Goal: Task Accomplishment & Management: Complete application form

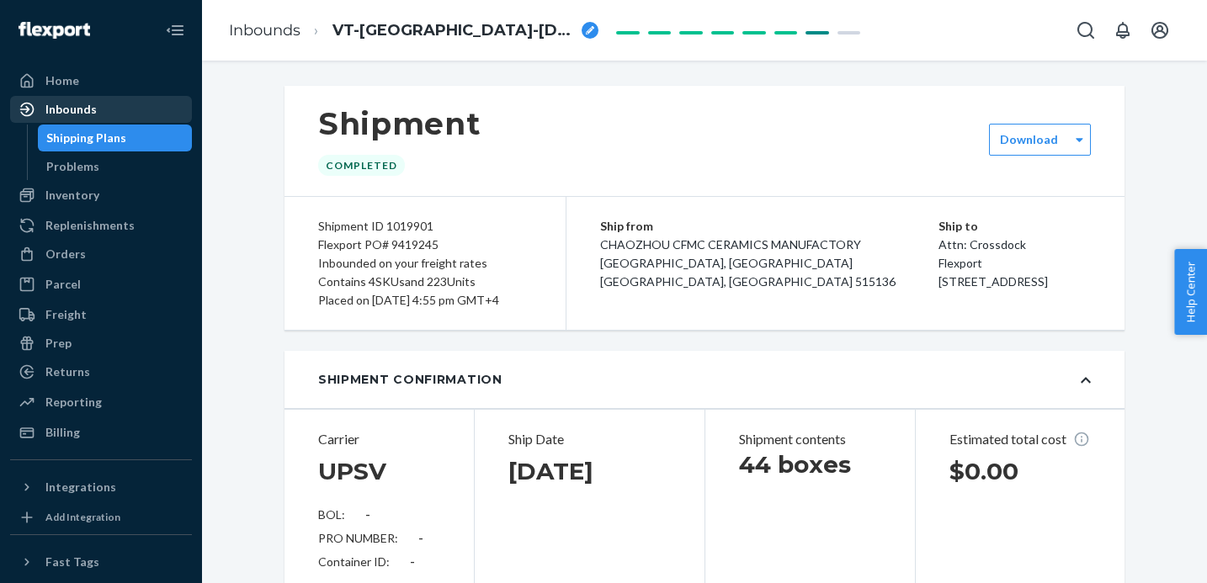
click at [109, 103] on div "Inbounds" at bounding box center [101, 110] width 178 height 24
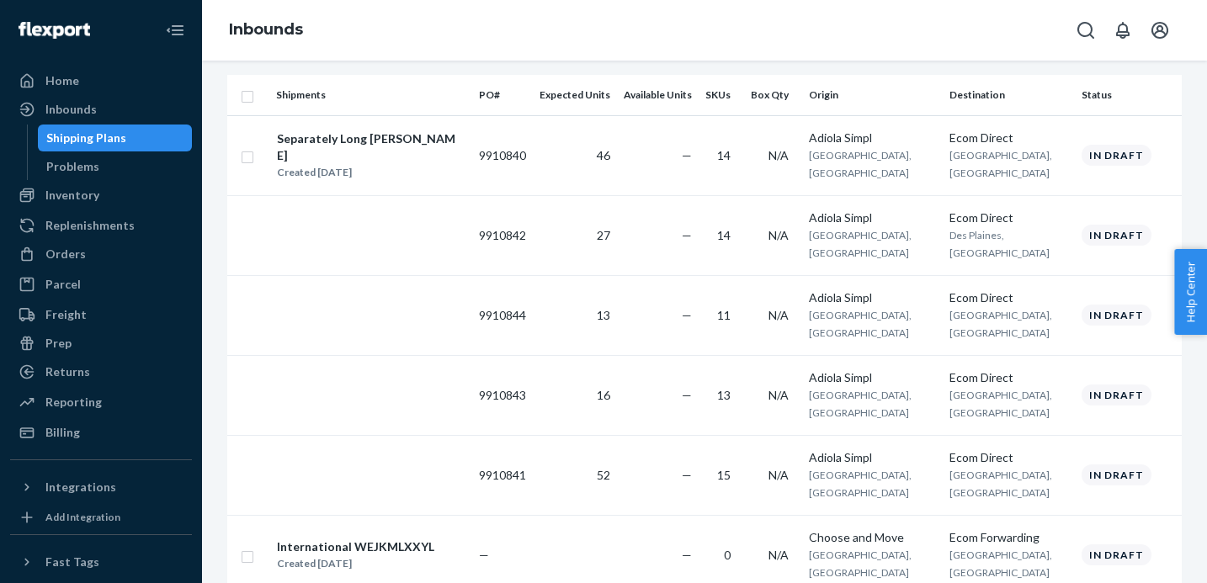
scroll to position [259, 0]
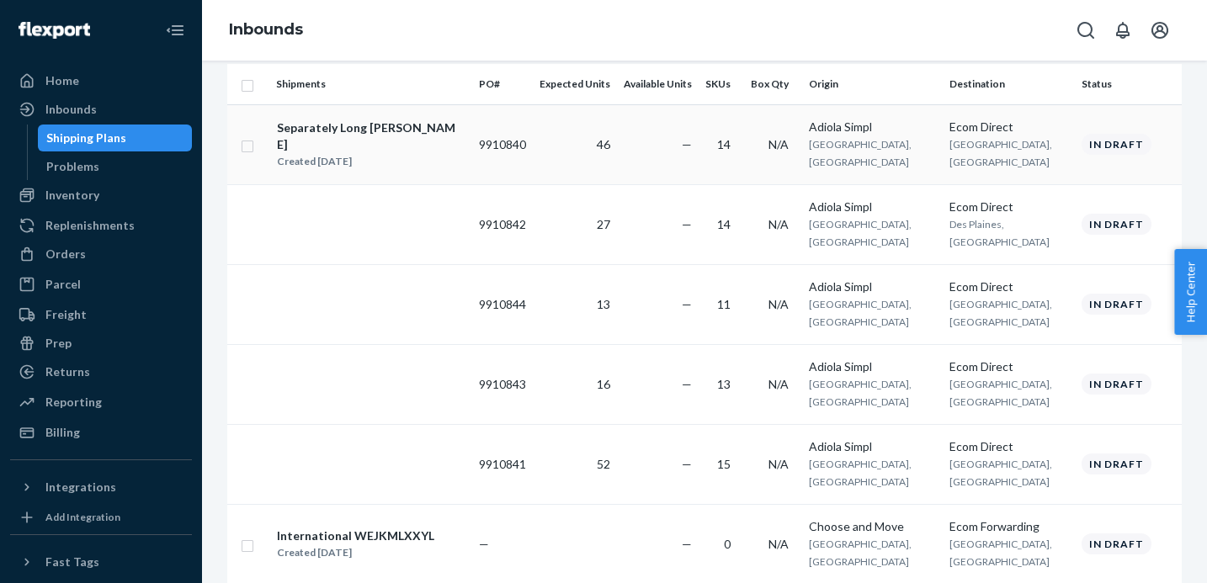
click at [431, 141] on div "Separately Long [PERSON_NAME] Created [DATE]" at bounding box center [370, 145] width 189 height 52
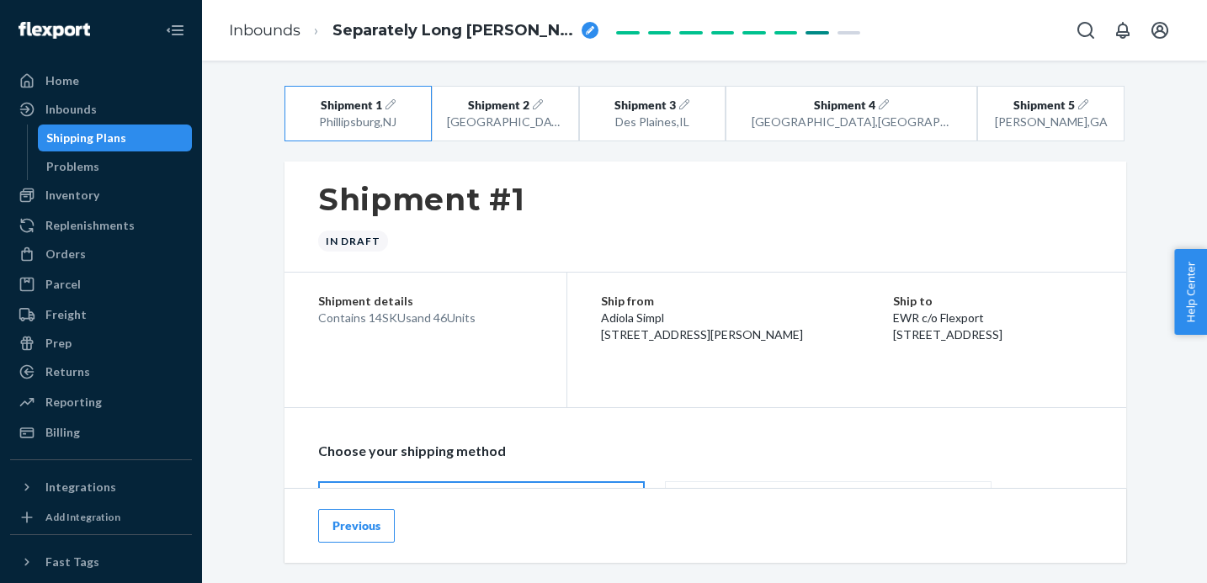
click at [356, 526] on button "Previous" at bounding box center [356, 526] width 77 height 34
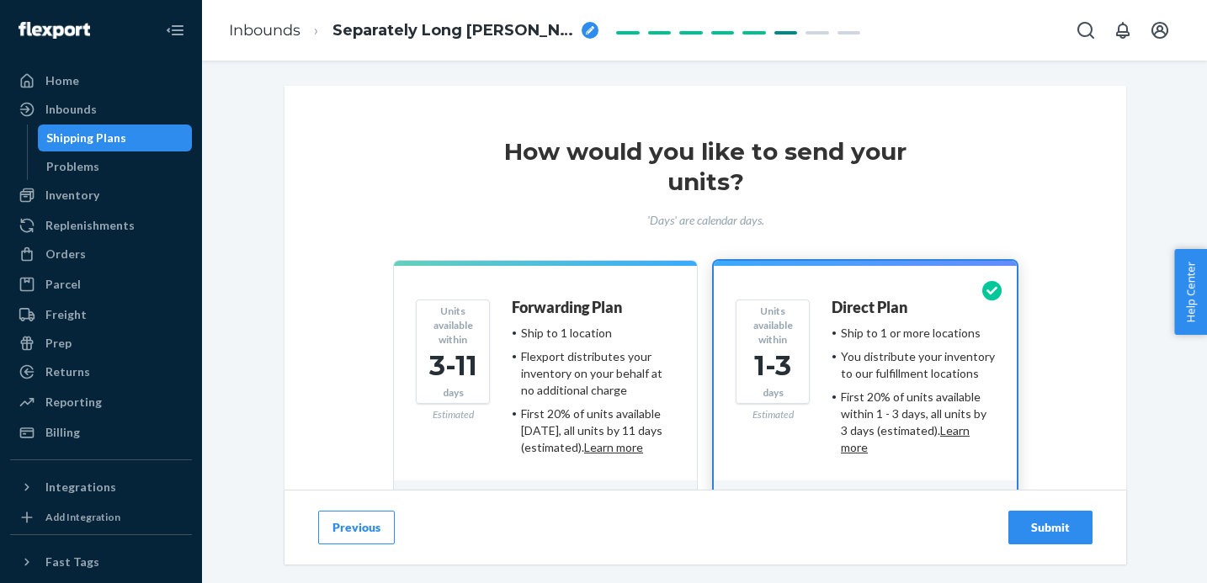
click at [584, 296] on button "Units available within 3-11 days Estimated Forwarding Plan Ship to 1 location F…" at bounding box center [545, 396] width 303 height 270
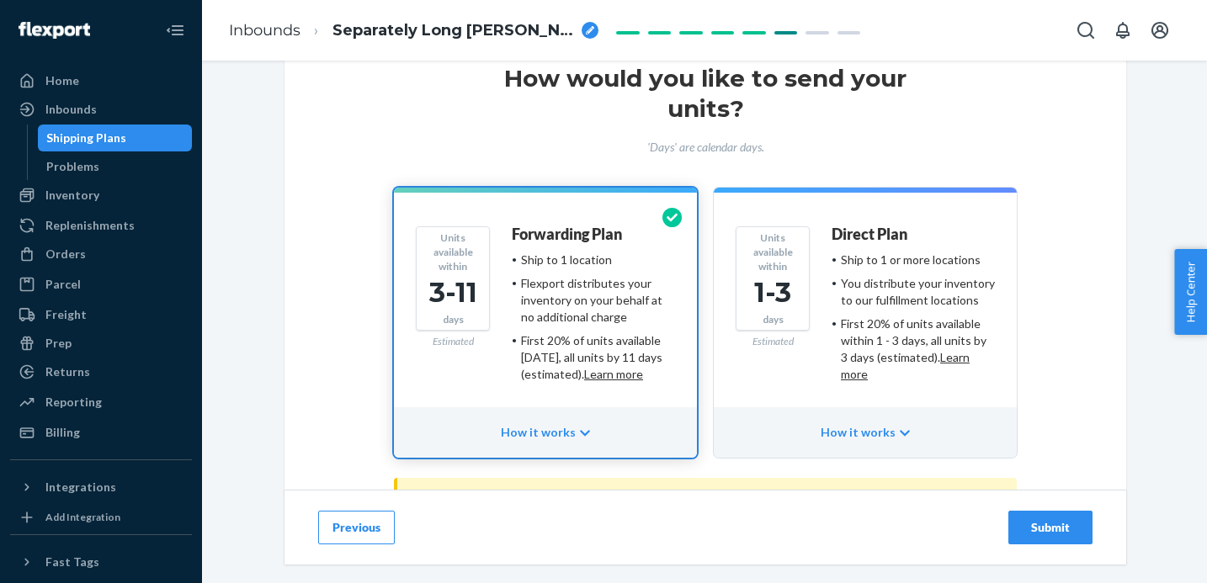
scroll to position [183, 0]
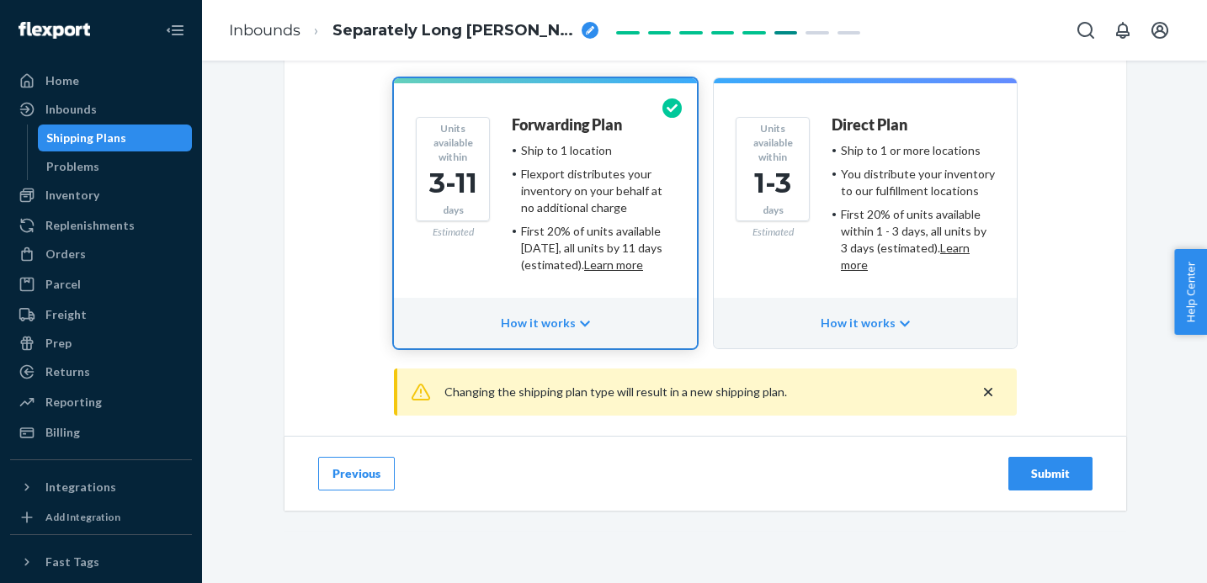
click at [1069, 477] on div "Submit" at bounding box center [1051, 474] width 56 height 17
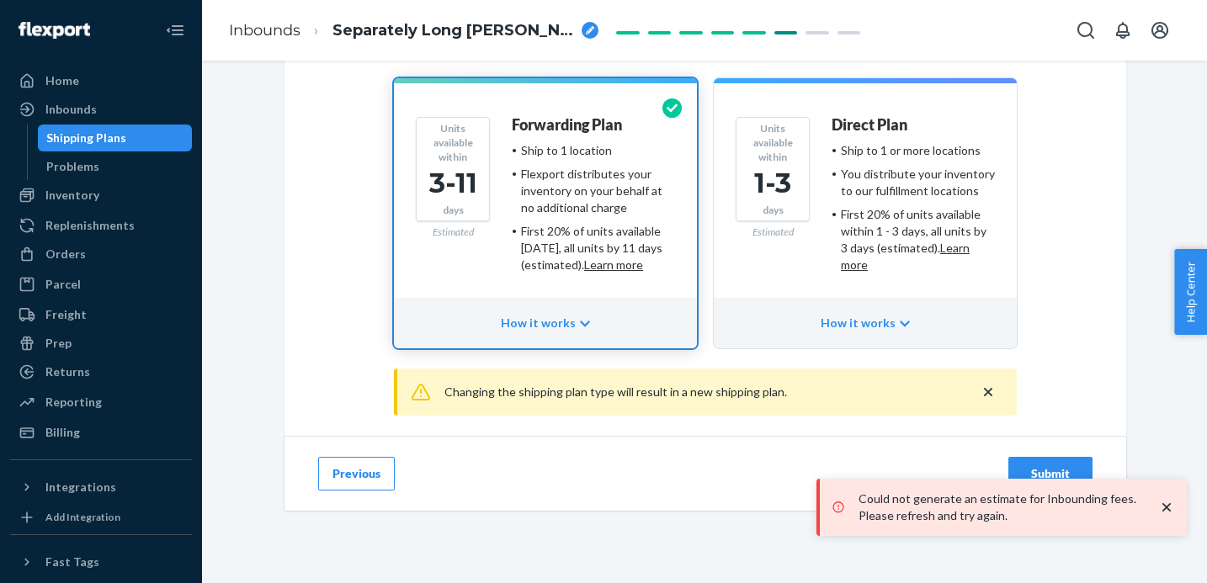
click at [1167, 513] on icon "close toast" at bounding box center [1167, 507] width 17 height 17
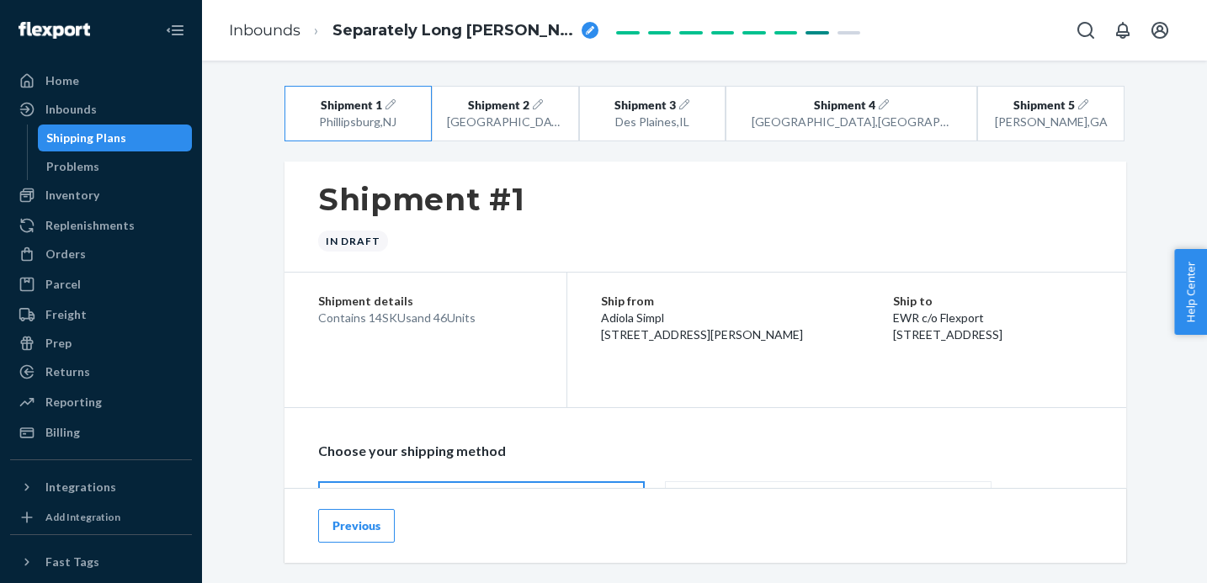
click at [359, 522] on button "Previous" at bounding box center [356, 526] width 77 height 34
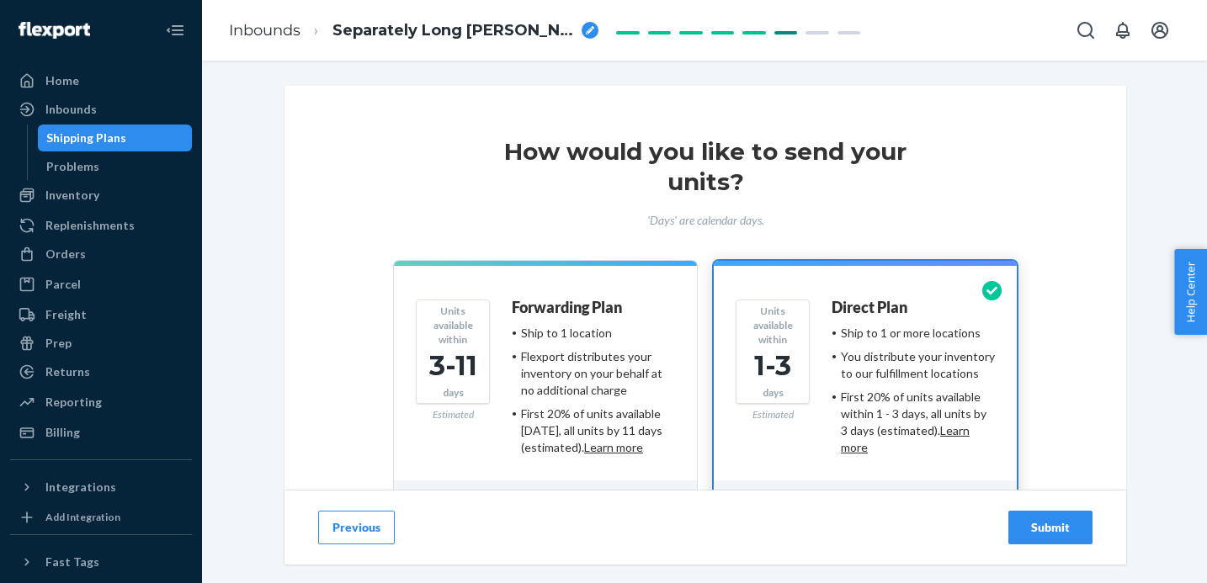
click at [559, 339] on div "Ship to 1 location" at bounding box center [566, 333] width 91 height 17
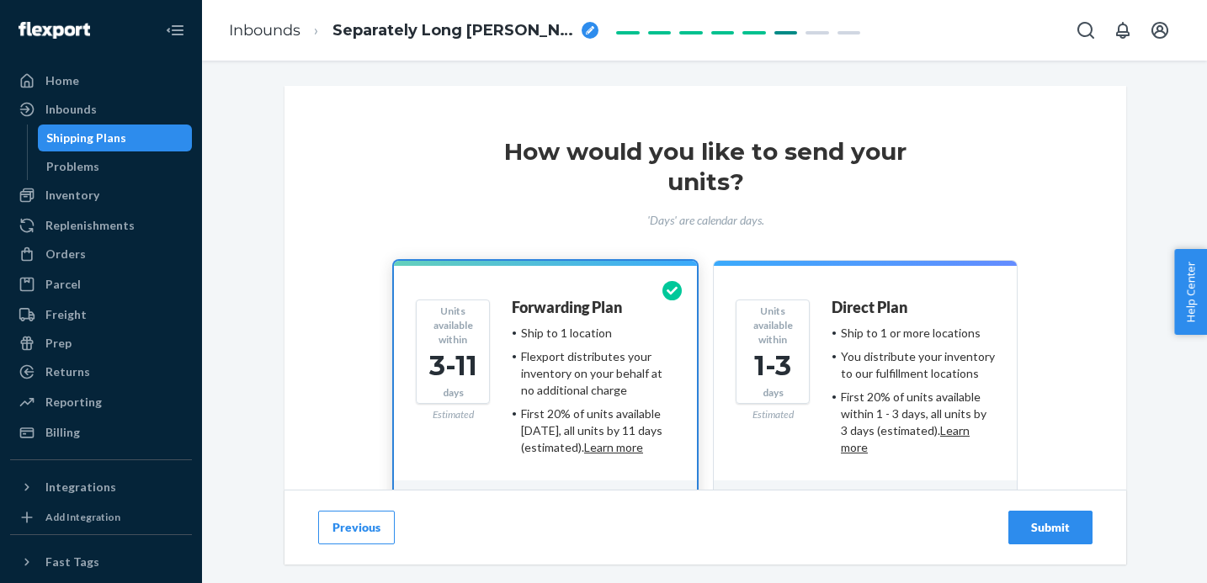
click at [1053, 530] on div "Submit" at bounding box center [1051, 527] width 56 height 17
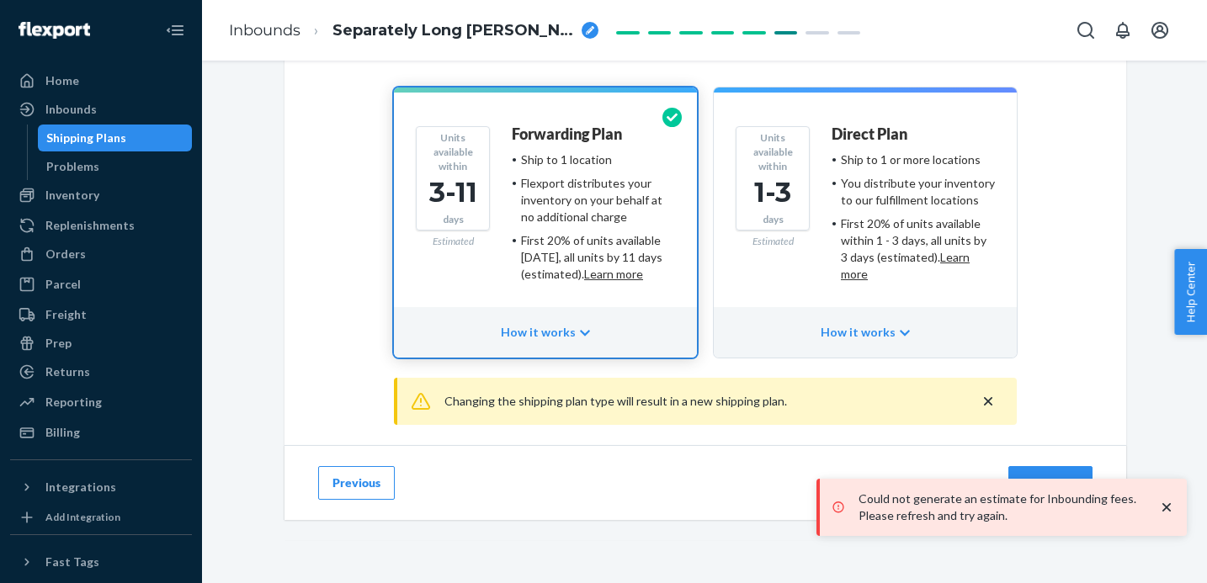
scroll to position [183, 0]
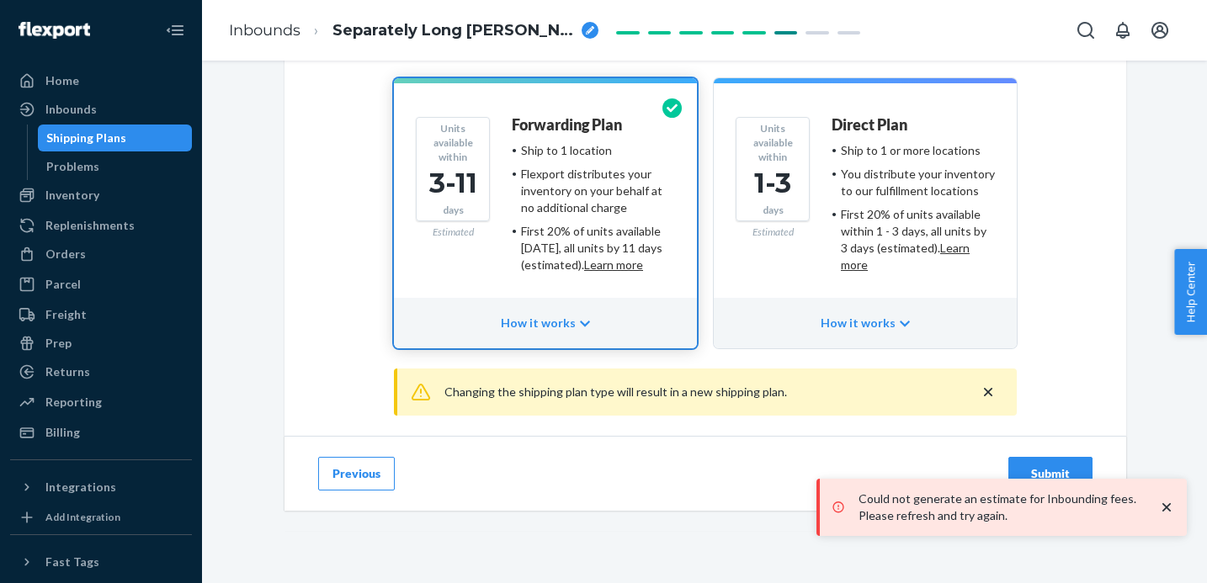
click at [1164, 506] on icon "close toast" at bounding box center [1167, 507] width 17 height 17
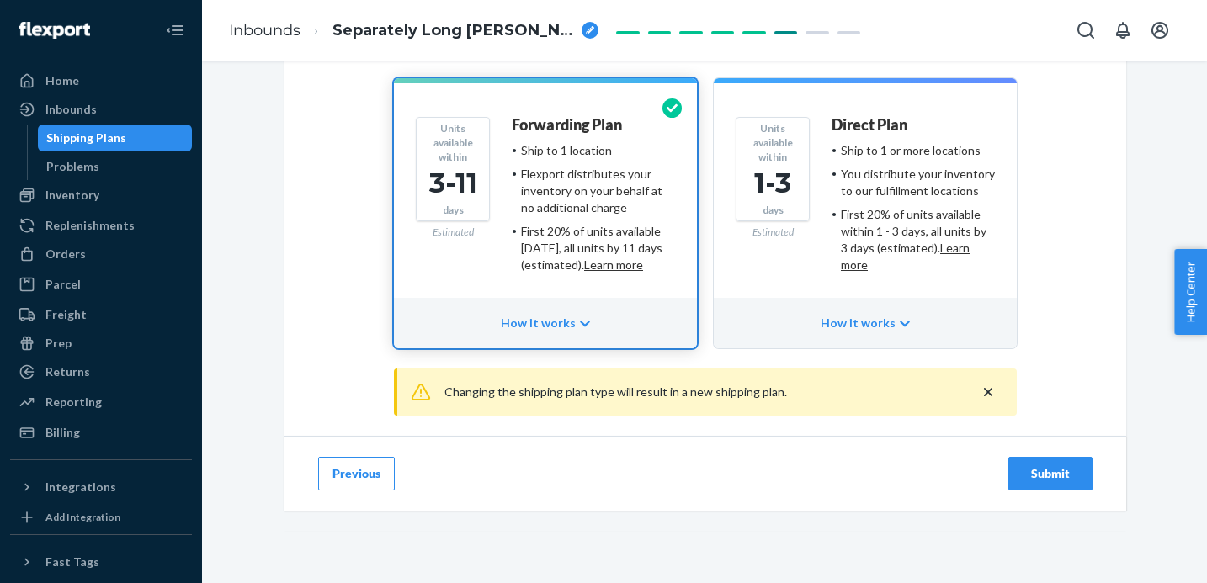
scroll to position [164, 0]
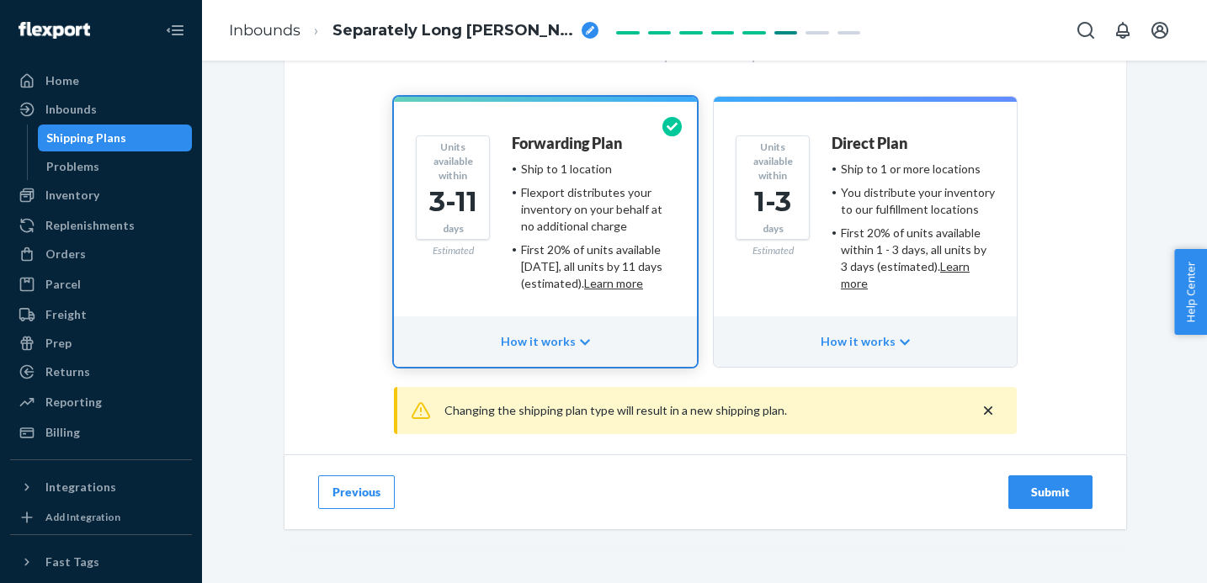
click at [1052, 489] on div "Submit" at bounding box center [1051, 492] width 56 height 17
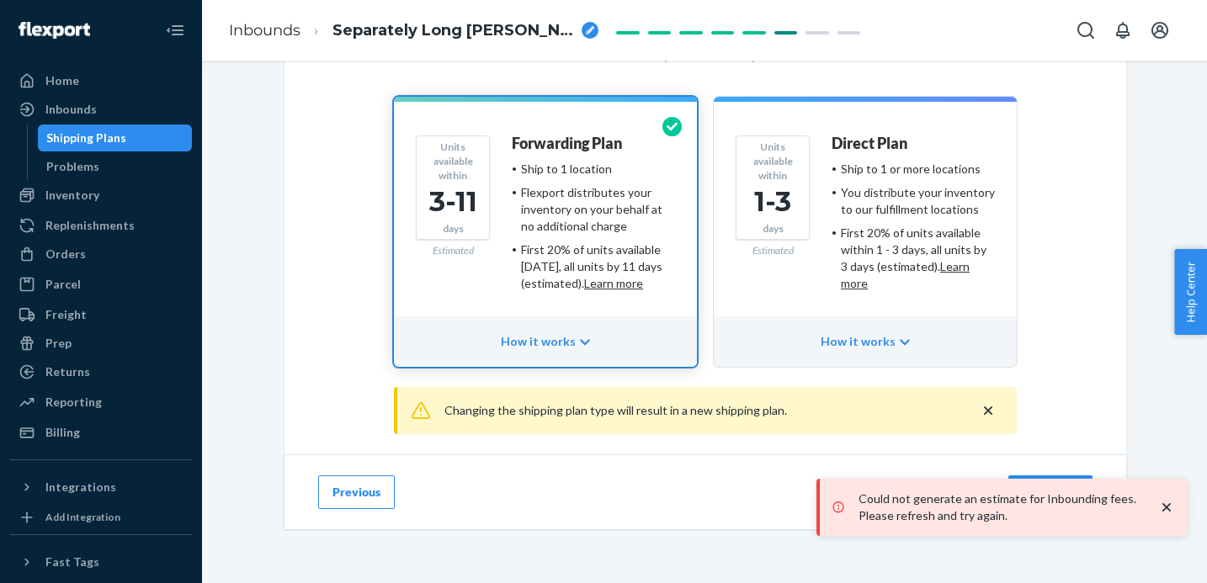
click at [1180, 509] on div "Could not generate an estimate for Inbounding fees. Please refresh and try agai…" at bounding box center [1002, 507] width 370 height 57
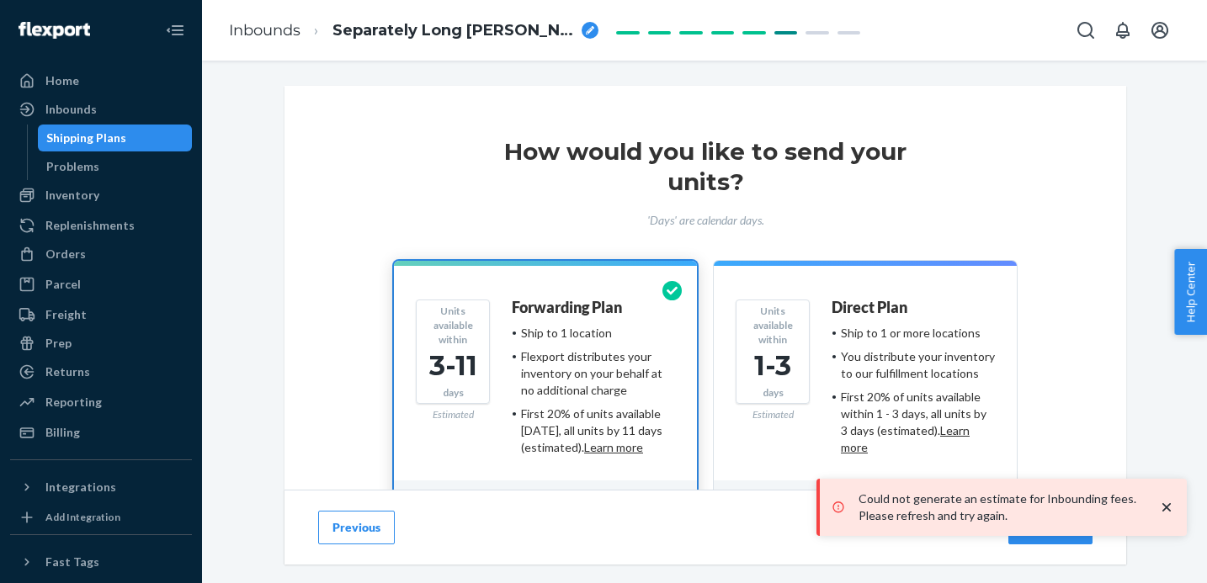
click at [334, 531] on button "Previous" at bounding box center [356, 528] width 77 height 34
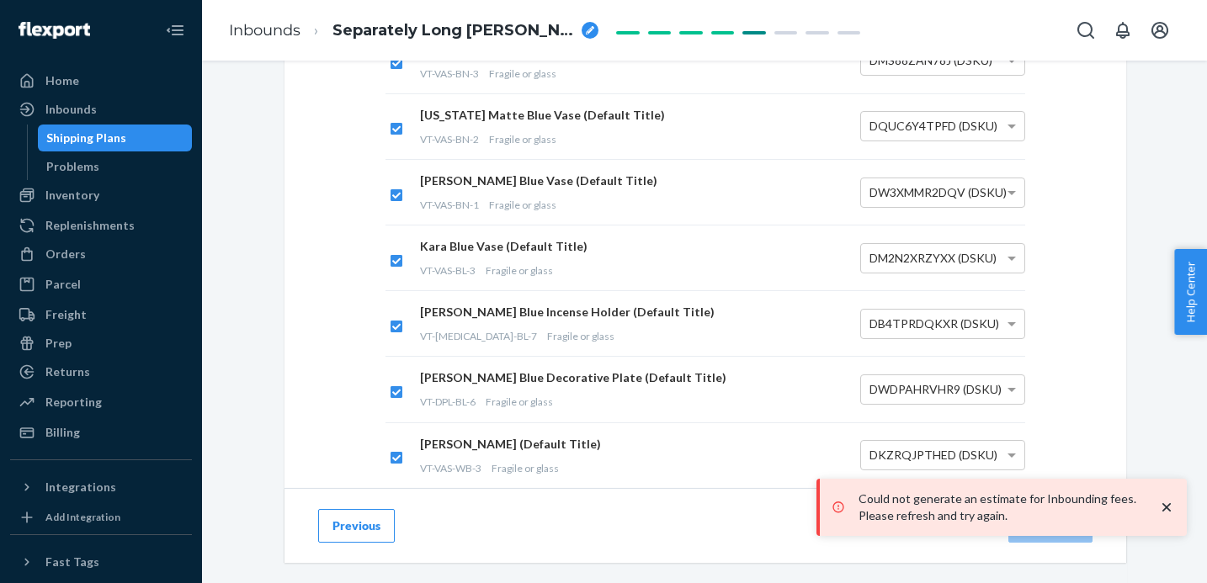
scroll to position [816, 0]
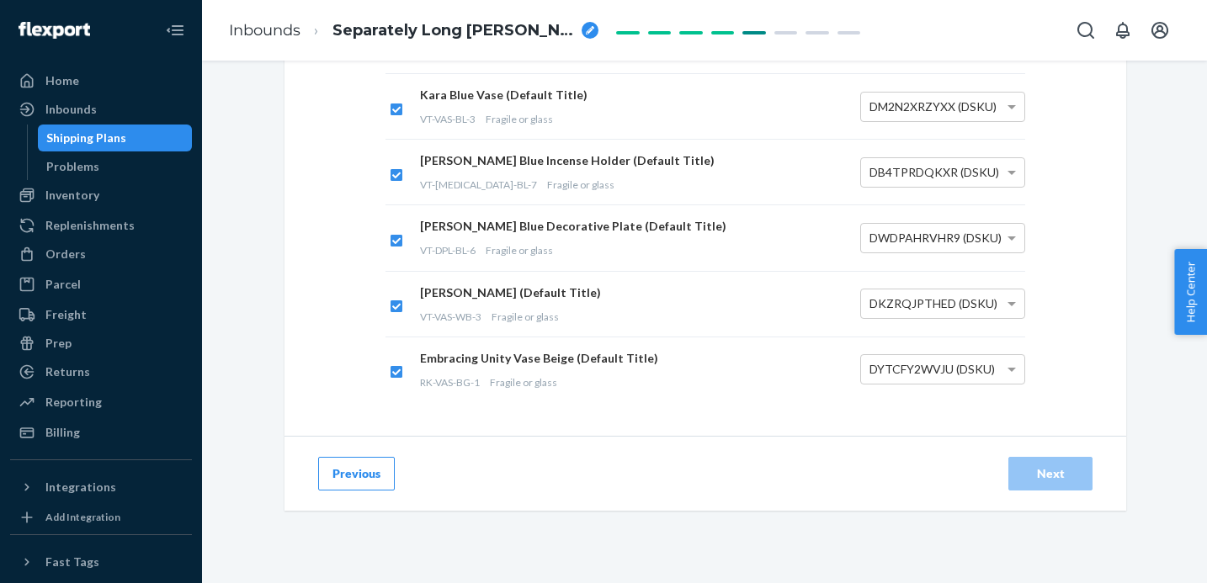
click at [793, 455] on div "Previous Next" at bounding box center [706, 473] width 842 height 75
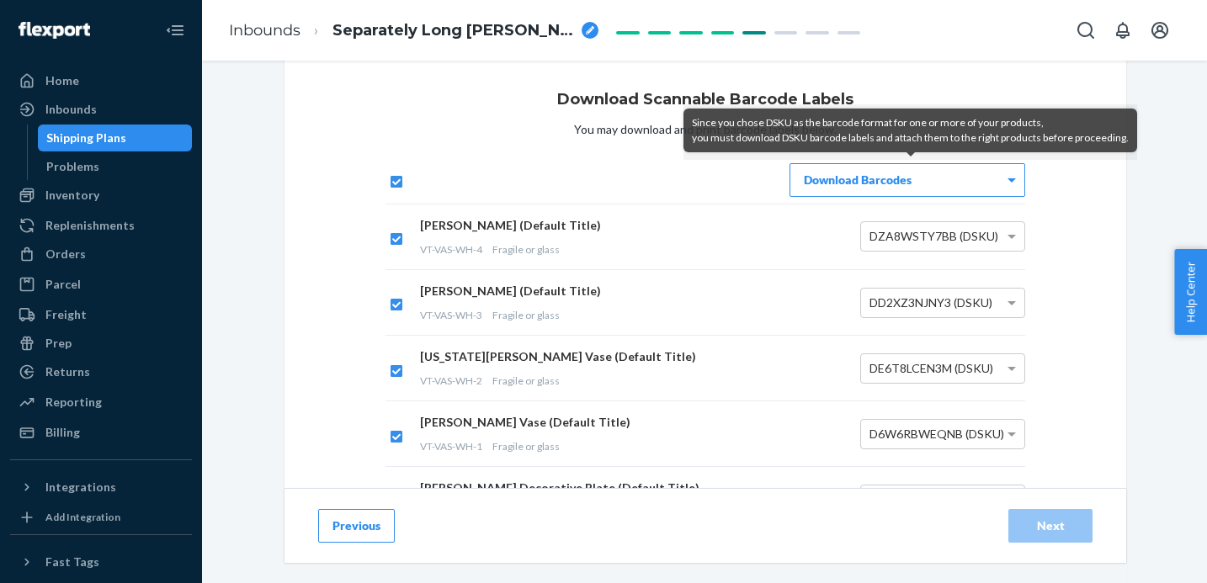
scroll to position [0, 0]
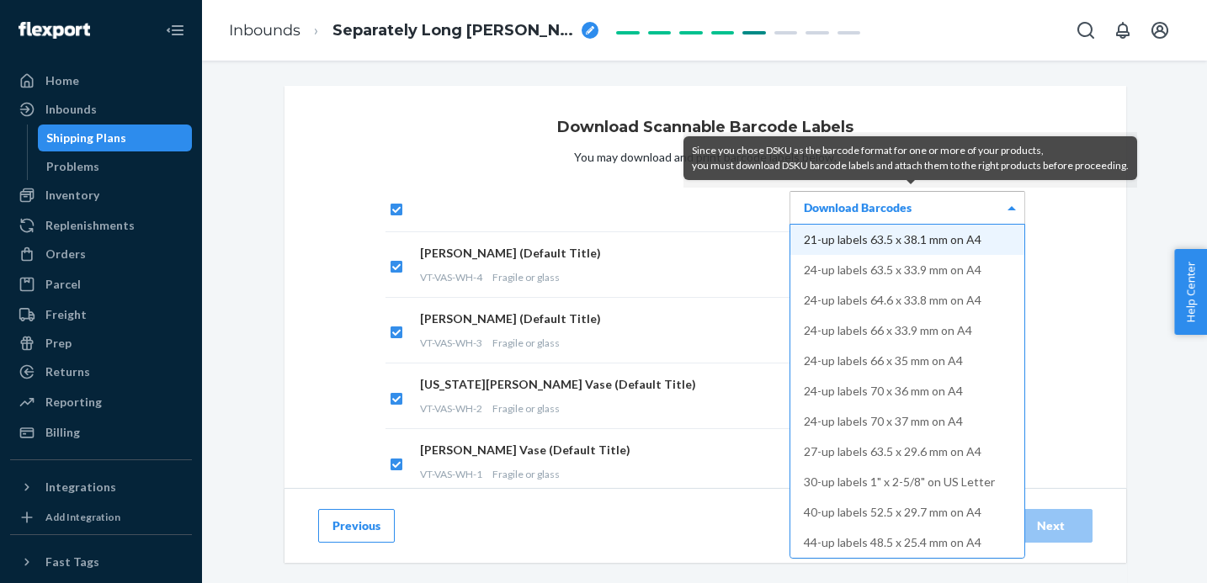
click at [966, 203] on div "Download Barcodes" at bounding box center [908, 208] width 234 height 32
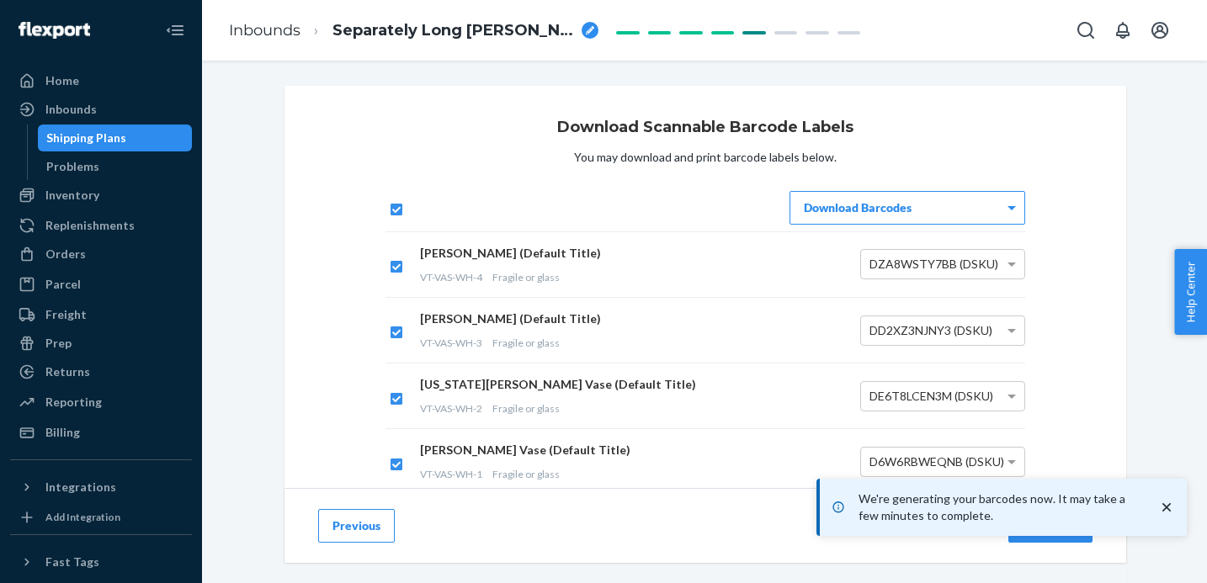
click at [1168, 508] on icon "close toast" at bounding box center [1167, 507] width 17 height 17
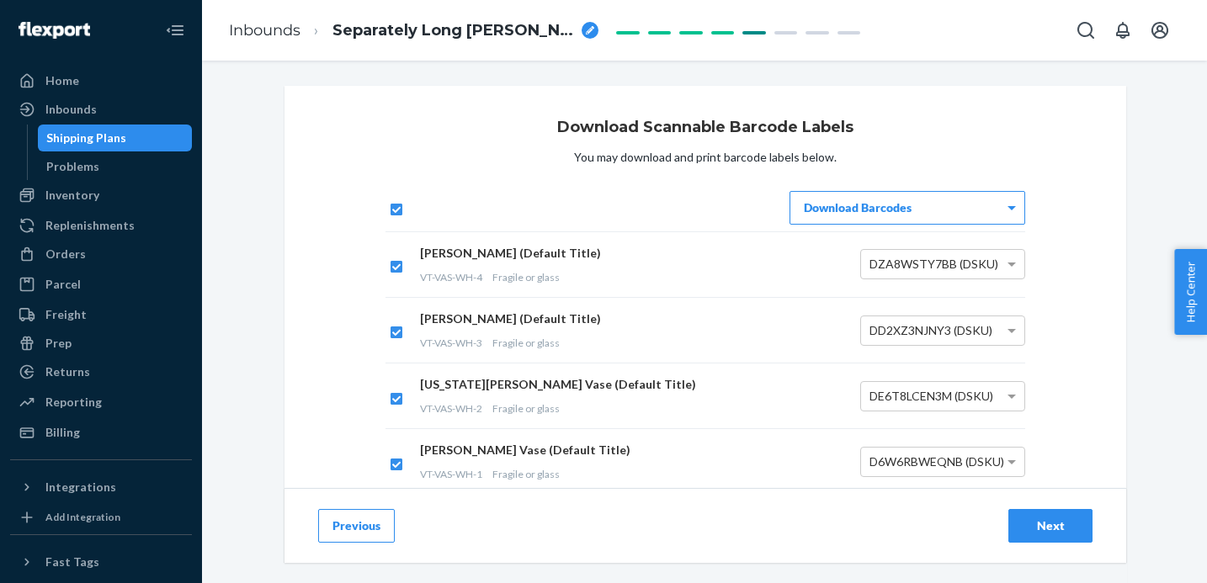
click at [1060, 530] on div "We're generating your barcodes now. It may take a few minutes to complete." at bounding box center [1002, 507] width 370 height 57
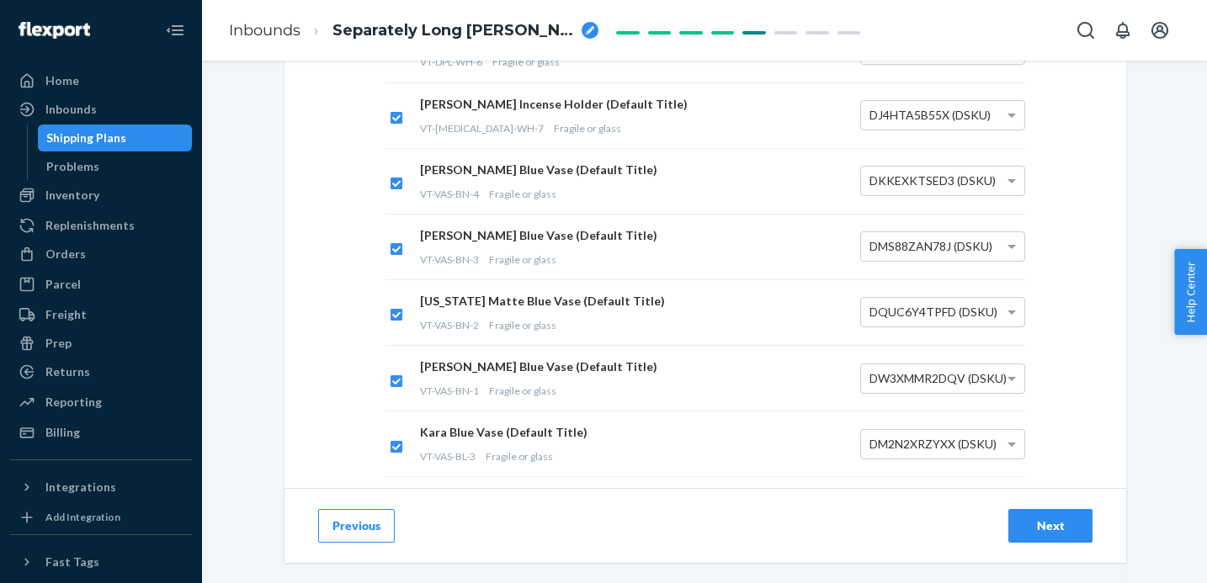
scroll to position [816, 0]
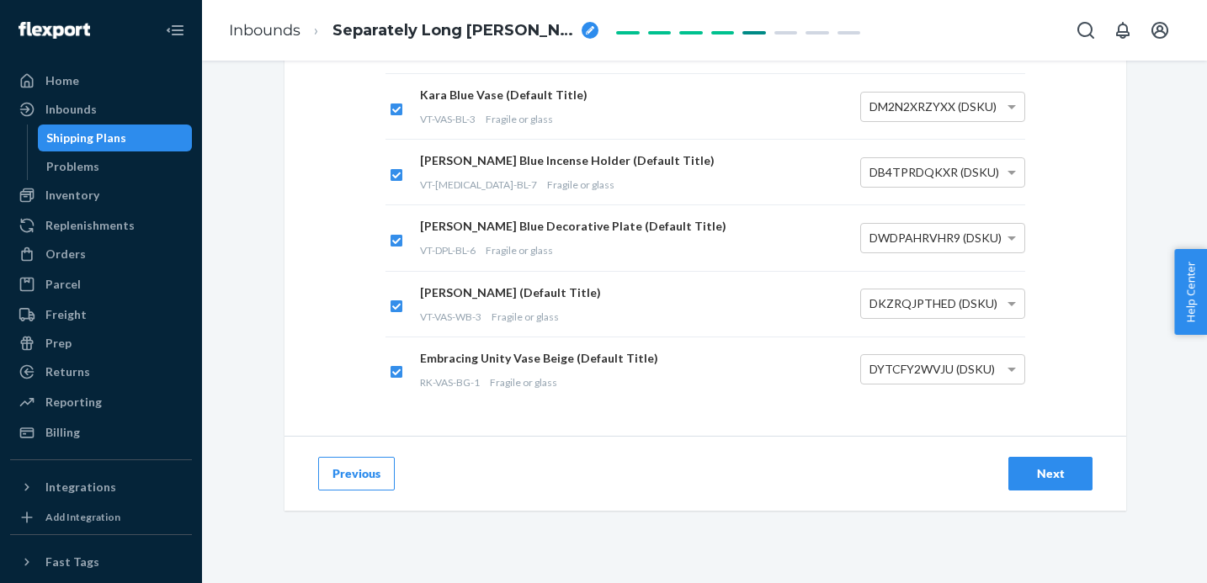
click at [1063, 473] on div "Next" at bounding box center [1051, 474] width 56 height 17
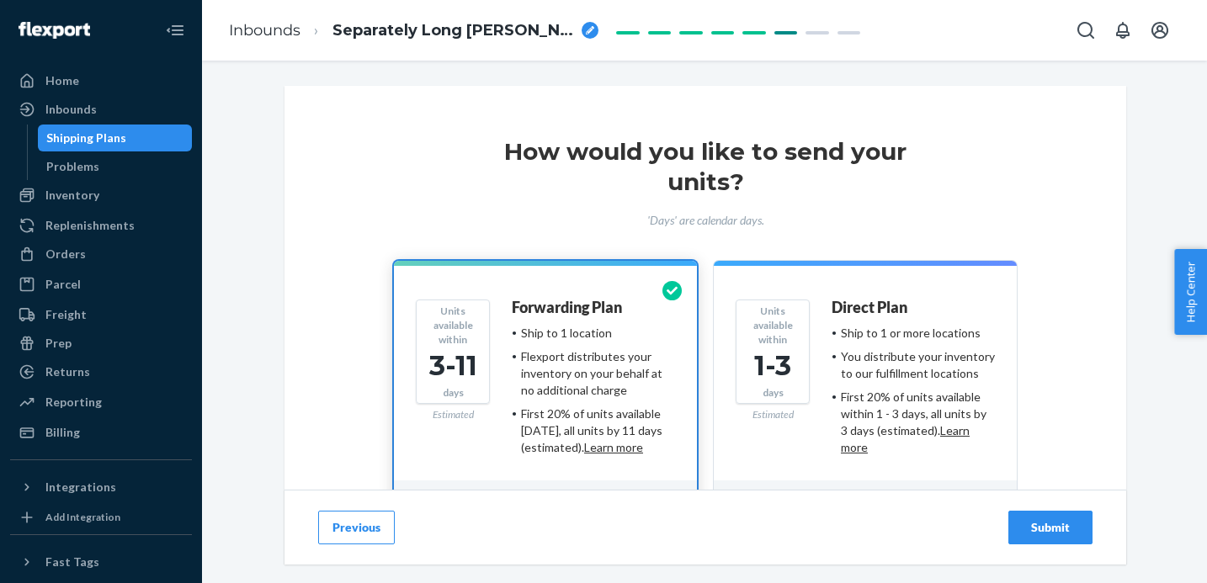
click at [1063, 528] on div "Submit" at bounding box center [1051, 527] width 56 height 17
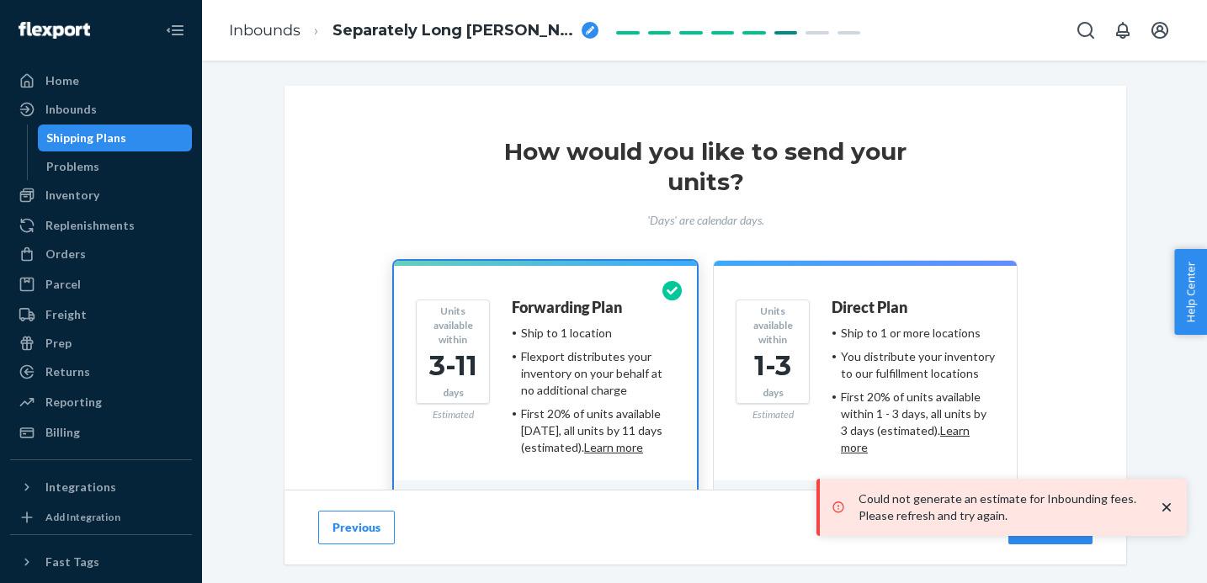
click at [1169, 508] on icon "close toast" at bounding box center [1167, 507] width 17 height 17
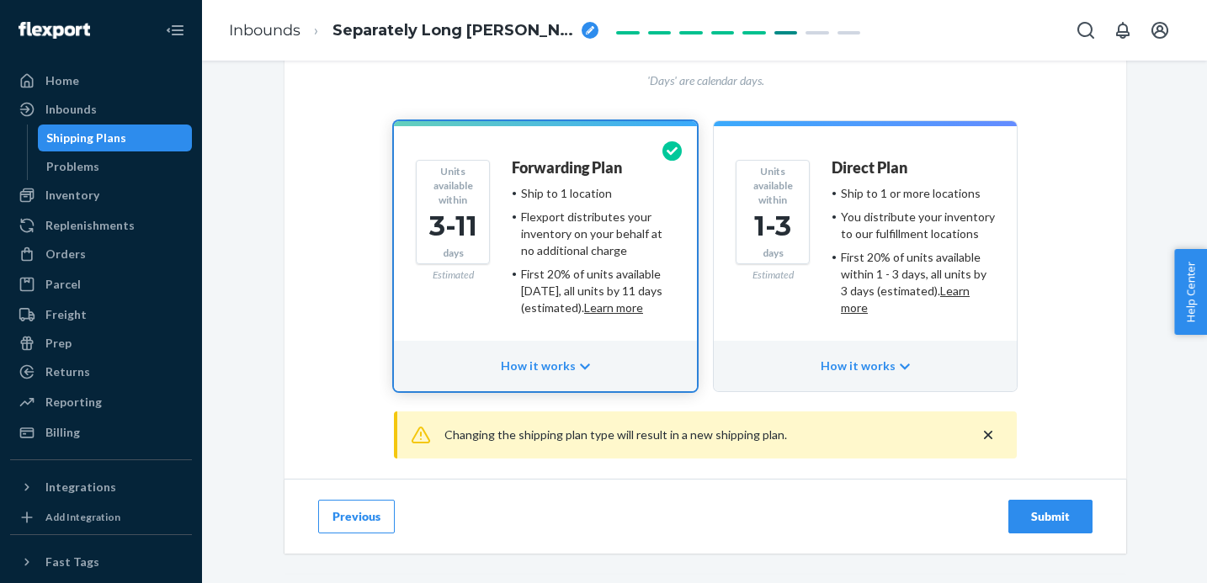
scroll to position [183, 0]
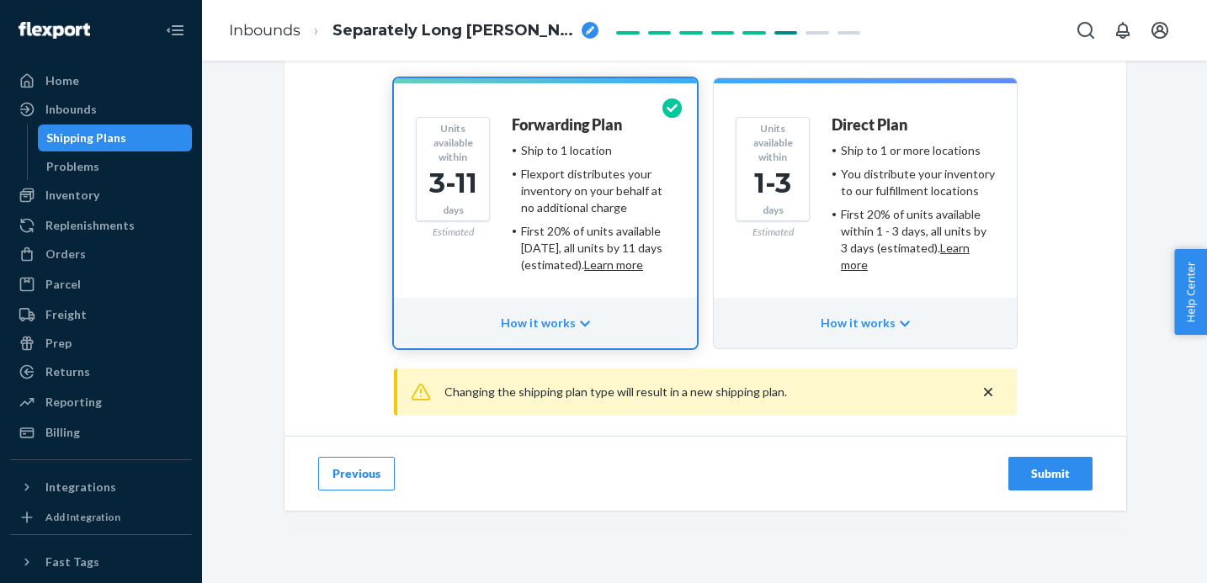
click at [564, 333] on div "How it works" at bounding box center [545, 323] width 303 height 51
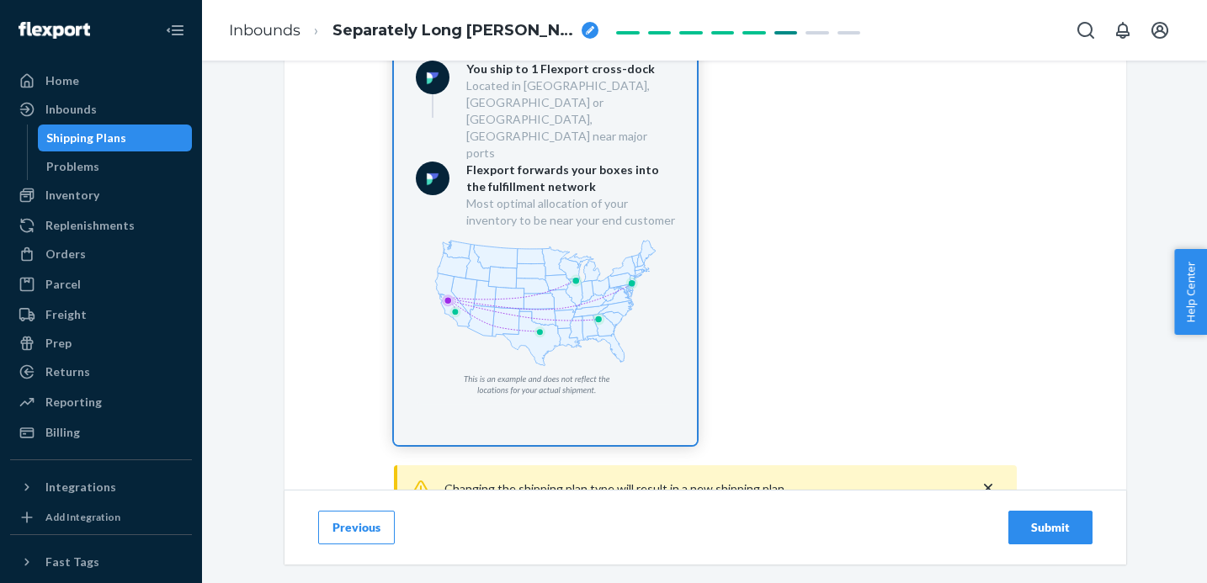
scroll to position [568, 0]
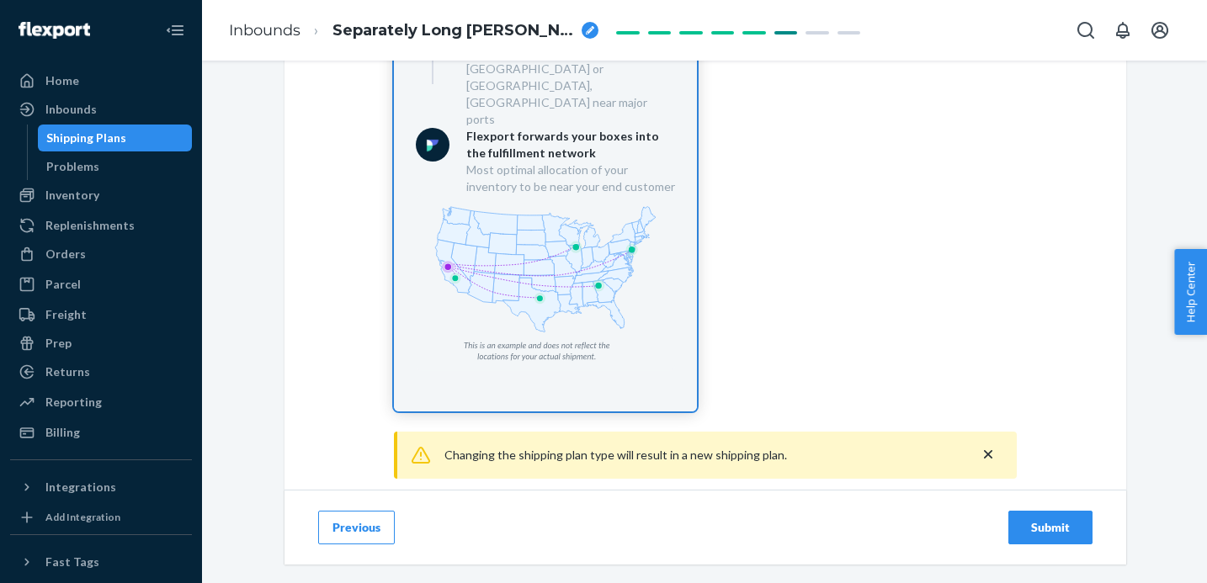
click at [541, 162] on div "Most optimal allocation of your inventory to be near your end customer" at bounding box center [570, 179] width 209 height 34
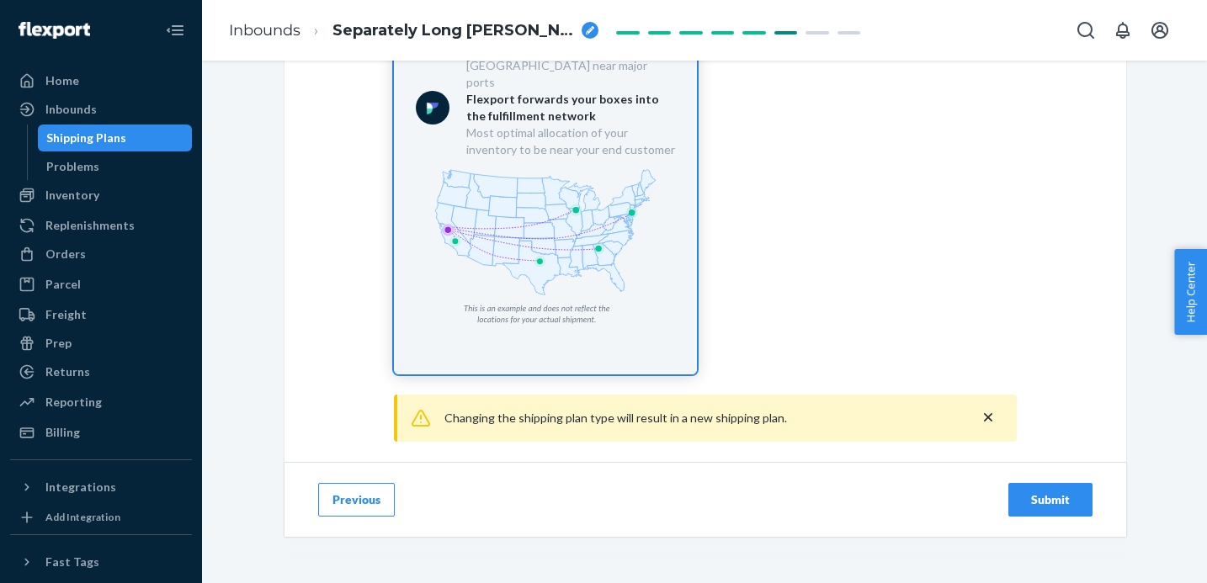
click at [988, 409] on icon "close" at bounding box center [988, 417] width 17 height 17
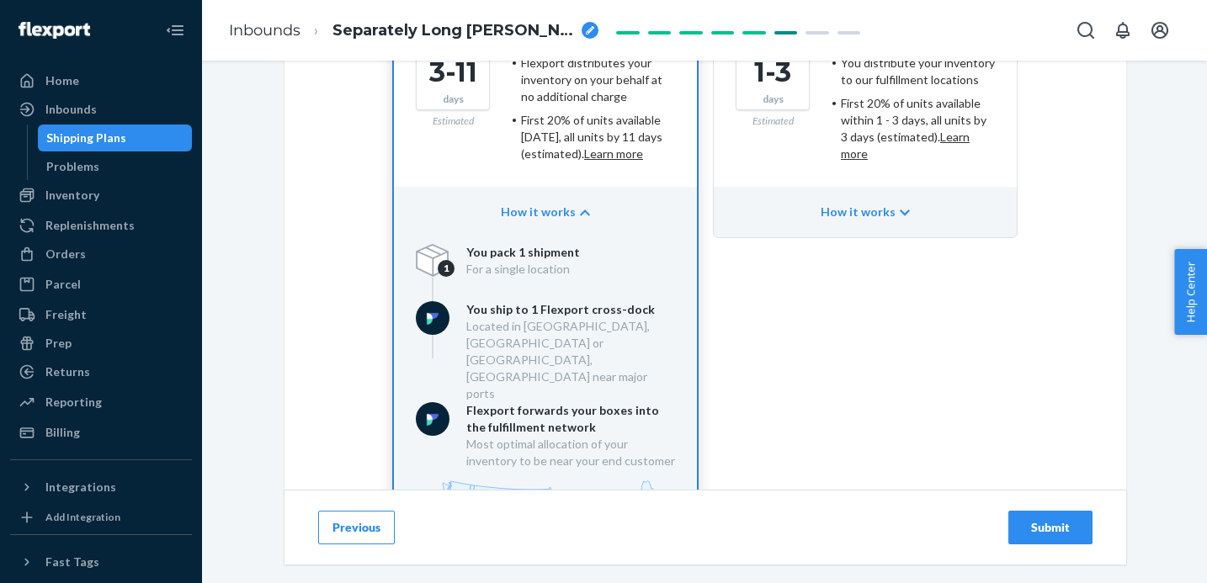
scroll to position [459, 0]
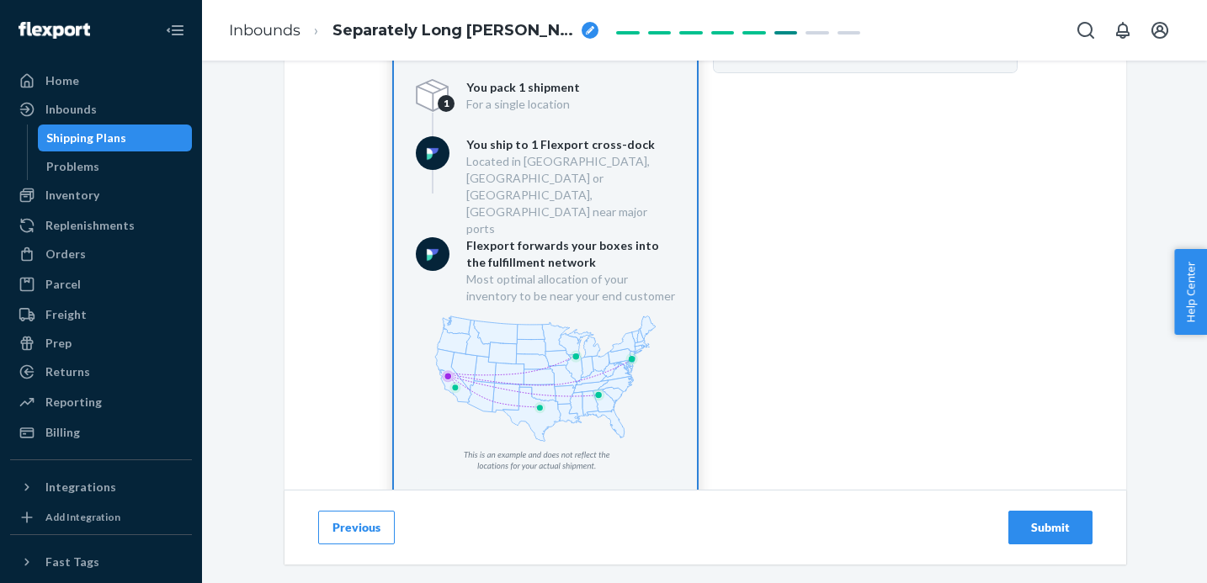
click at [1054, 528] on div "Submit" at bounding box center [1051, 527] width 56 height 17
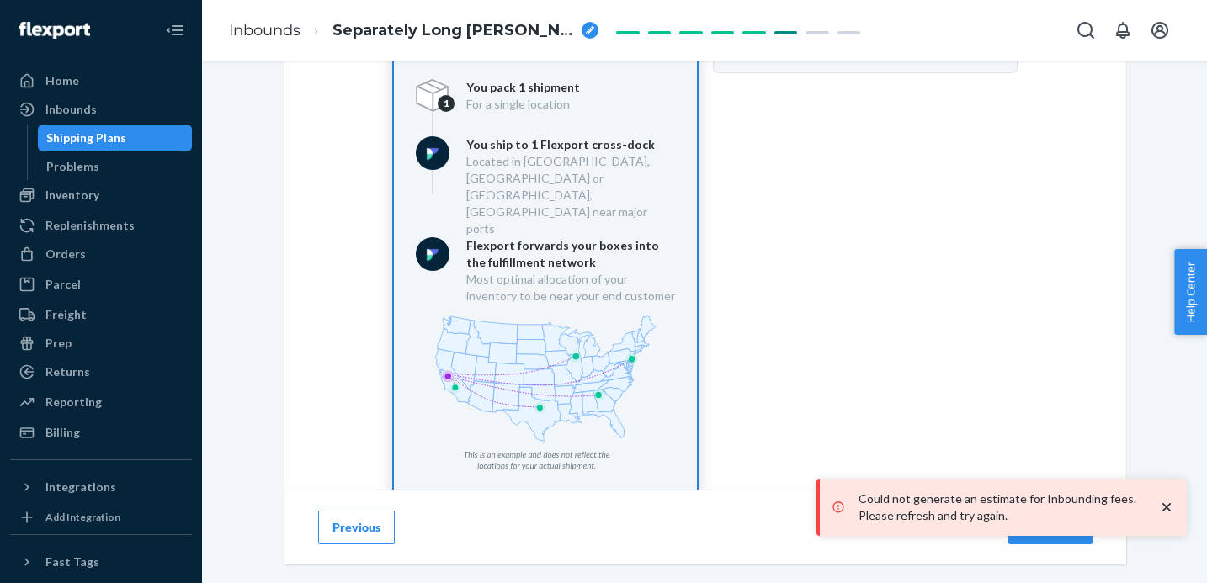
click at [118, 141] on div "Shipping Plans" at bounding box center [86, 138] width 80 height 17
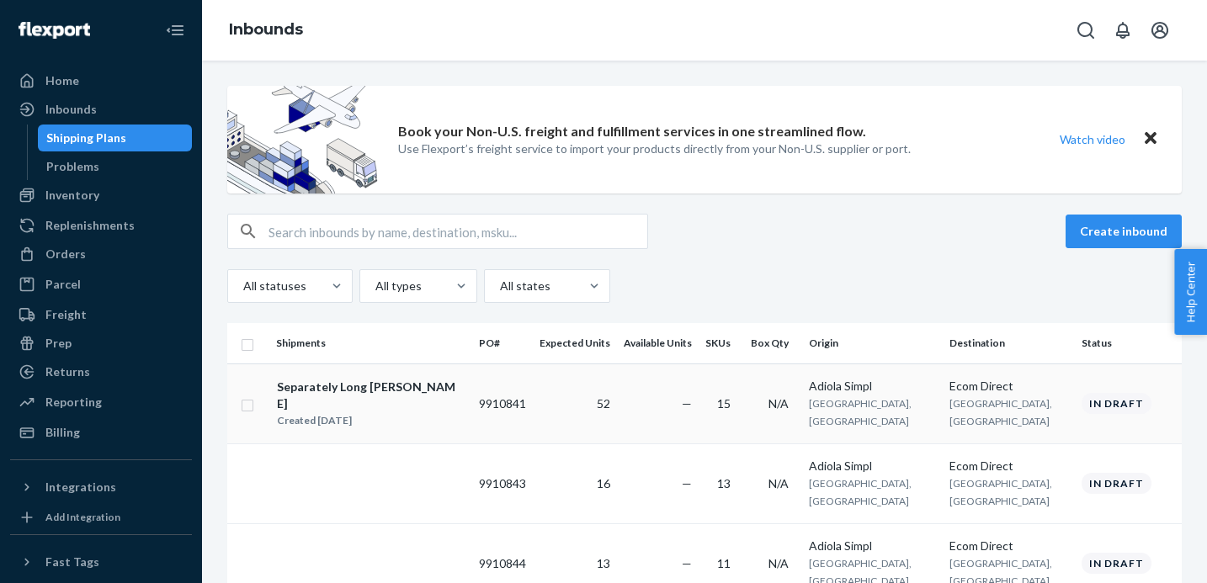
click at [249, 403] on input "checkbox" at bounding box center [247, 404] width 13 height 18
click at [917, 228] on div "Duplicate" at bounding box center [915, 231] width 56 height 17
checkbox input "false"
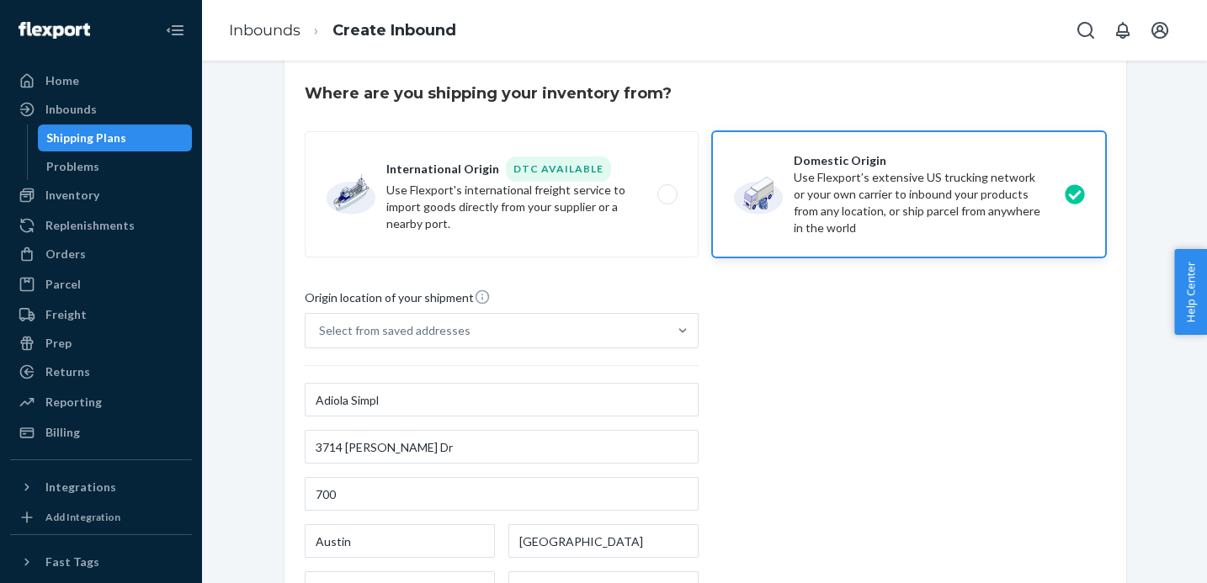
scroll to position [349, 0]
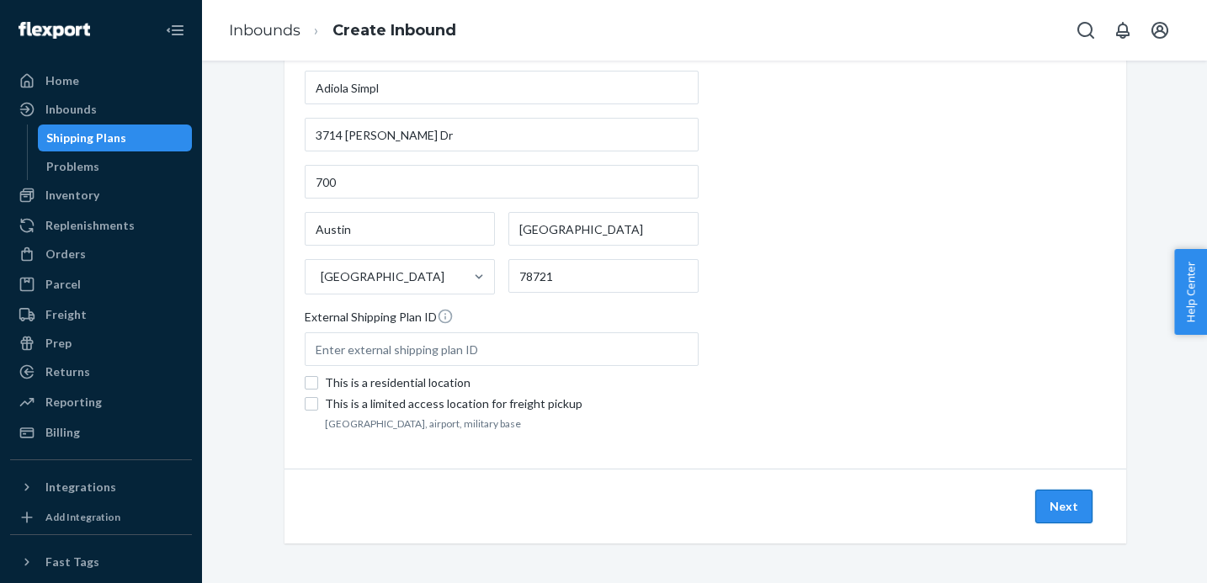
click at [1060, 494] on button "Next" at bounding box center [1064, 507] width 57 height 34
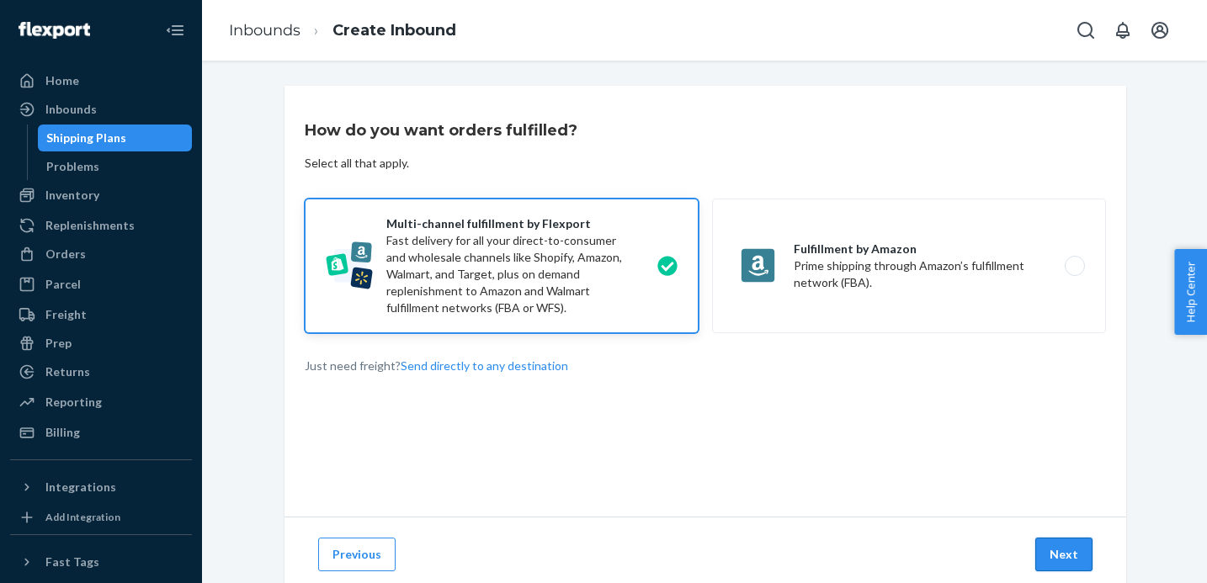
click at [1062, 545] on button "Next" at bounding box center [1064, 555] width 57 height 34
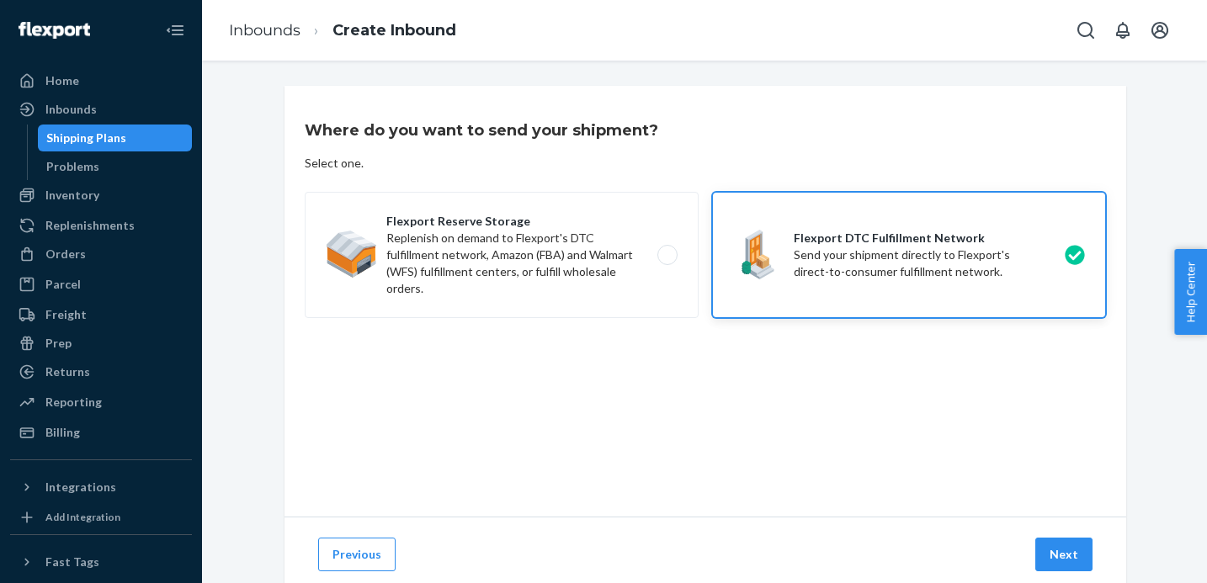
click at [1062, 545] on button "Next" at bounding box center [1064, 555] width 57 height 34
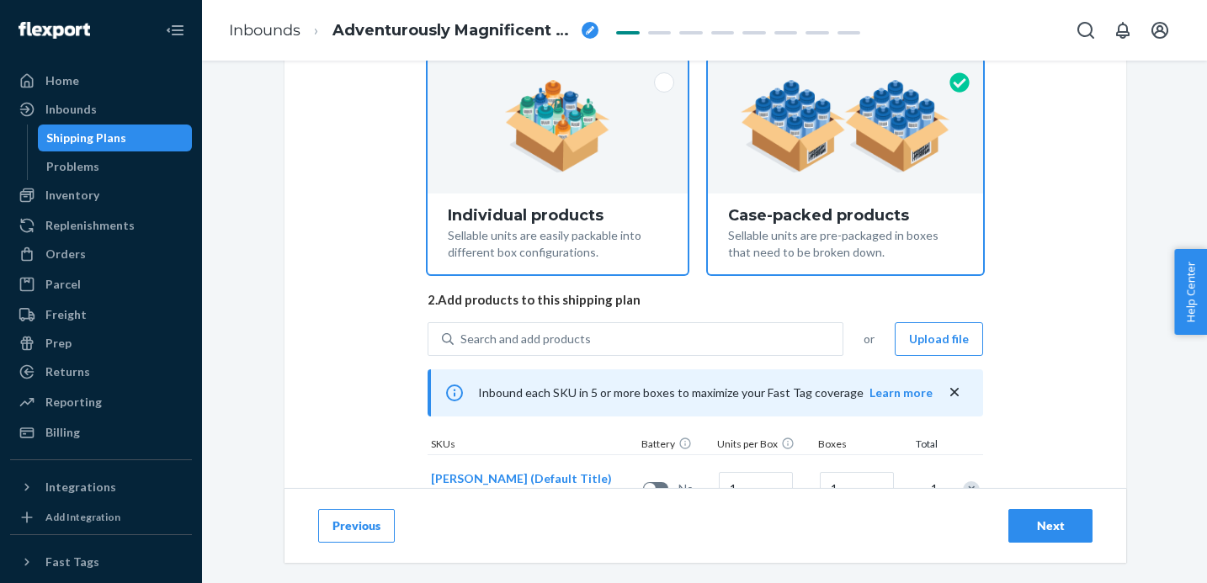
scroll to position [184, 0]
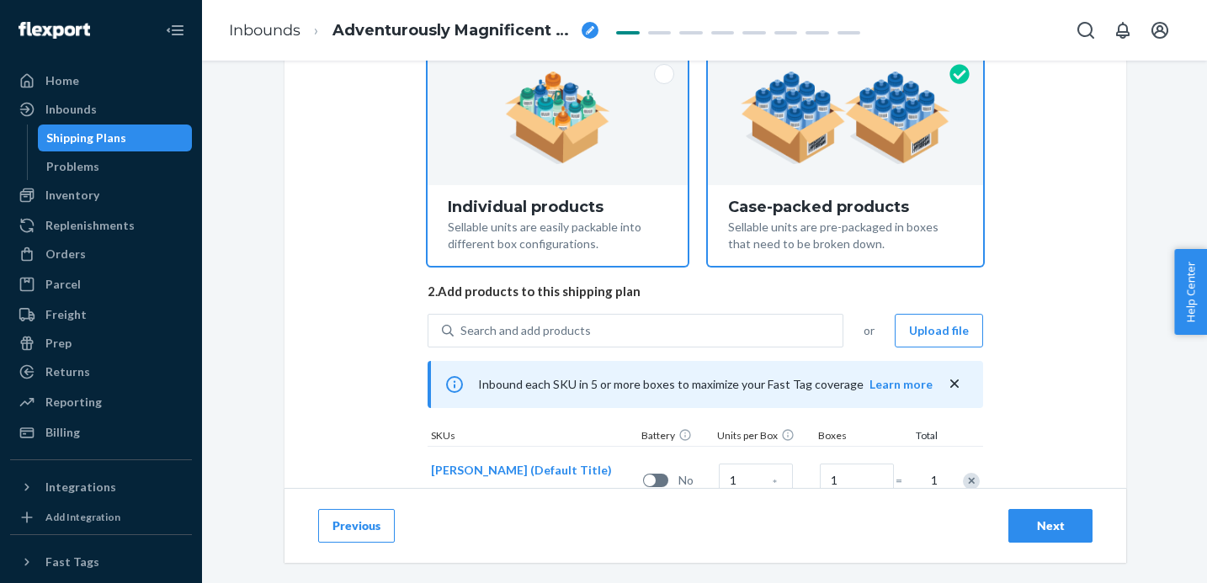
click at [618, 162] on div at bounding box center [558, 118] width 260 height 135
click at [563, 61] on input "Individual products Sellable units are easily packable into different box confi…" at bounding box center [557, 56] width 11 height 11
radio input "true"
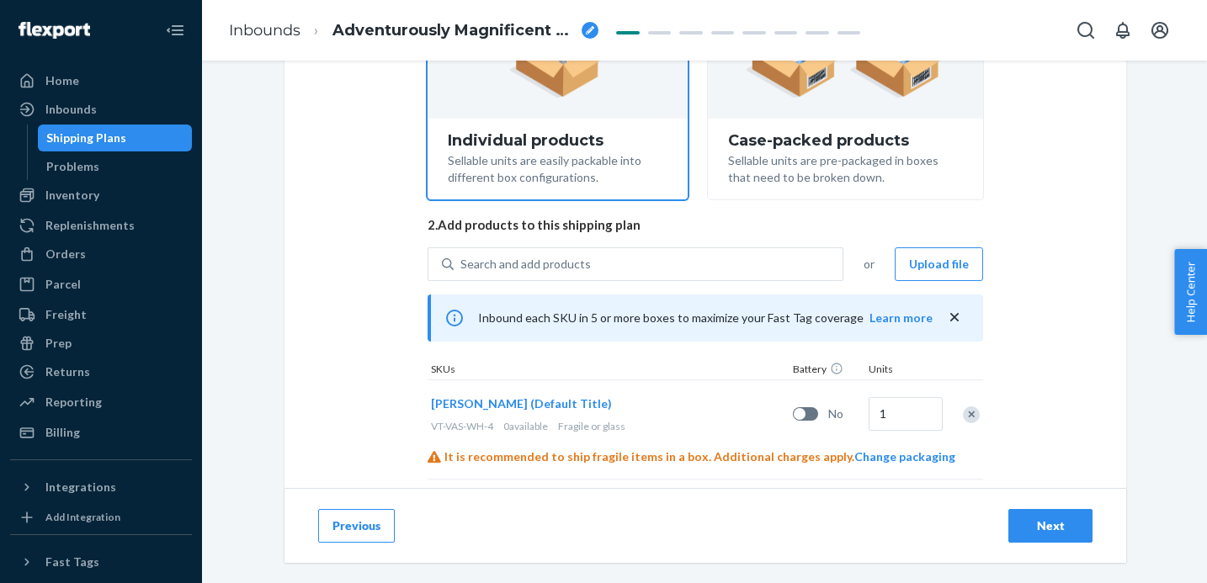
scroll to position [0, 0]
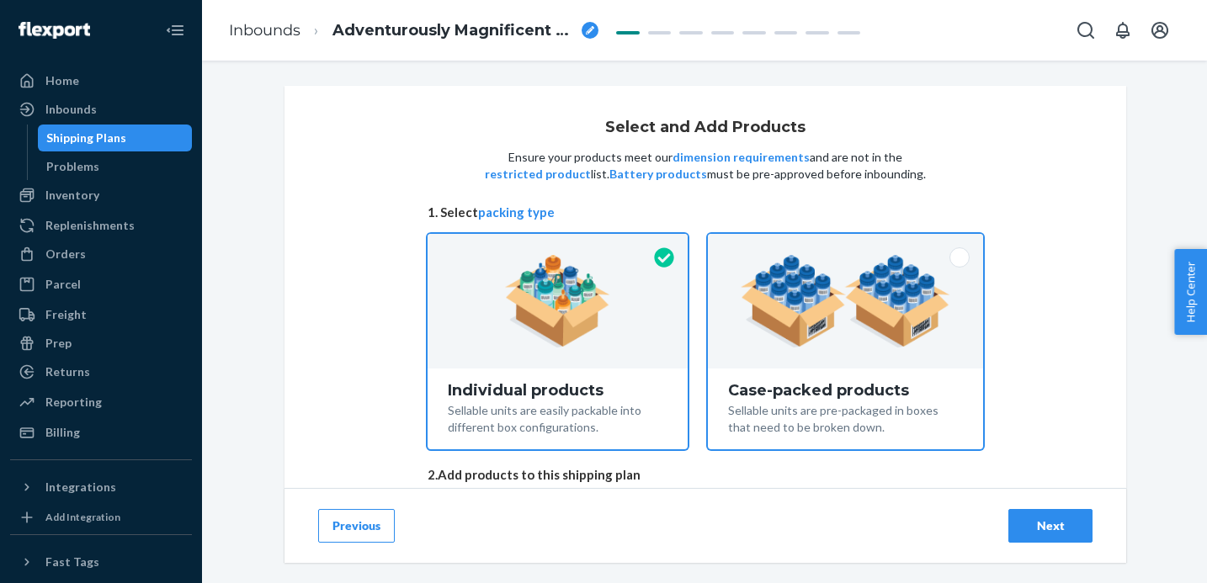
click at [912, 278] on img at bounding box center [846, 301] width 210 height 93
click at [851, 245] on input "Case-packed products Sellable units are pre-packaged in boxes that need to be b…" at bounding box center [845, 239] width 11 height 11
radio input "true"
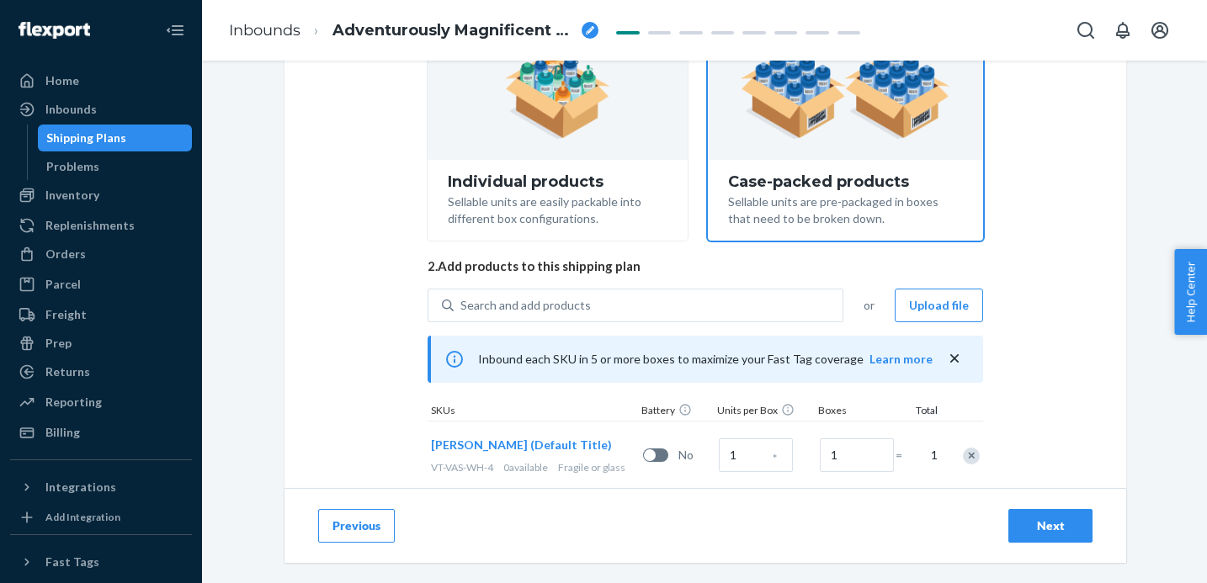
scroll to position [45, 0]
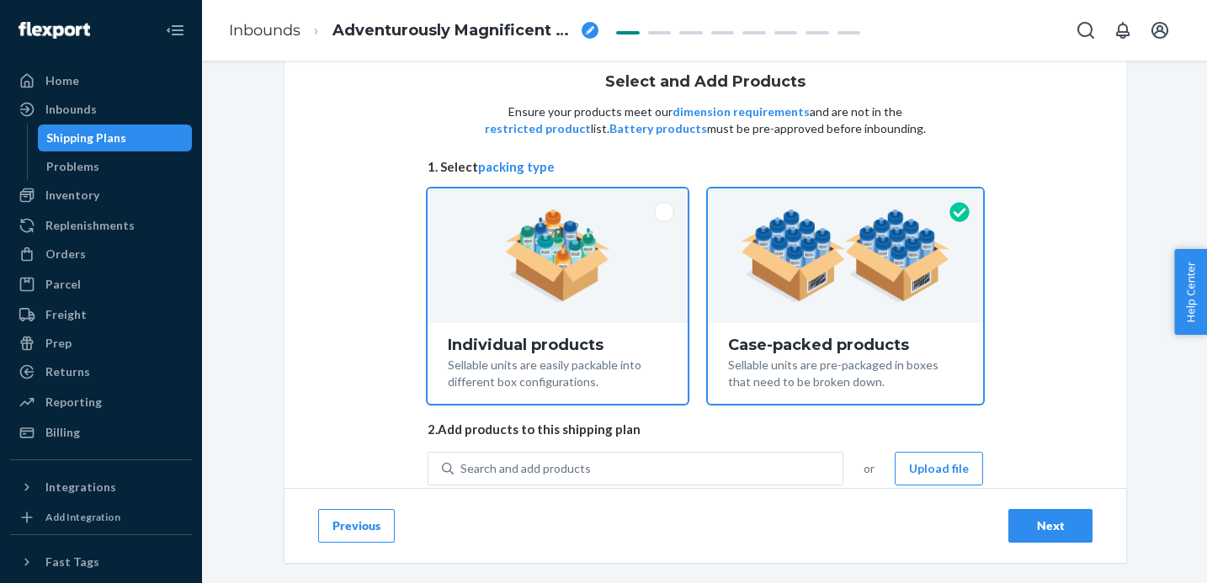
click at [550, 245] on img at bounding box center [557, 256] width 105 height 93
click at [552, 200] on input "Individual products Sellable units are easily packable into different box confi…" at bounding box center [557, 194] width 11 height 11
radio input "true"
radio input "false"
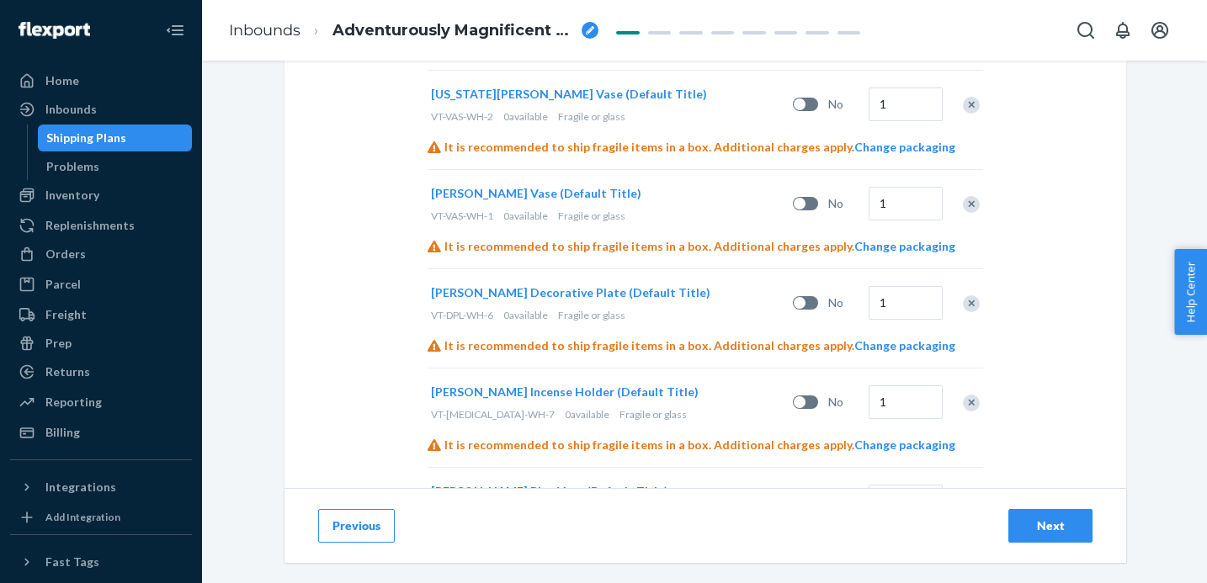
scroll to position [759, 0]
click at [892, 206] on input "1" at bounding box center [906, 203] width 74 height 34
type input "4"
click at [889, 301] on input "1" at bounding box center [906, 302] width 74 height 34
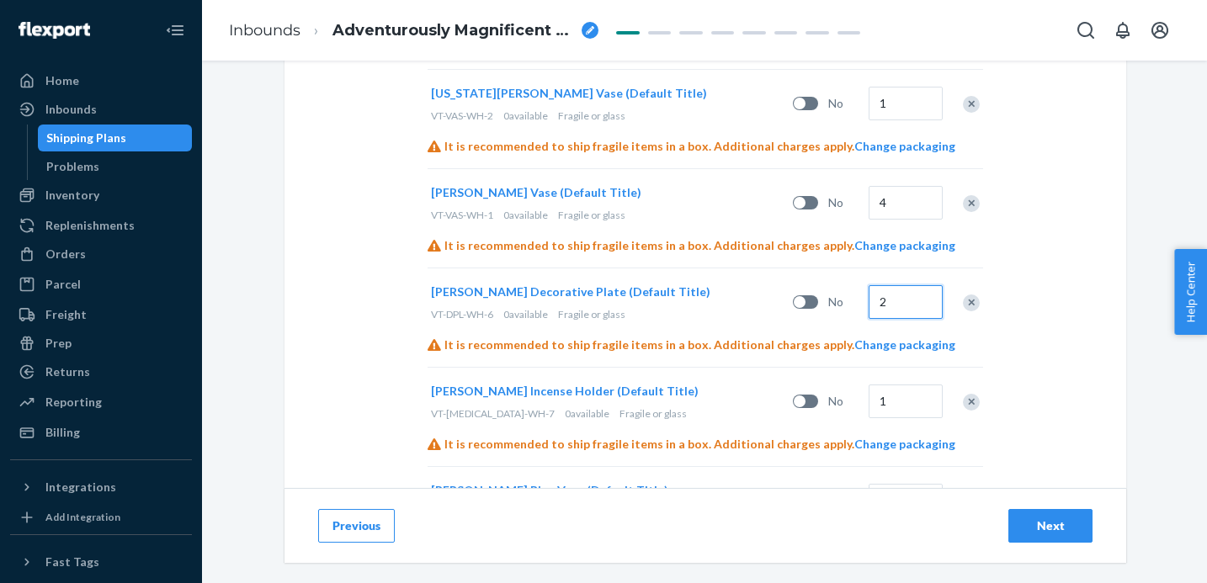
type input "2"
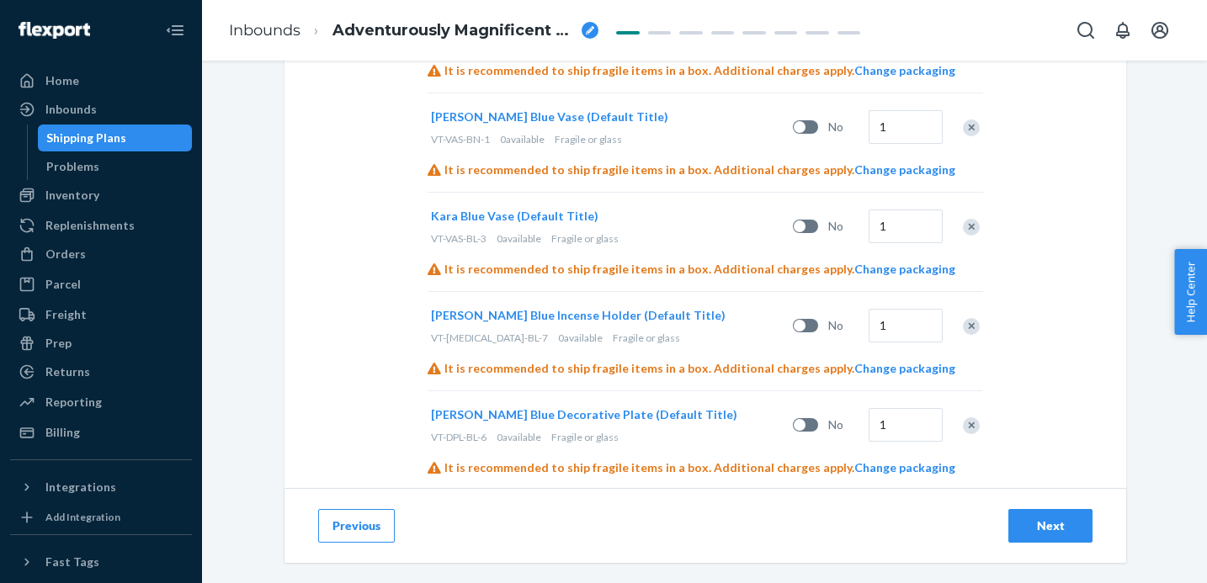
scroll to position [1542, 0]
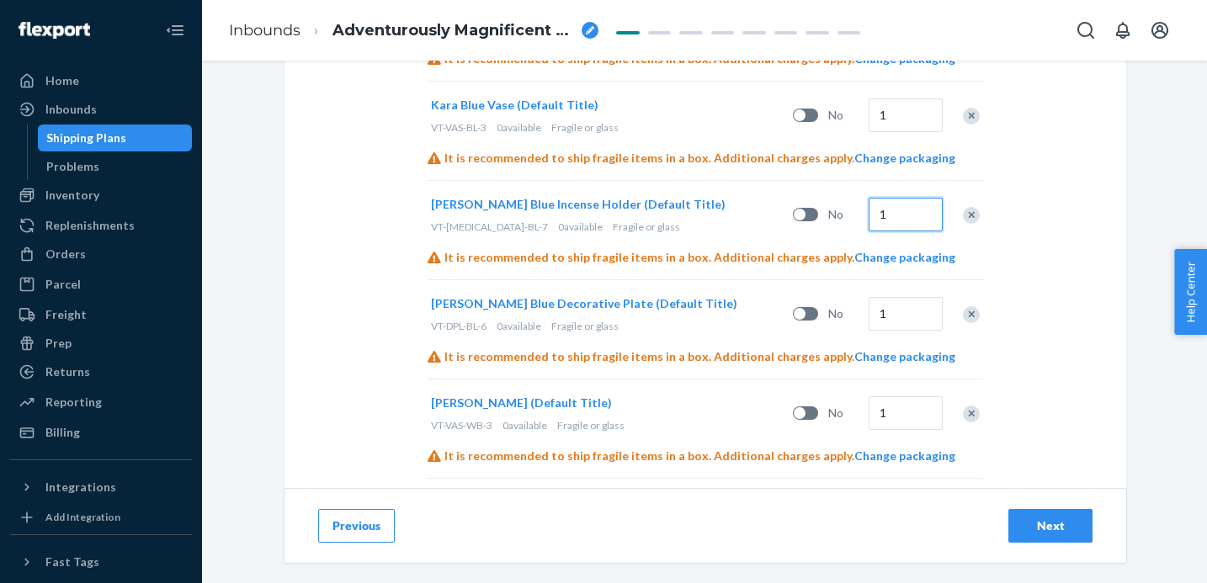
click at [915, 210] on input "1" at bounding box center [906, 215] width 74 height 34
type input "2"
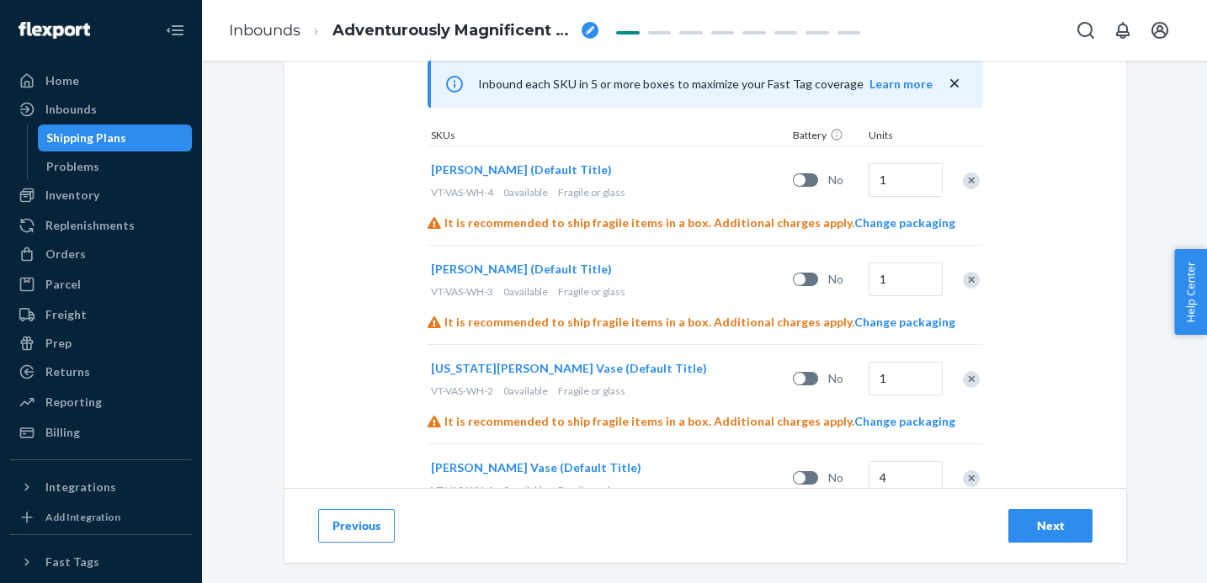
scroll to position [475, 0]
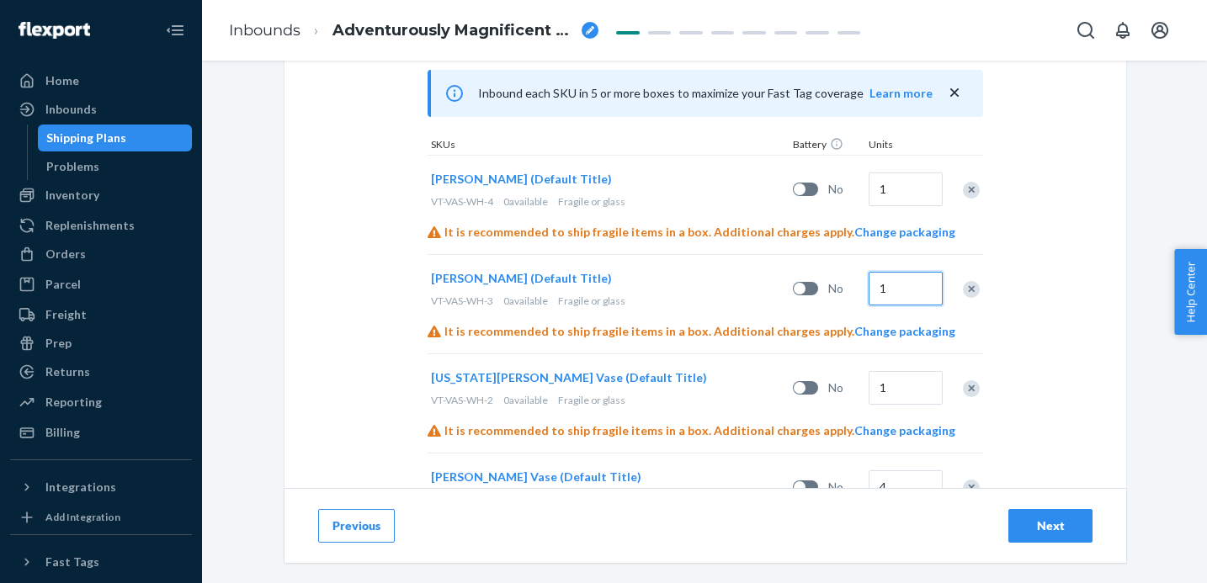
click at [905, 296] on input "1" at bounding box center [906, 289] width 74 height 34
type input "3"
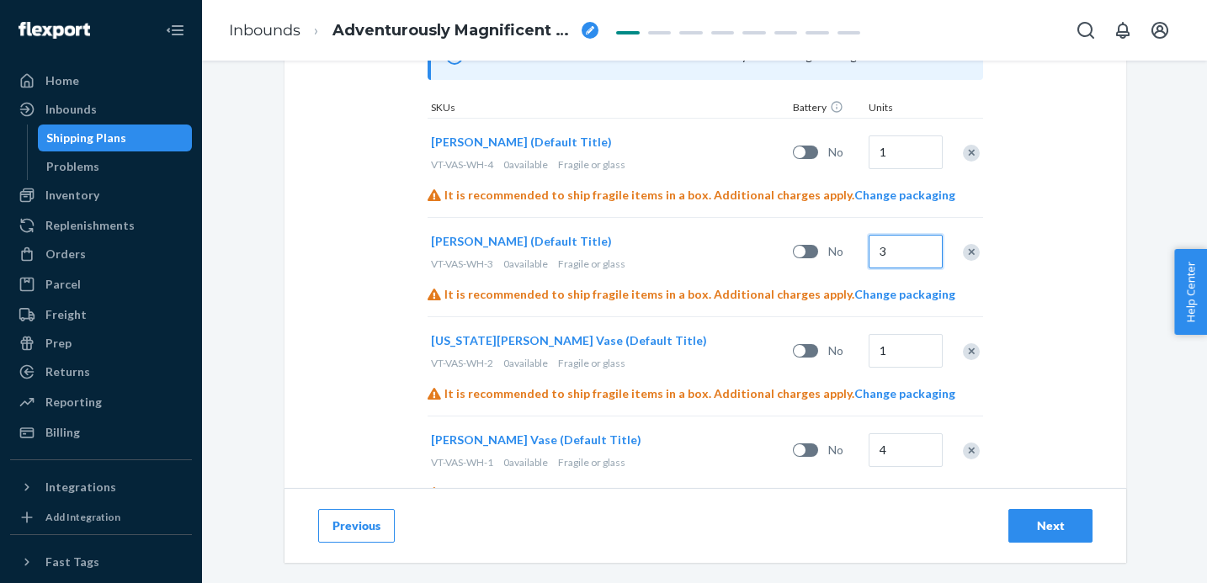
scroll to position [529, 0]
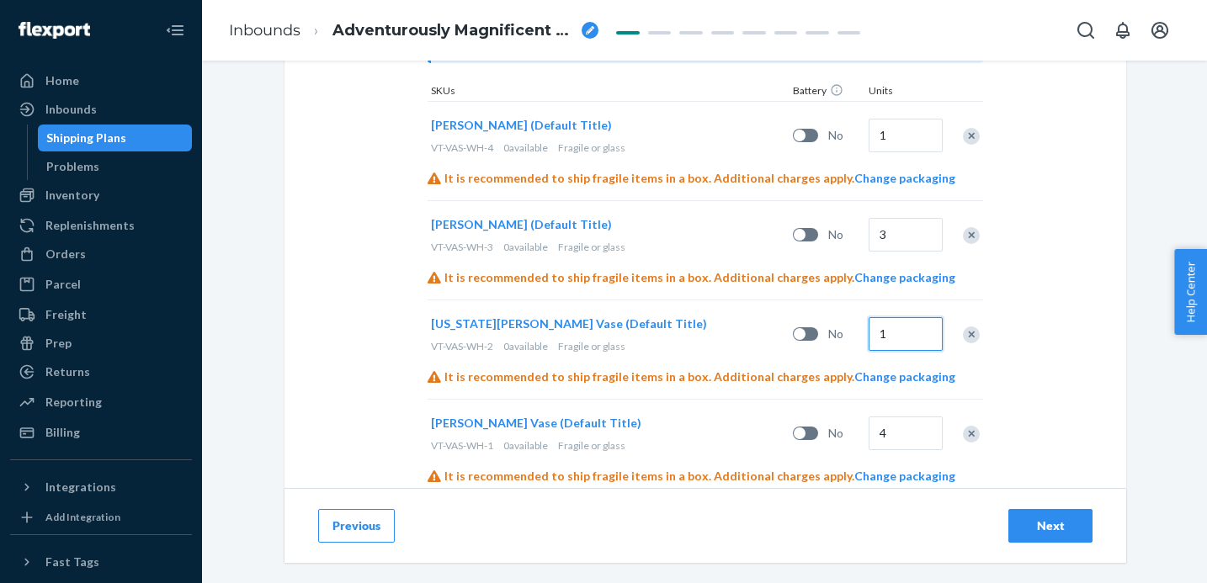
click at [905, 341] on input "1" at bounding box center [906, 334] width 74 height 34
type input "2"
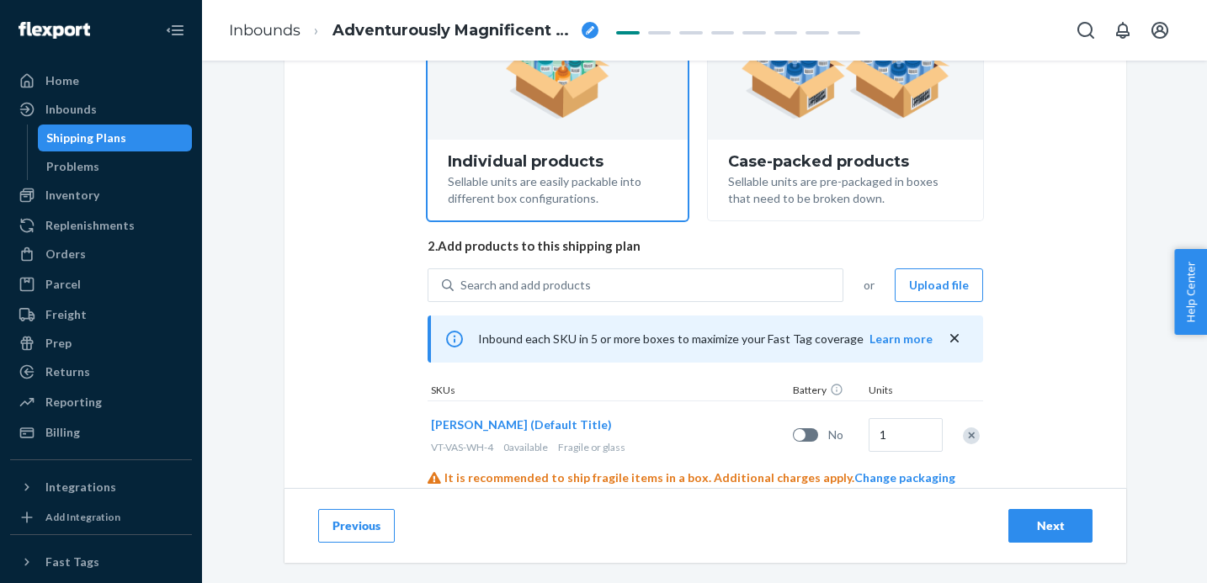
scroll to position [307, 0]
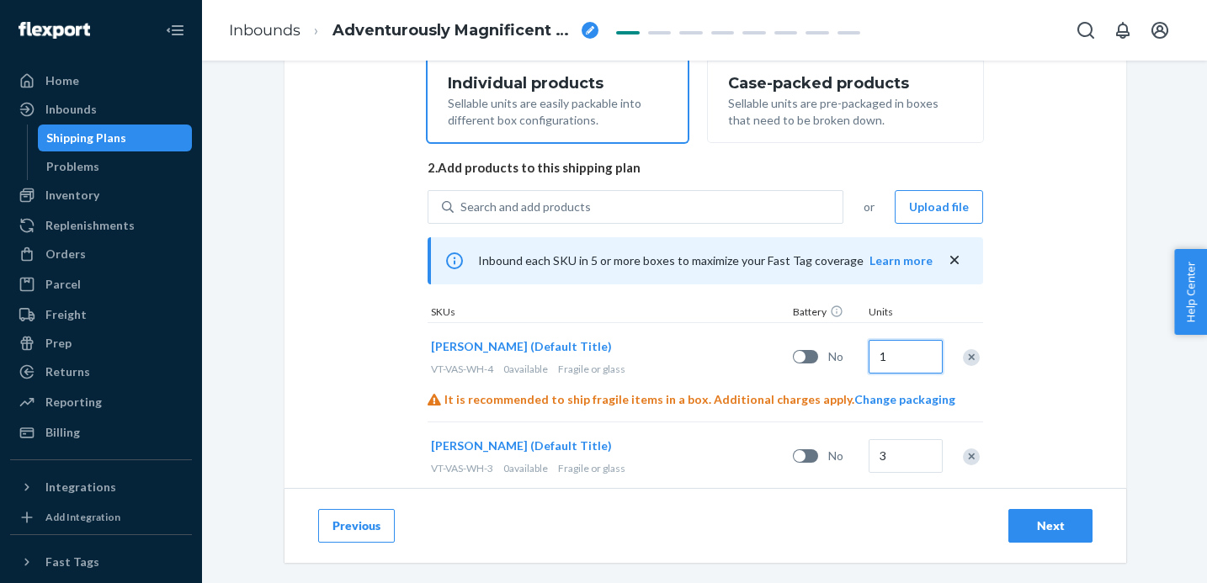
click at [911, 349] on input "1" at bounding box center [906, 357] width 74 height 34
type input "7"
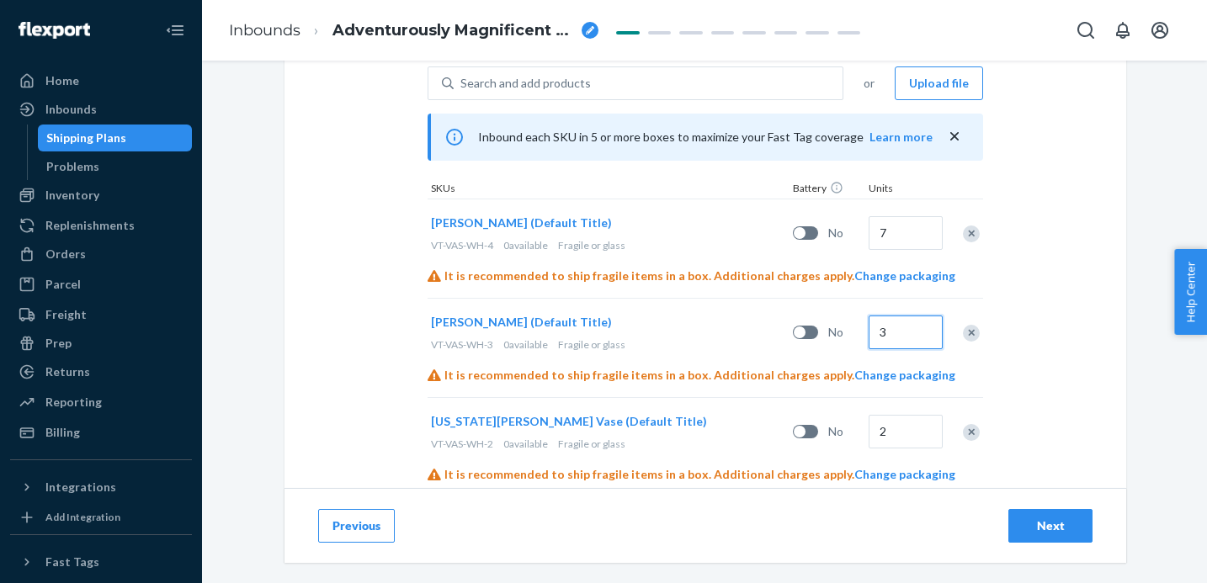
click at [903, 339] on input "3" at bounding box center [906, 333] width 74 height 34
type input "10"
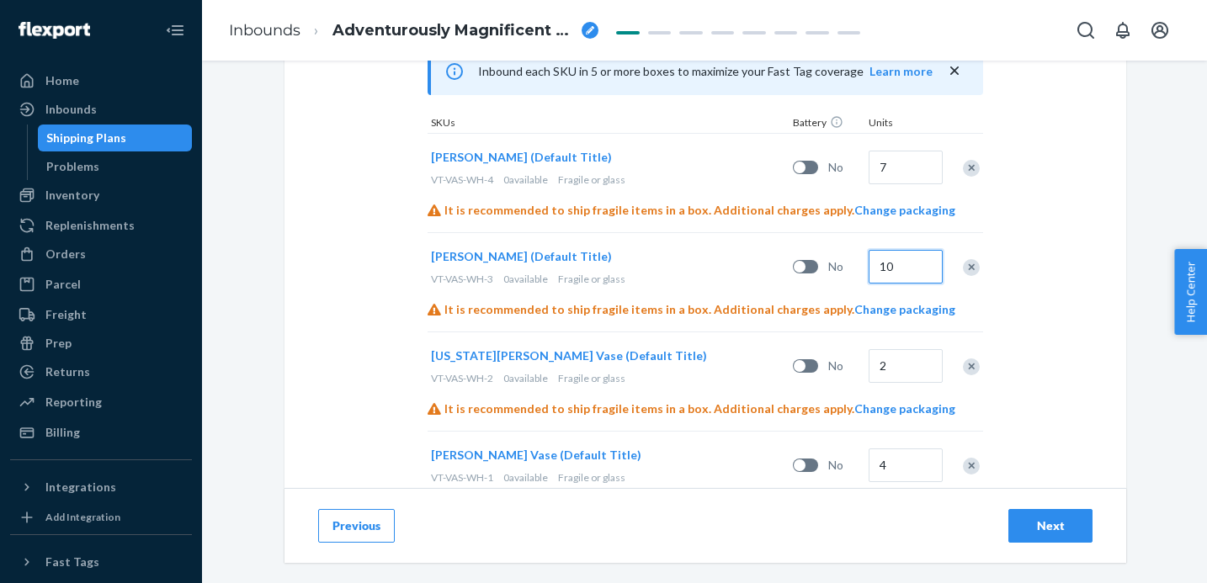
scroll to position [533, 0]
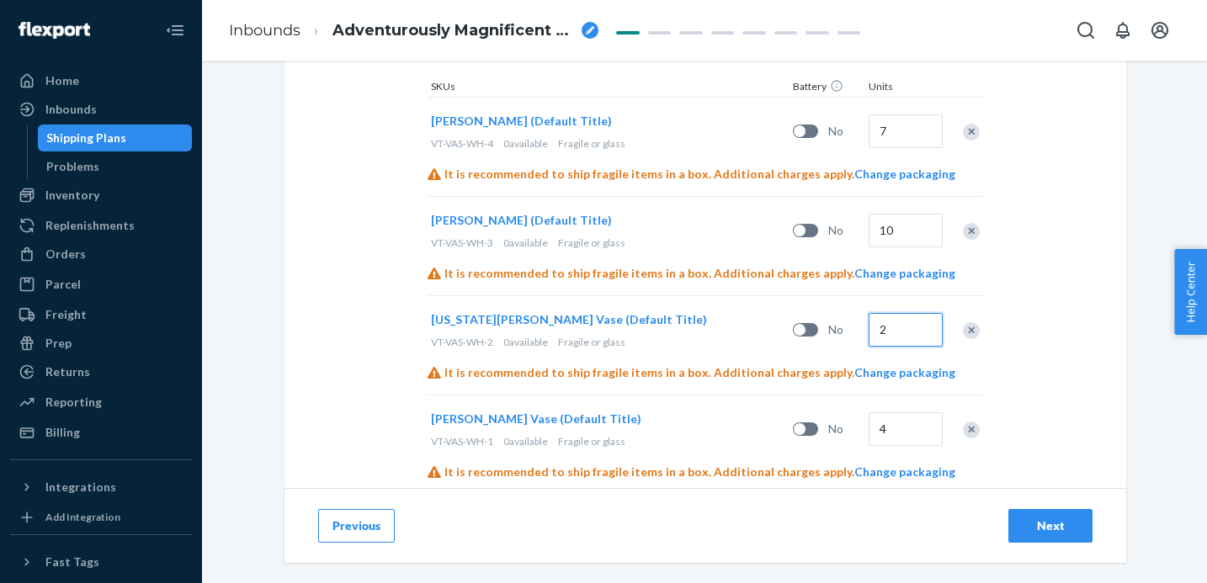
click at [908, 336] on input "2" at bounding box center [906, 330] width 74 height 34
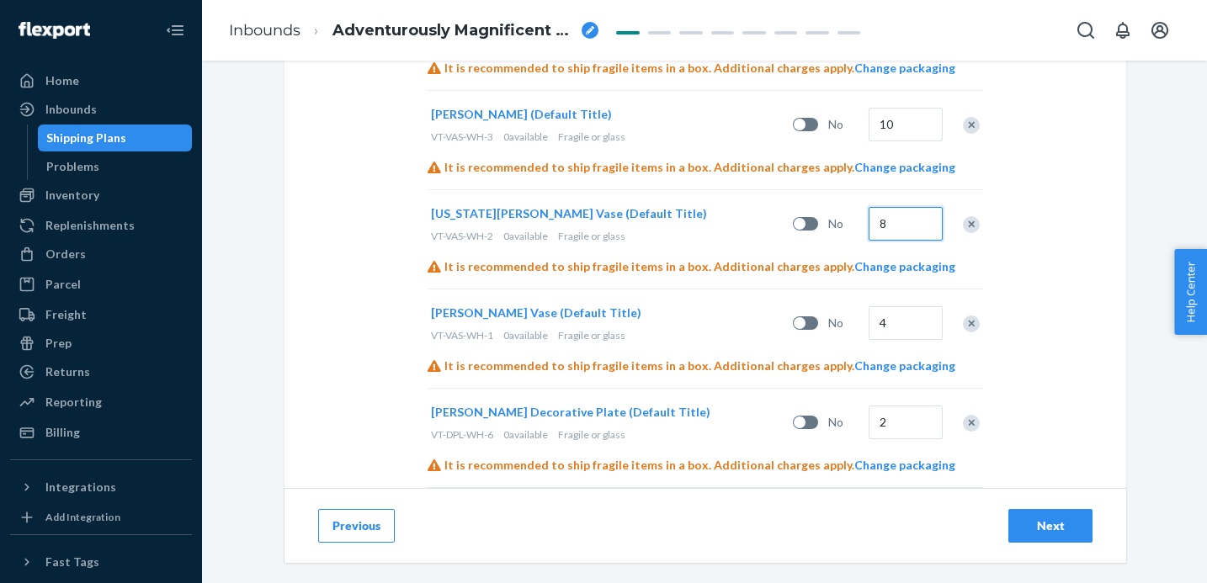
scroll to position [727, 0]
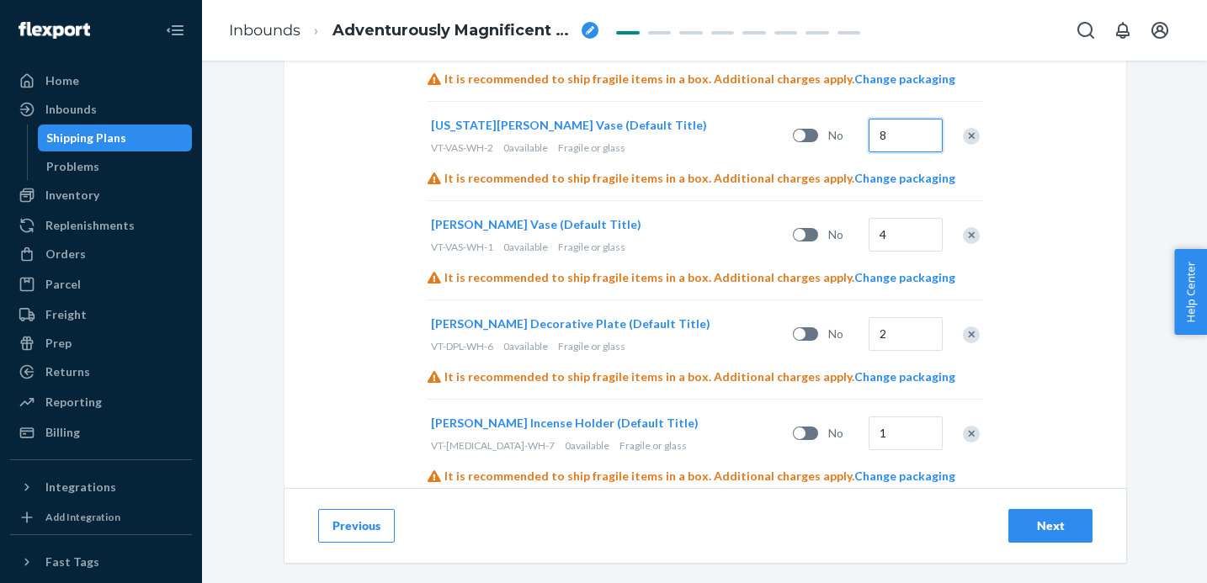
type input "8"
click at [915, 237] on input "4" at bounding box center [906, 235] width 74 height 34
type input "15"
click at [916, 338] on input "2" at bounding box center [906, 334] width 74 height 34
type input "5"
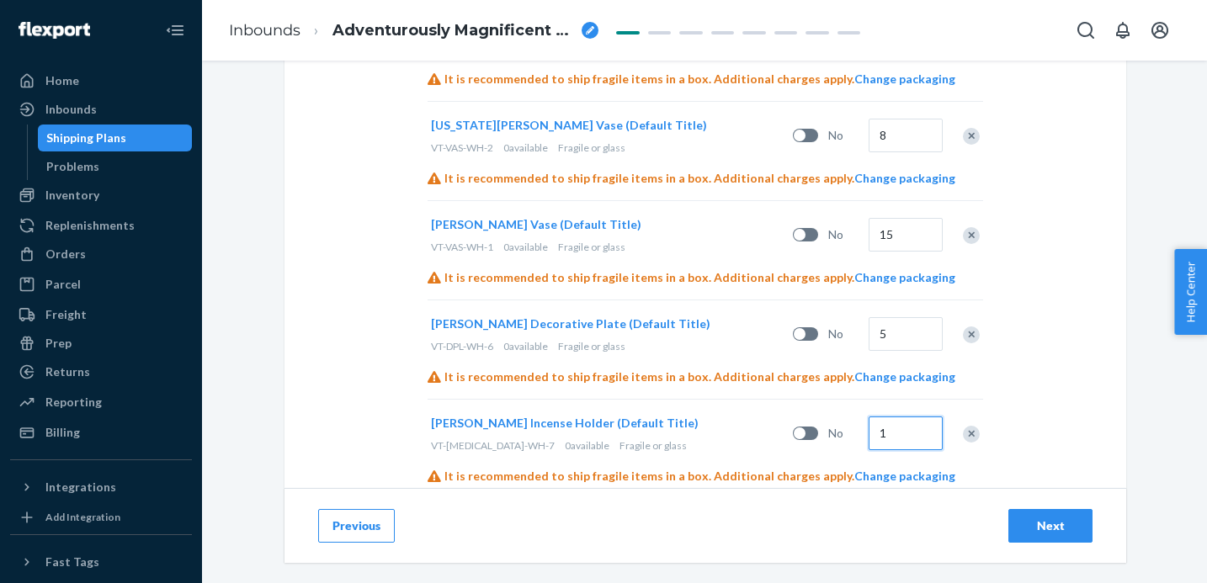
click at [903, 439] on input "1" at bounding box center [906, 434] width 74 height 34
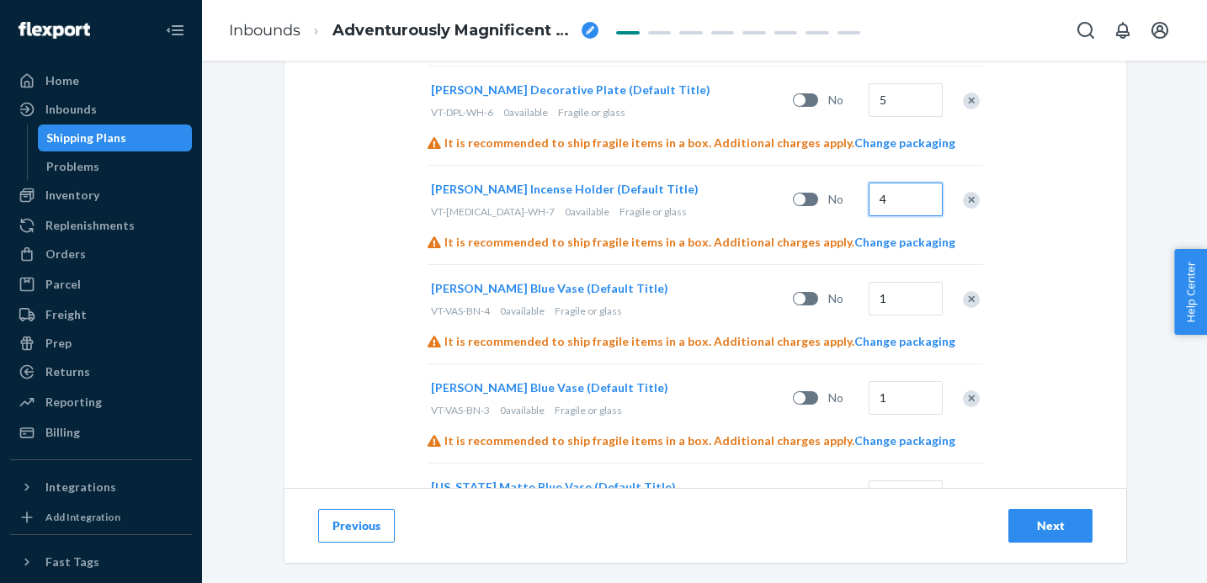
scroll to position [983, 0]
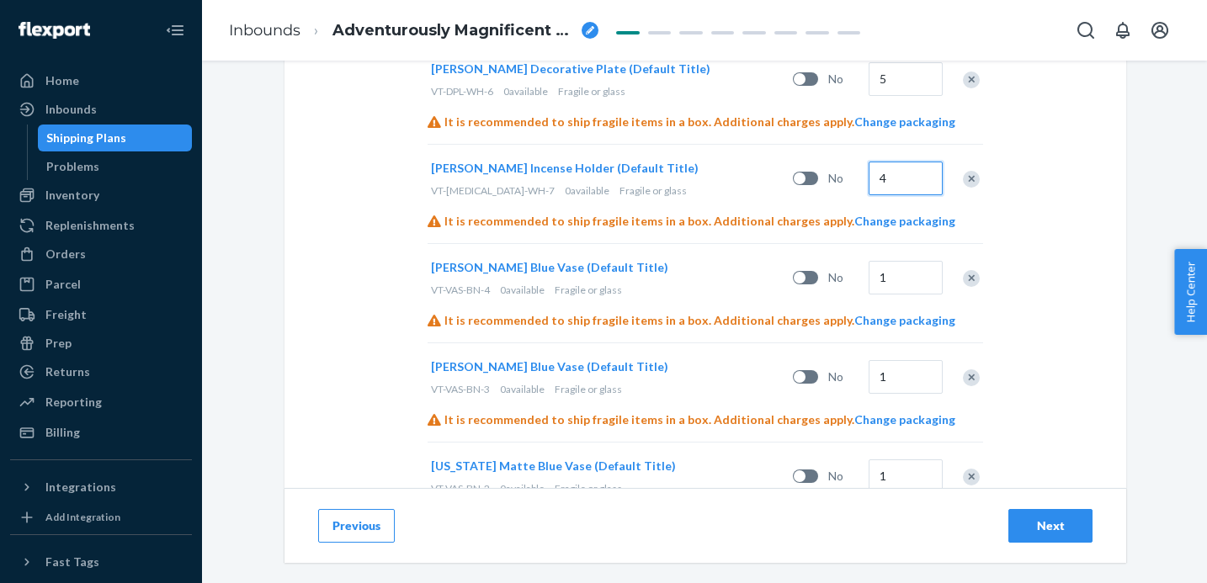
type input "4"
click at [897, 292] on input "1" at bounding box center [906, 278] width 74 height 34
type input "11"
click at [892, 379] on input "1" at bounding box center [906, 377] width 74 height 34
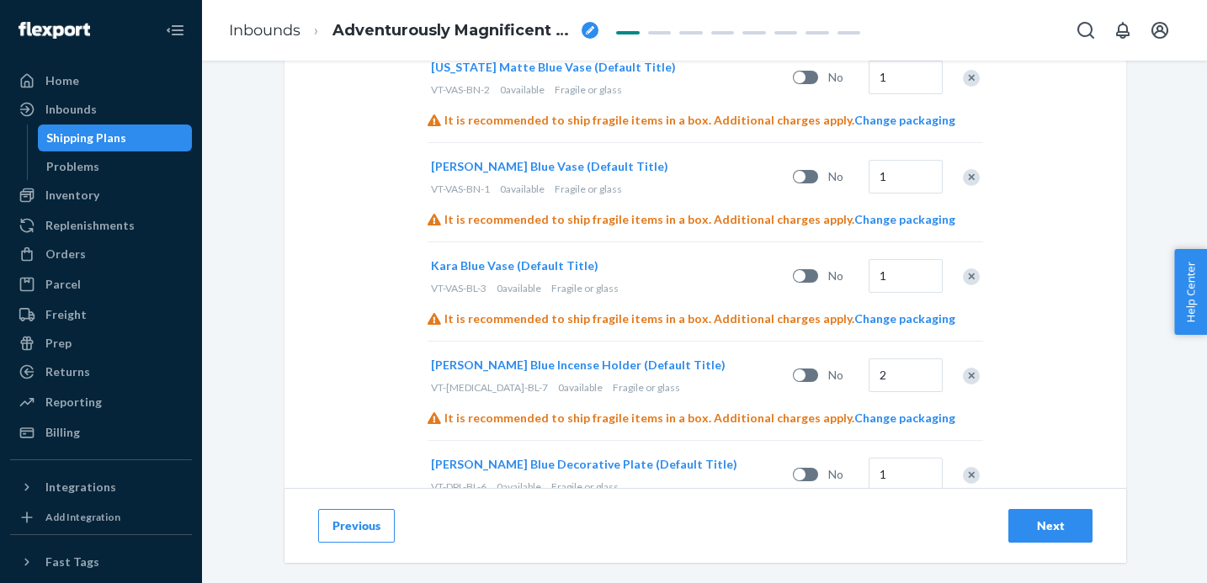
scroll to position [1348, 0]
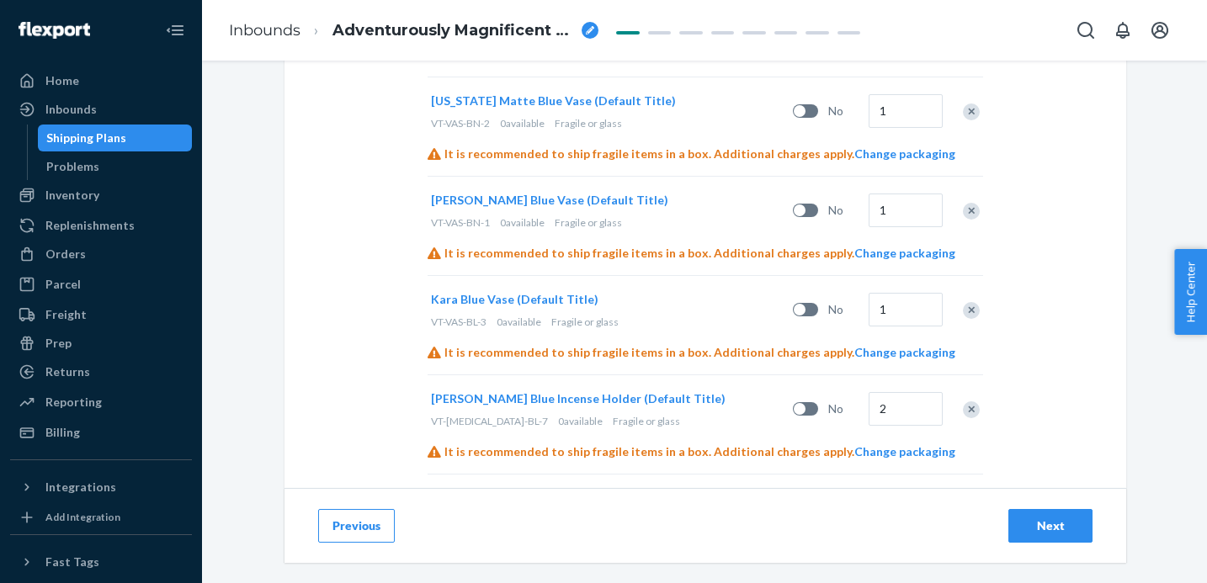
type input "9"
click at [901, 216] on input "1" at bounding box center [906, 211] width 74 height 34
type input "13"
click at [901, 310] on input "1" at bounding box center [906, 310] width 74 height 34
type input "6"
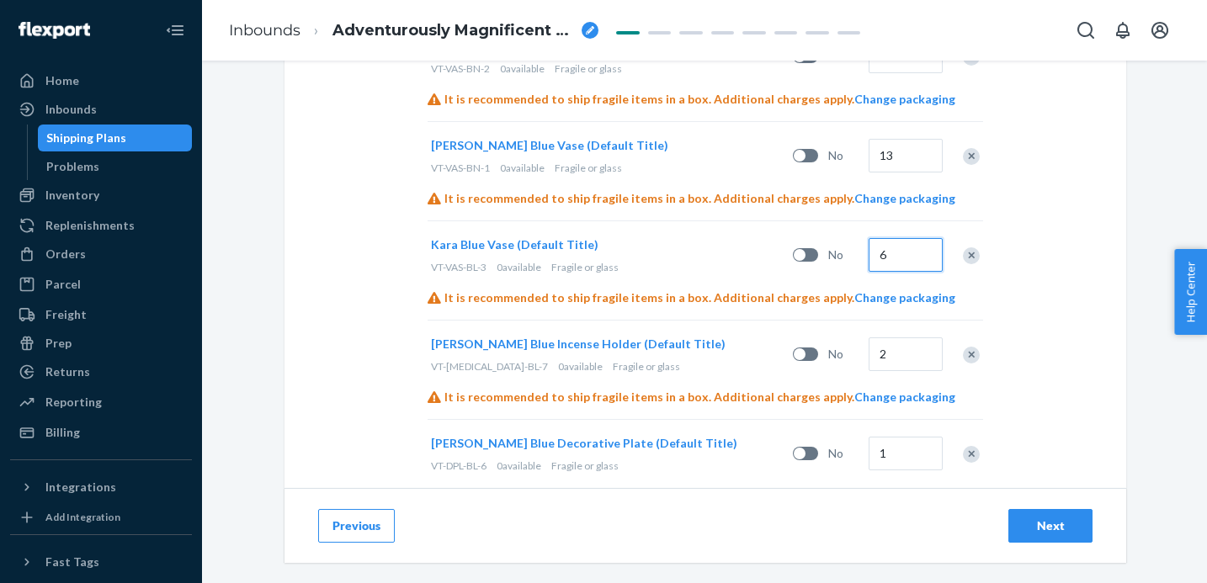
scroll to position [1405, 0]
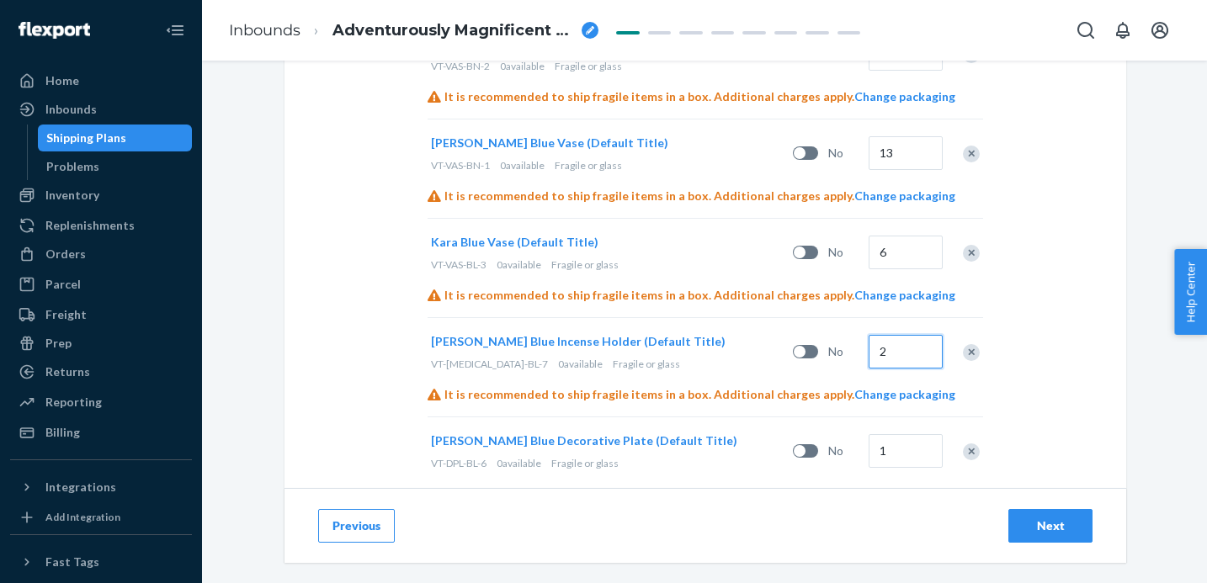
click at [914, 352] on input "2" at bounding box center [906, 352] width 74 height 34
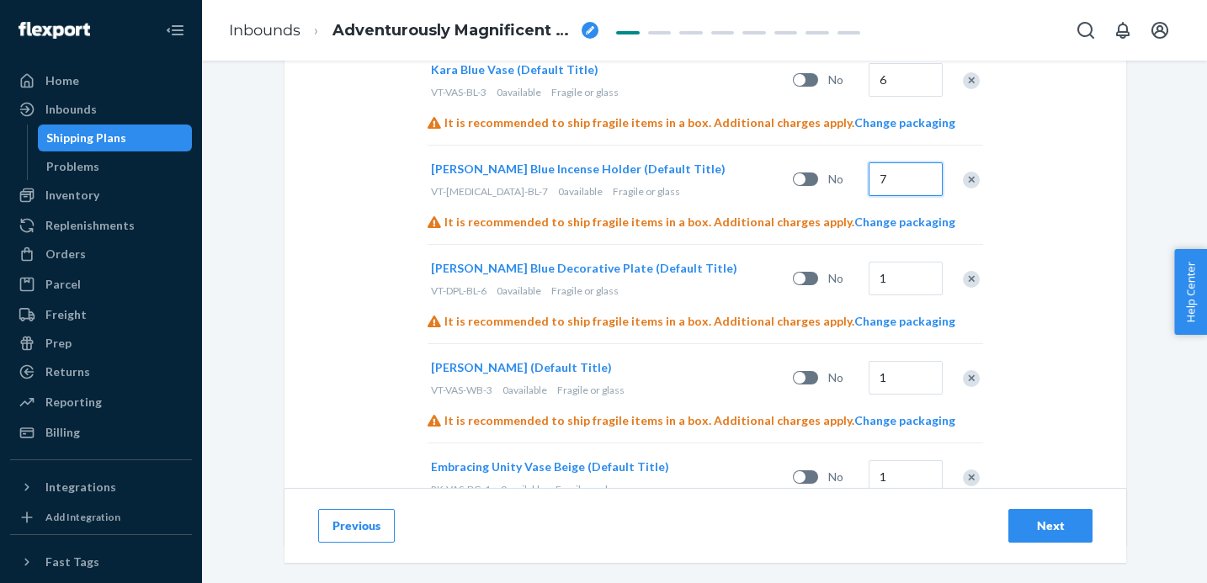
scroll to position [1583, 0]
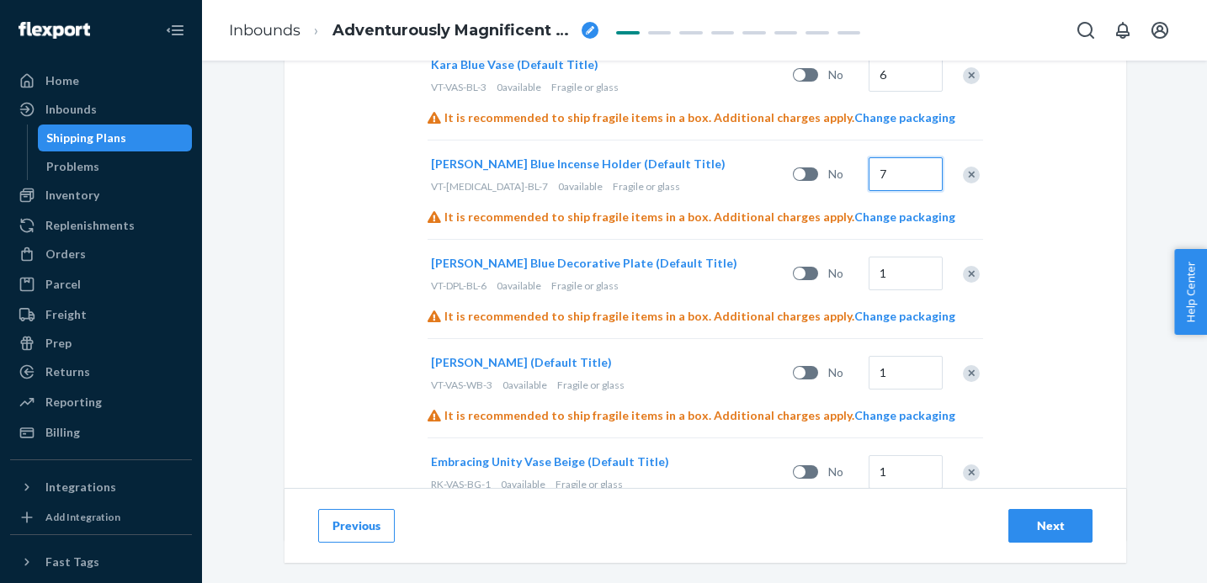
type input "7"
click at [899, 275] on input "1" at bounding box center [906, 274] width 74 height 34
type input "11"
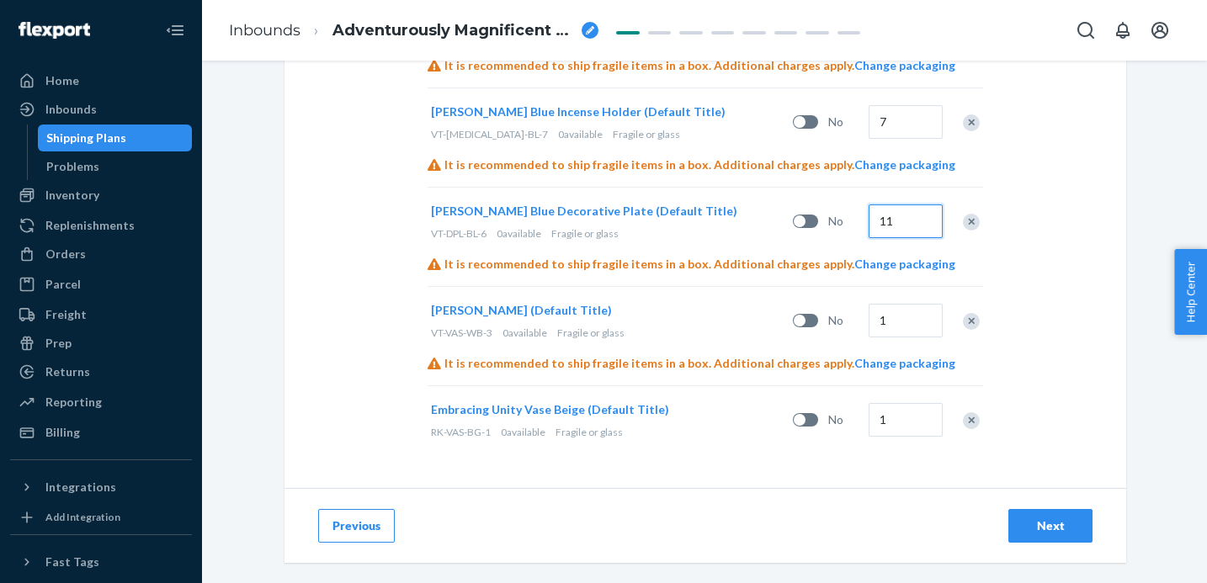
scroll to position [1634, 0]
click at [887, 327] on input "1" at bounding box center [906, 322] width 74 height 34
type input "24"
click at [892, 432] on input "1" at bounding box center [906, 421] width 74 height 34
type input "23"
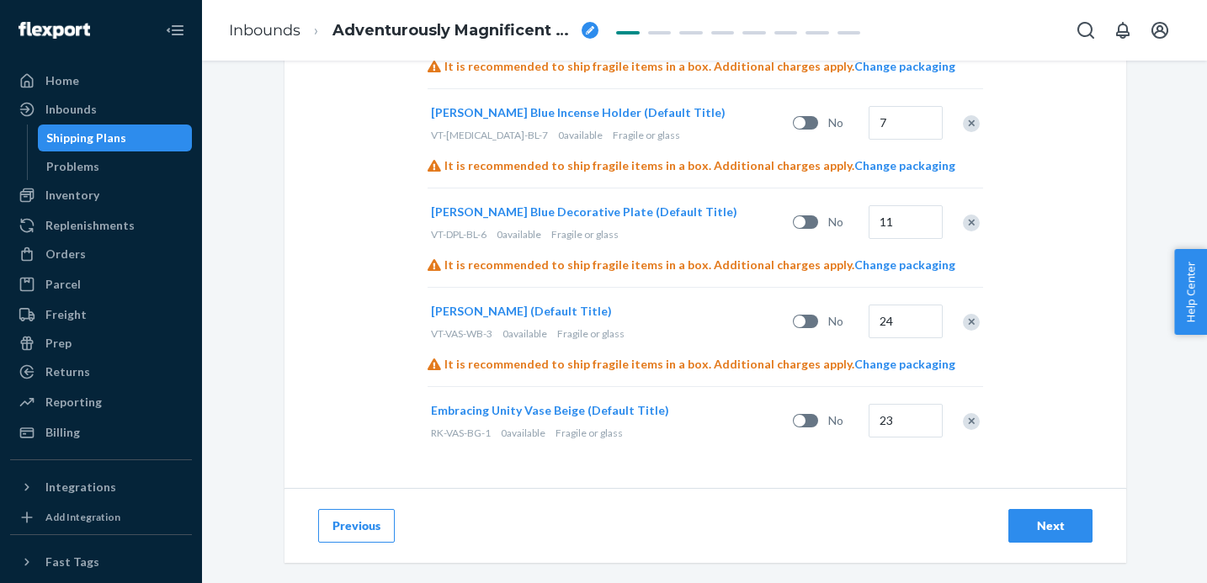
click at [1053, 526] on div "Next" at bounding box center [1051, 526] width 56 height 17
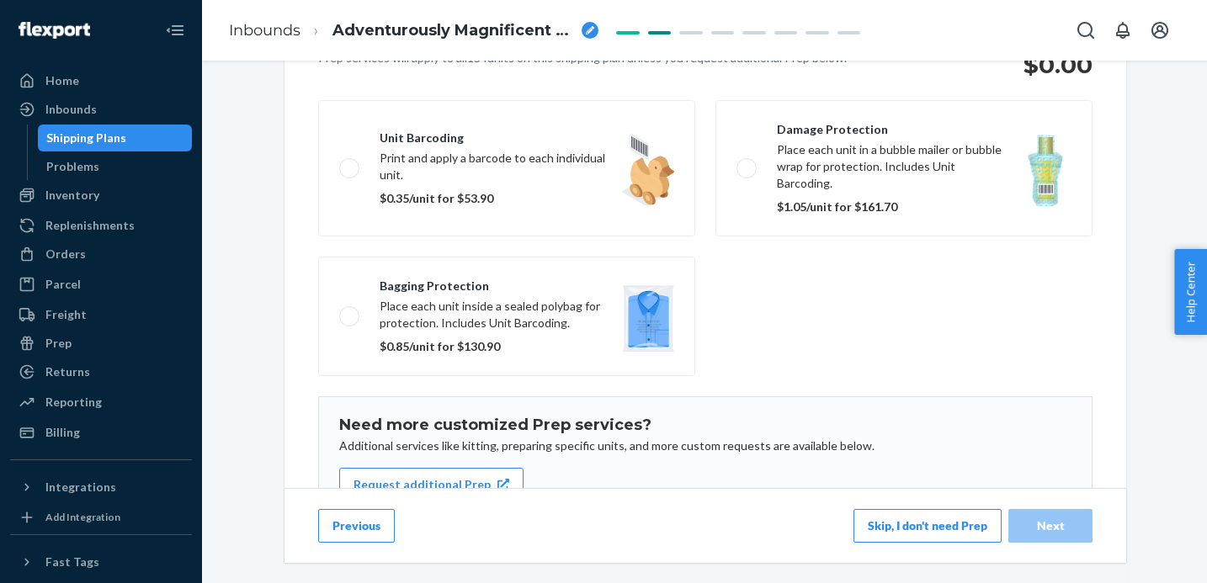
scroll to position [329, 0]
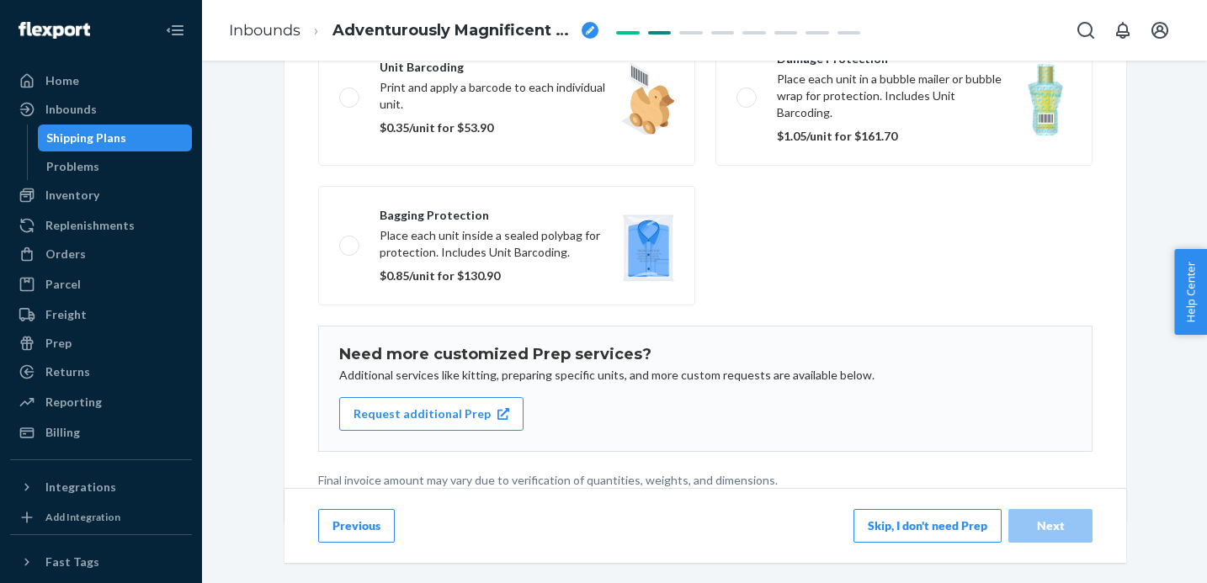
click at [958, 520] on button "Skip, I don't need Prep" at bounding box center [928, 526] width 148 height 34
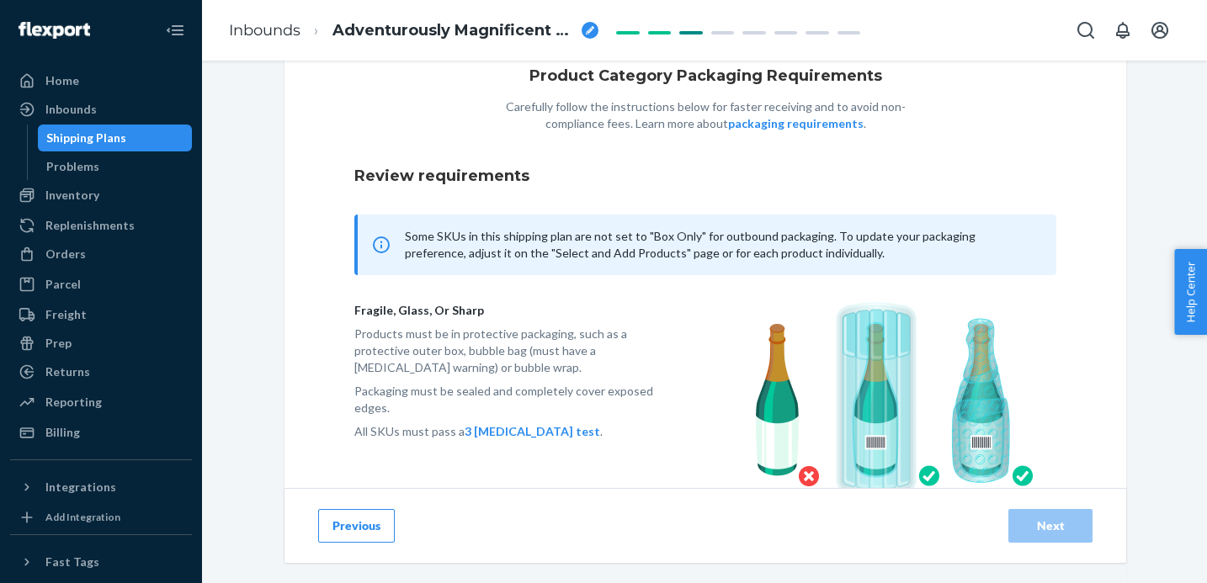
scroll to position [161, 0]
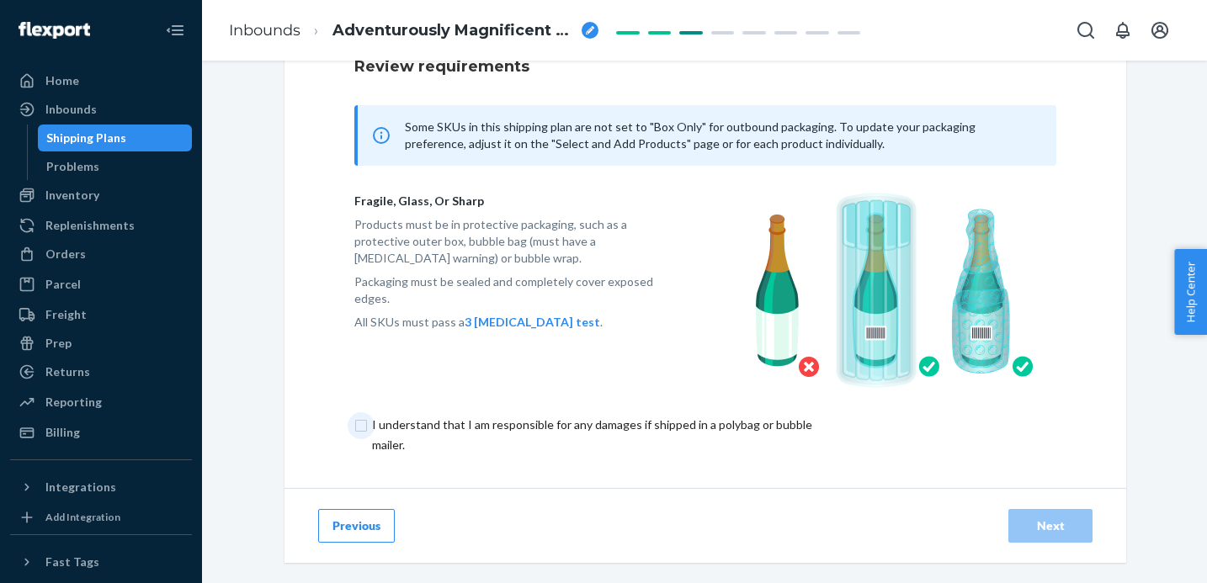
click at [364, 427] on input "checkbox" at bounding box center [600, 435] width 493 height 40
checkbox input "true"
click at [1063, 540] on button "Next" at bounding box center [1051, 526] width 84 height 34
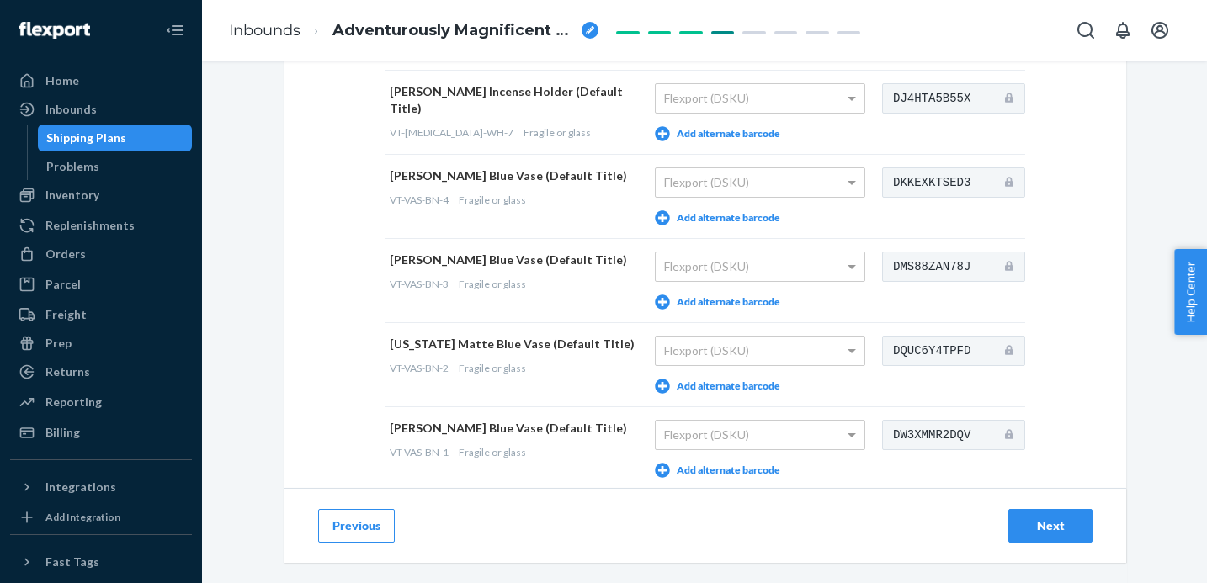
scroll to position [1129, 0]
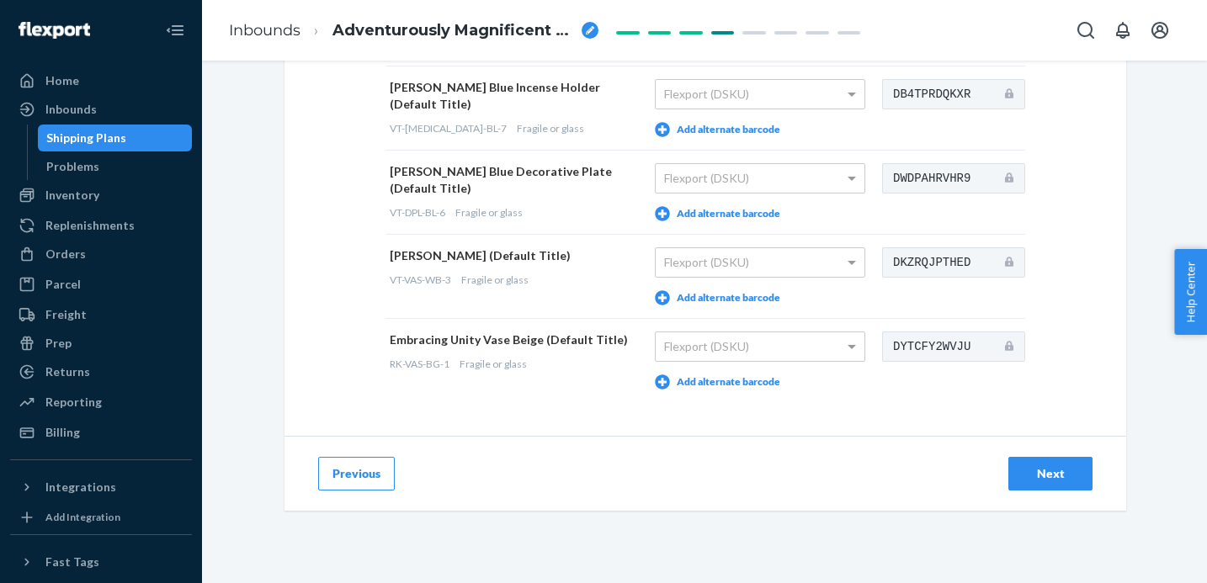
click at [1032, 477] on div "Next" at bounding box center [1051, 474] width 56 height 17
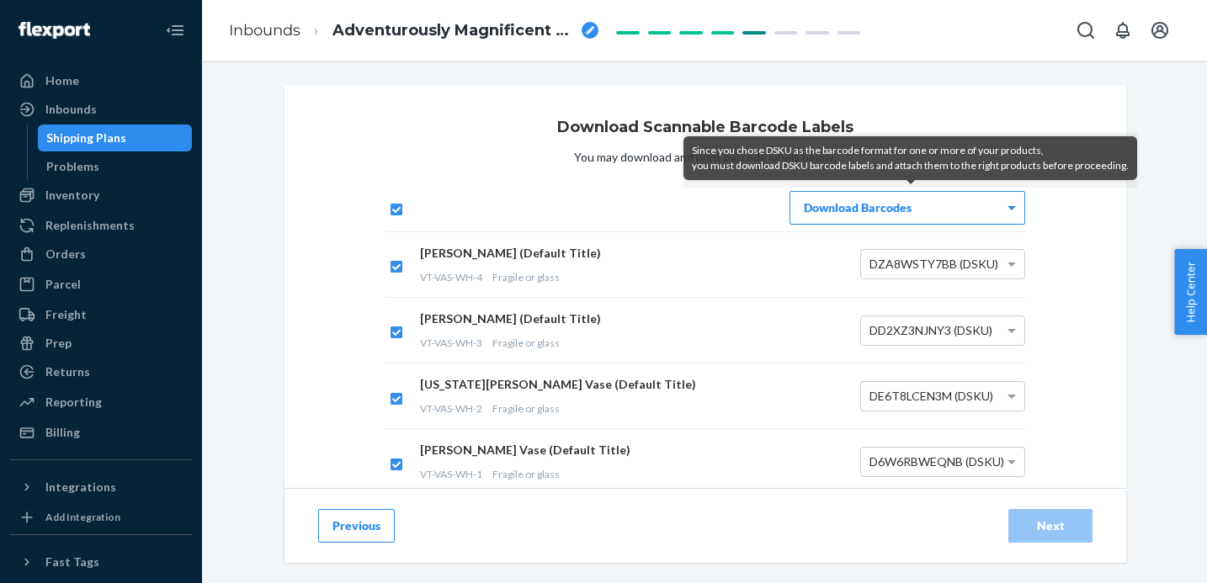
click at [961, 199] on div "Download Barcodes" at bounding box center [908, 208] width 234 height 32
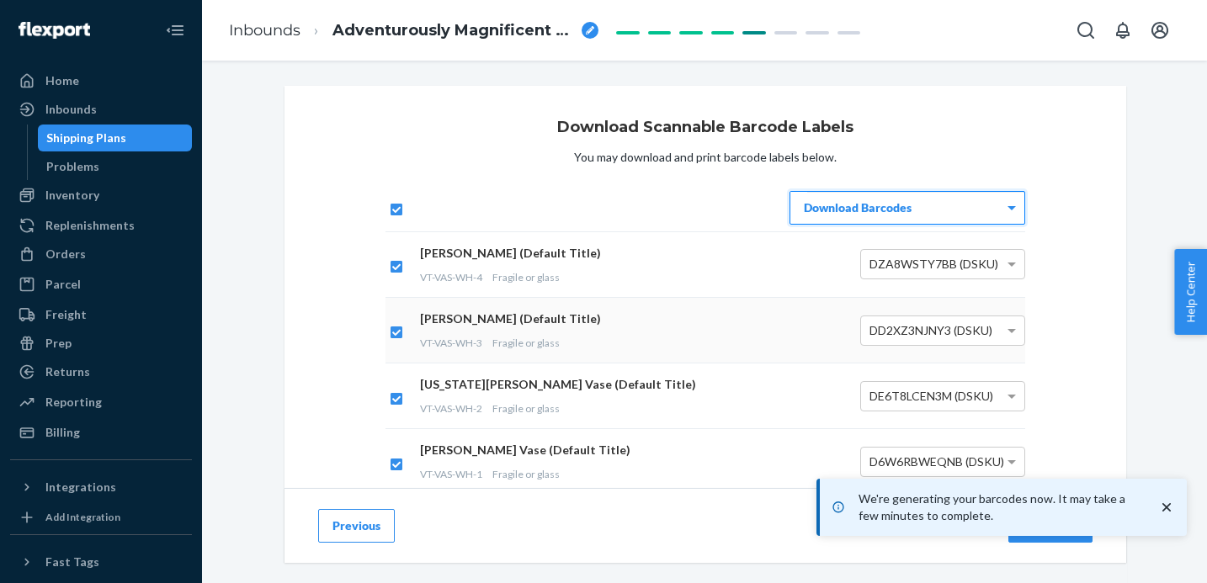
scroll to position [816, 0]
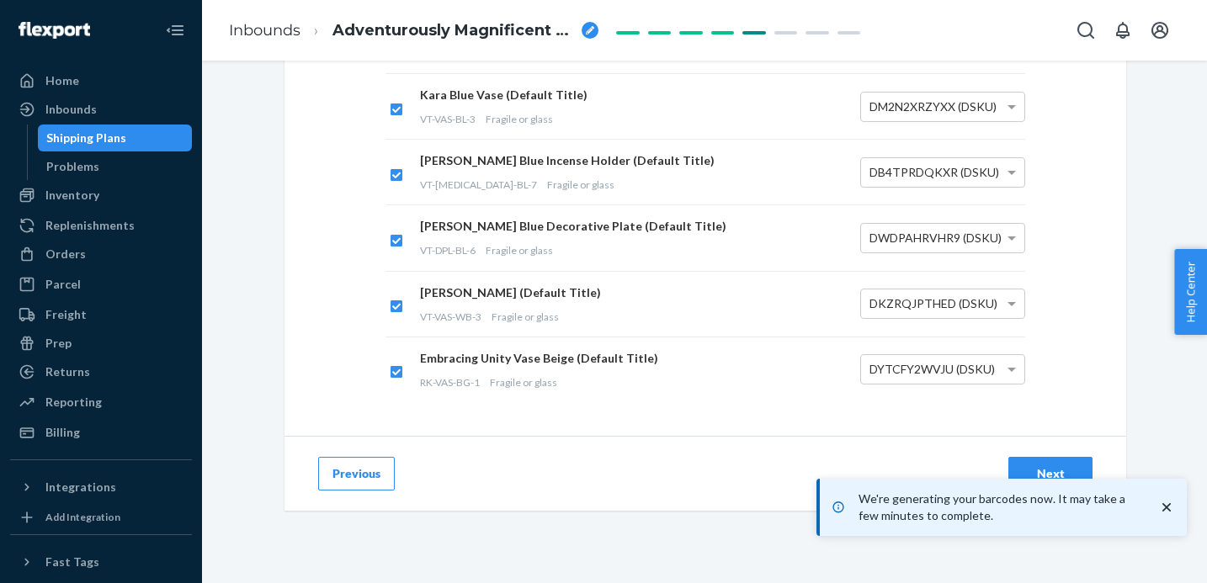
click at [1169, 504] on icon "close toast" at bounding box center [1167, 507] width 8 height 8
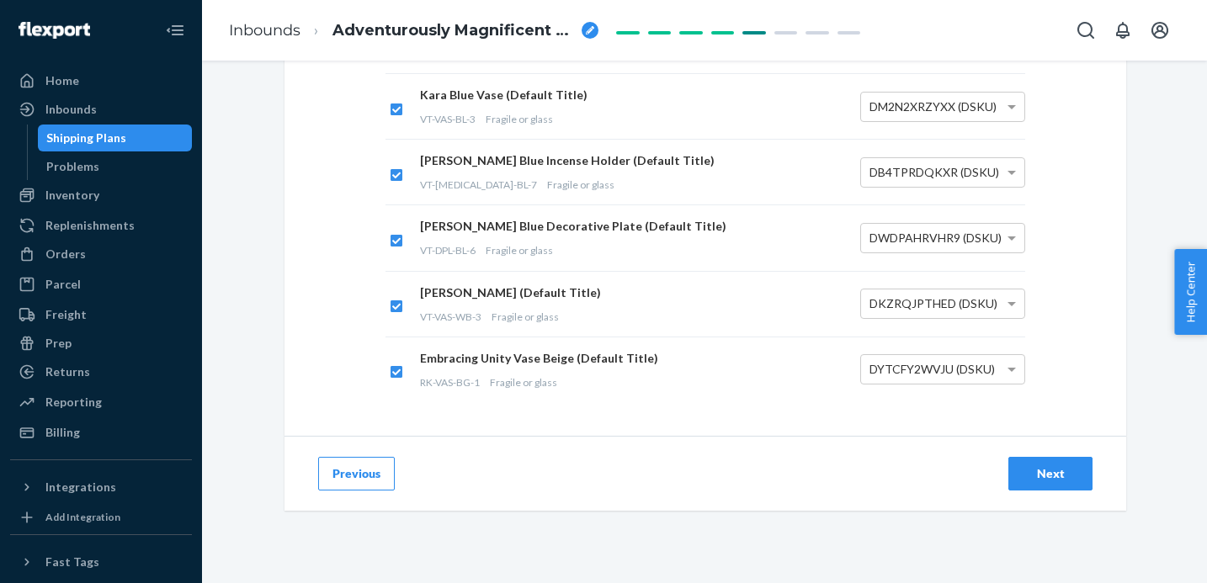
click at [1056, 470] on div "Next" at bounding box center [1051, 474] width 56 height 17
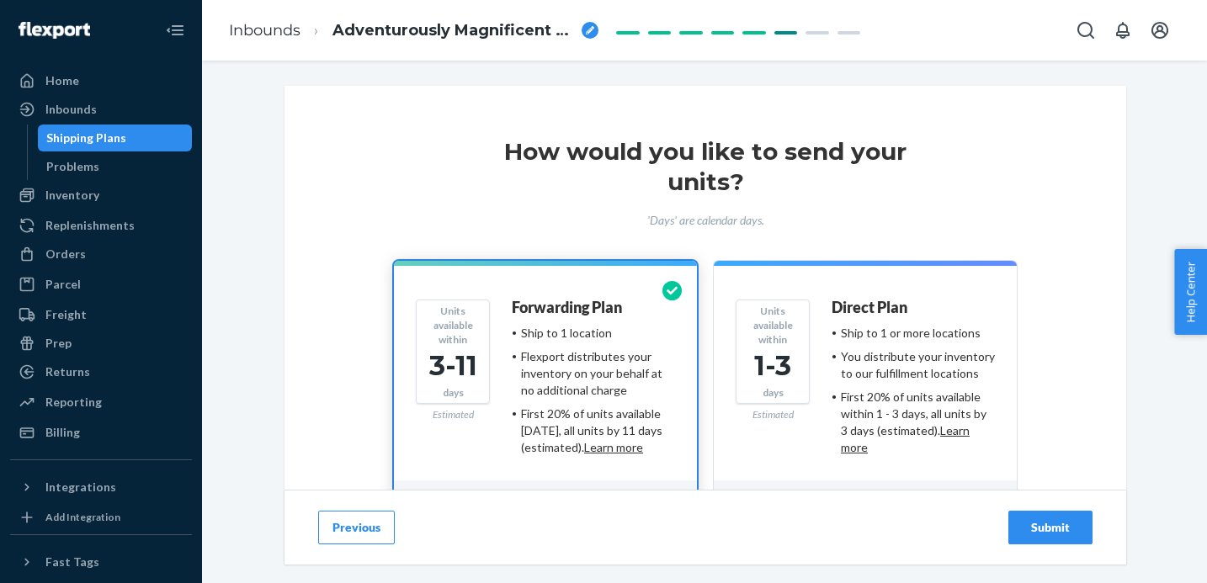
click at [1049, 534] on div "Submit" at bounding box center [1051, 527] width 56 height 17
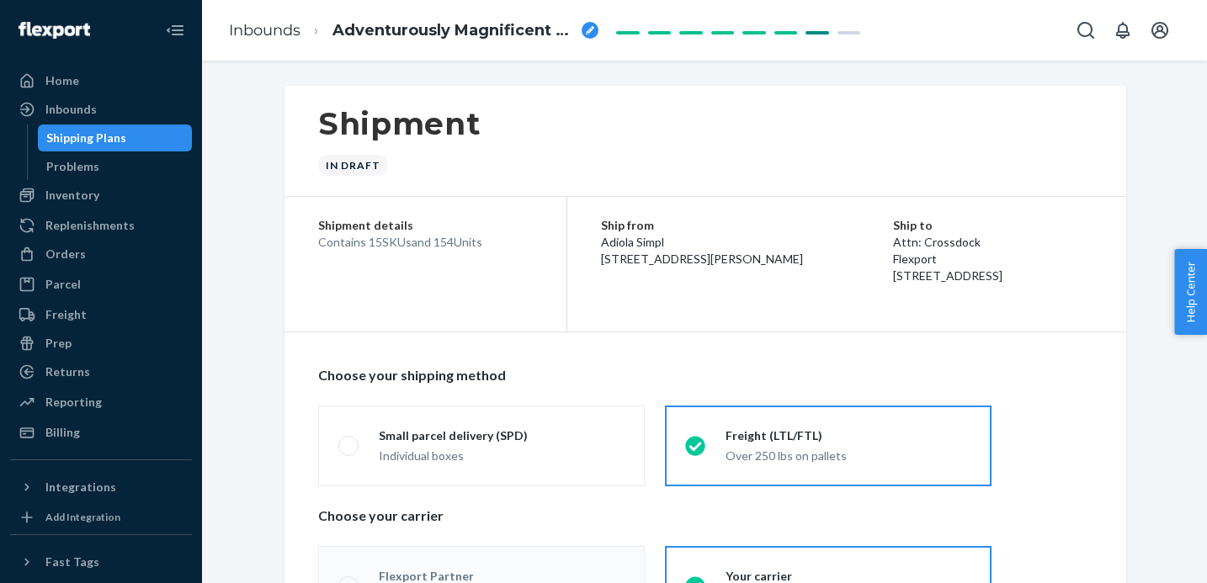
radio input "true"
radio input "false"
radio input "true"
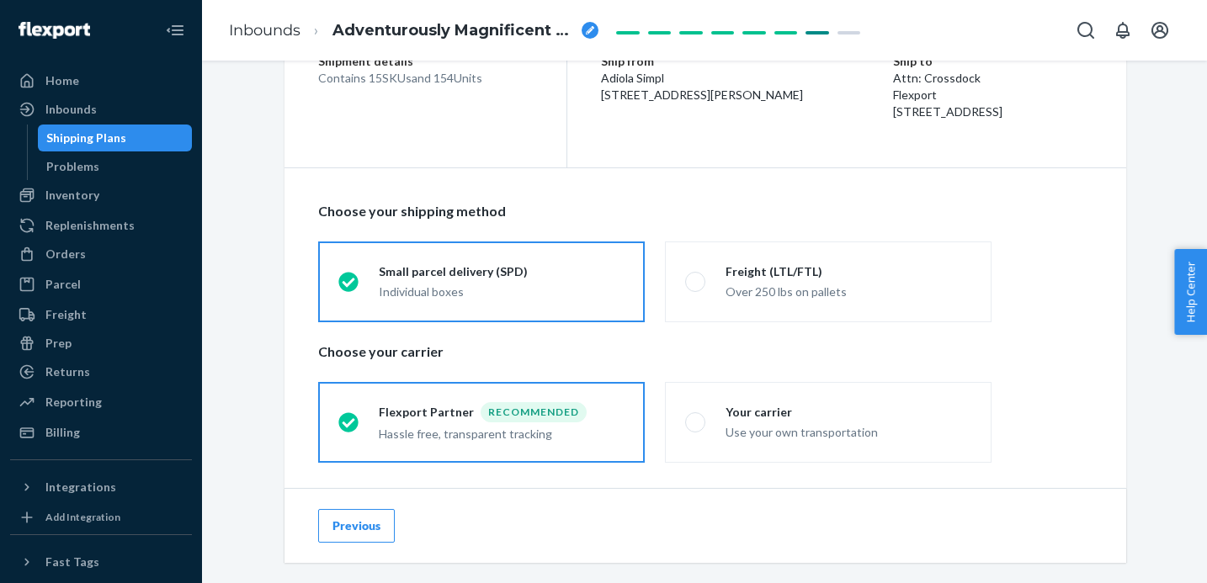
scroll to position [194, 0]
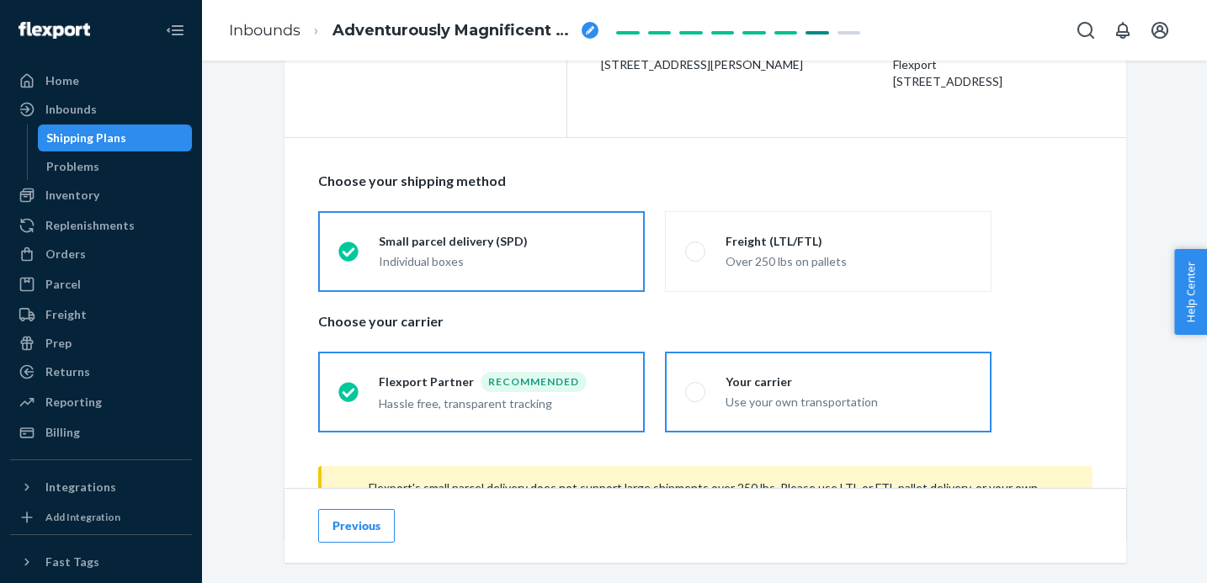
click at [748, 381] on div "Your carrier" at bounding box center [849, 382] width 246 height 17
click at [696, 386] on input "Your carrier Use your own transportation" at bounding box center [690, 391] width 11 height 11
radio input "true"
radio input "false"
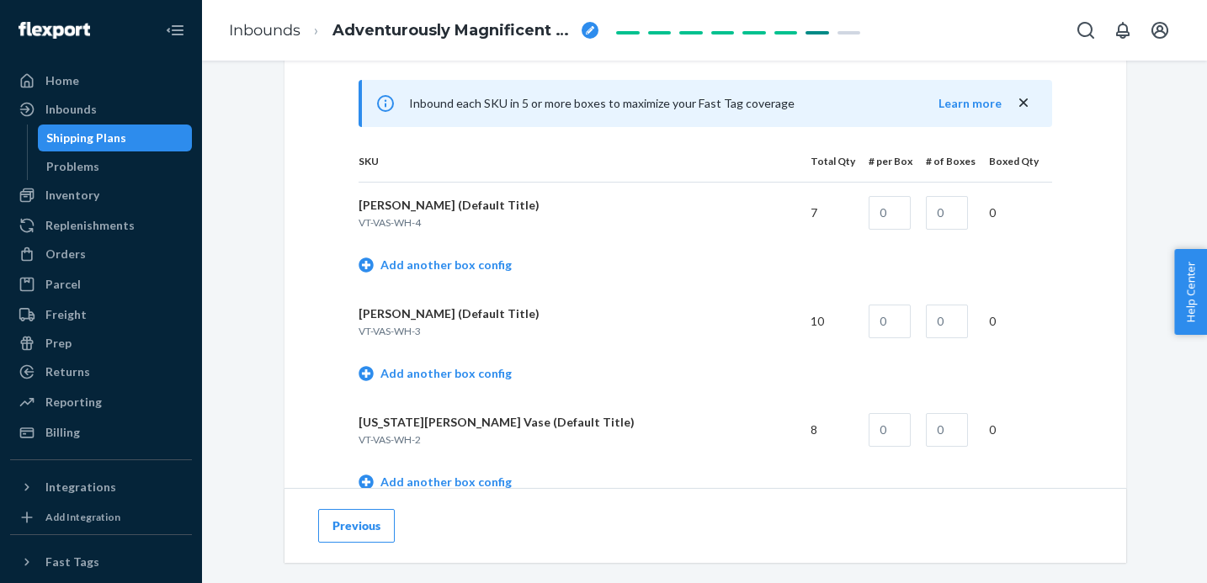
scroll to position [753, 0]
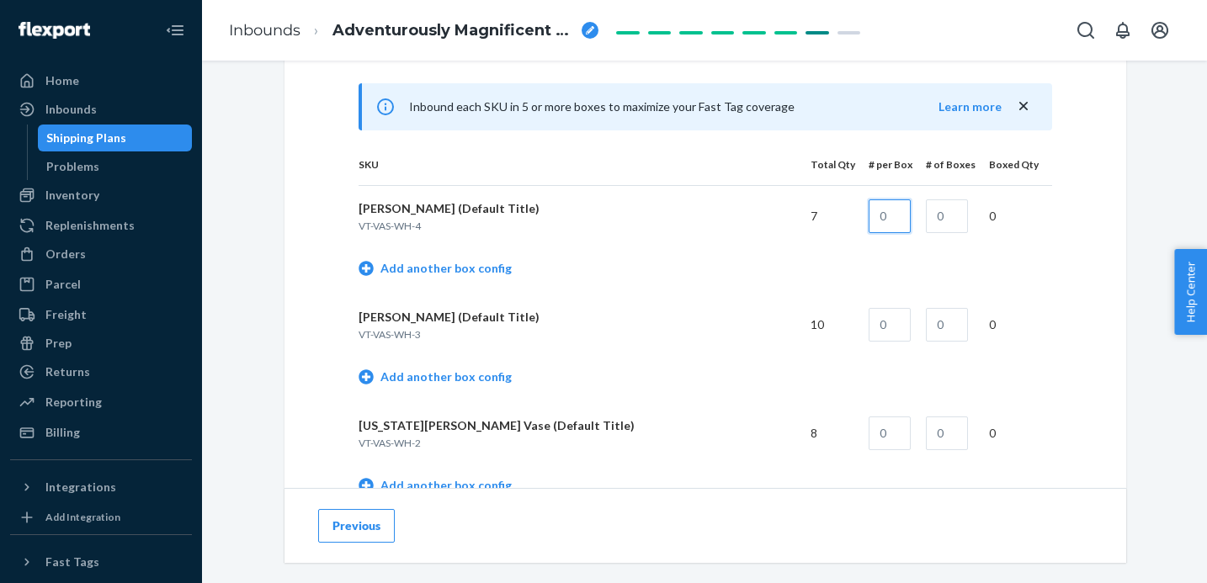
click at [900, 223] on input "text" at bounding box center [890, 217] width 42 height 34
type input "1"
click at [939, 231] on input "text" at bounding box center [947, 217] width 42 height 34
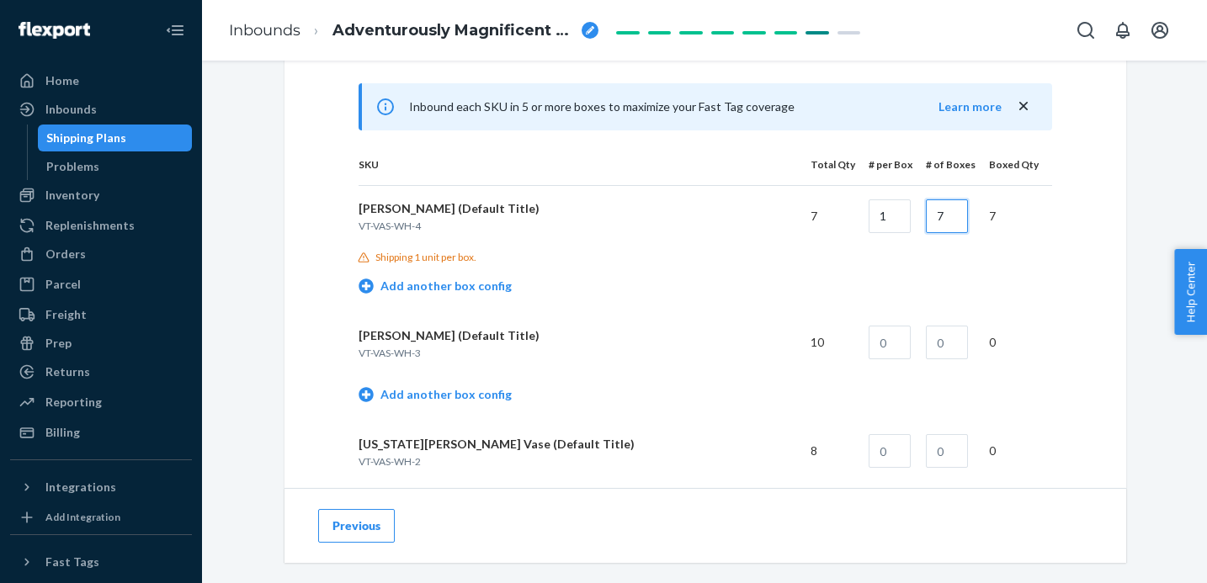
type input "7"
click at [895, 356] on input "text" at bounding box center [890, 343] width 42 height 34
type input "1"
click at [942, 345] on input "text" at bounding box center [947, 343] width 42 height 34
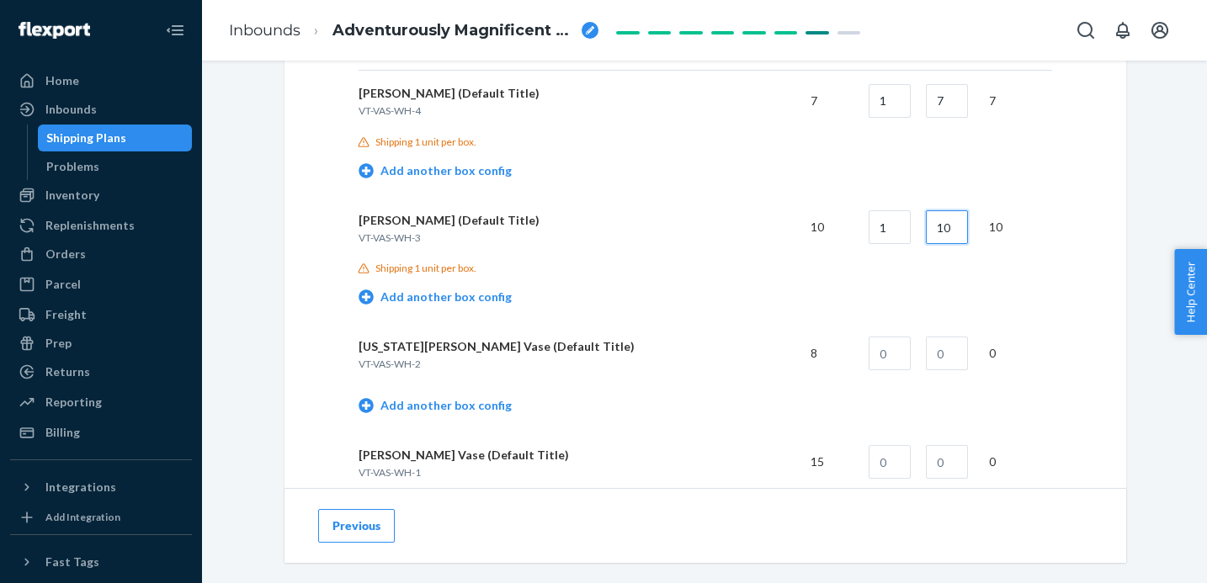
scroll to position [893, 0]
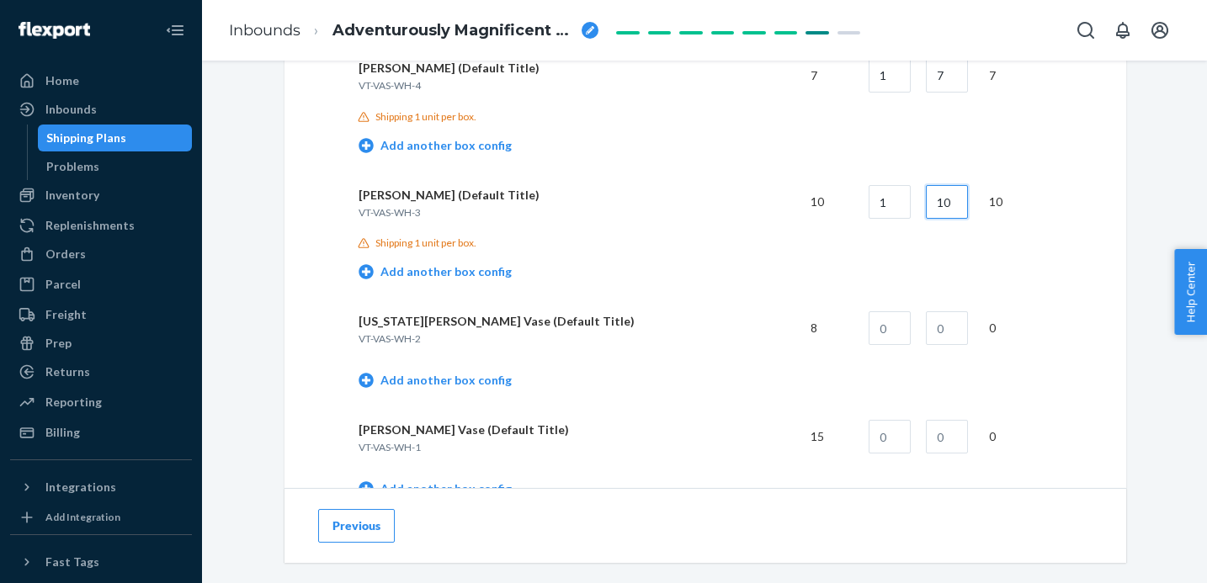
type input "10"
click at [898, 337] on input "text" at bounding box center [890, 329] width 42 height 34
type input "1"
click at [882, 439] on input "text" at bounding box center [890, 437] width 42 height 34
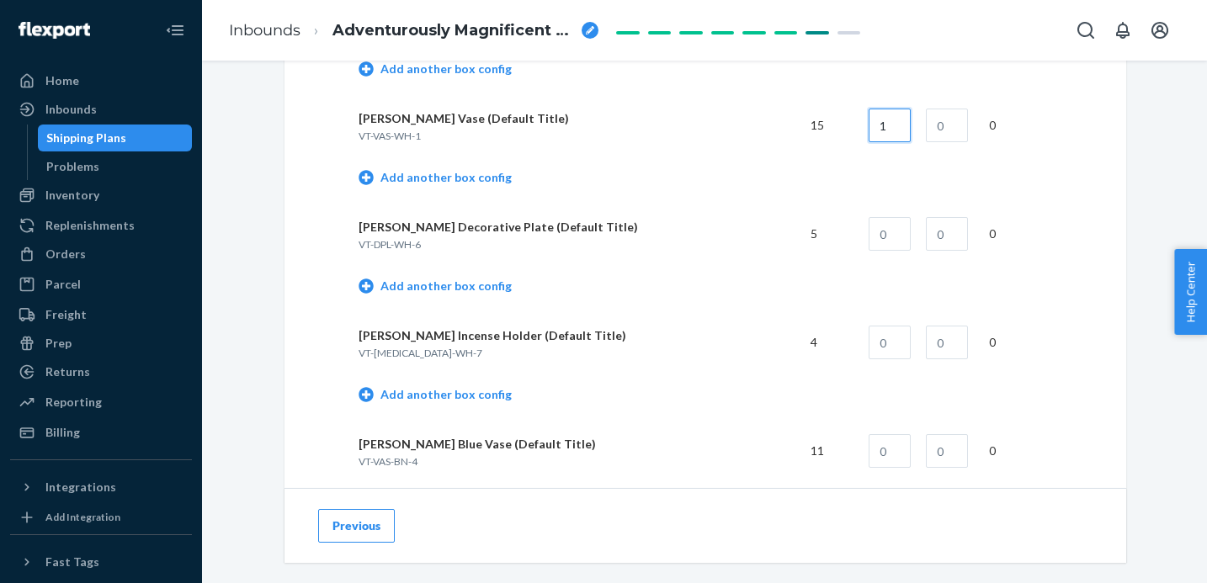
scroll to position [1265, 0]
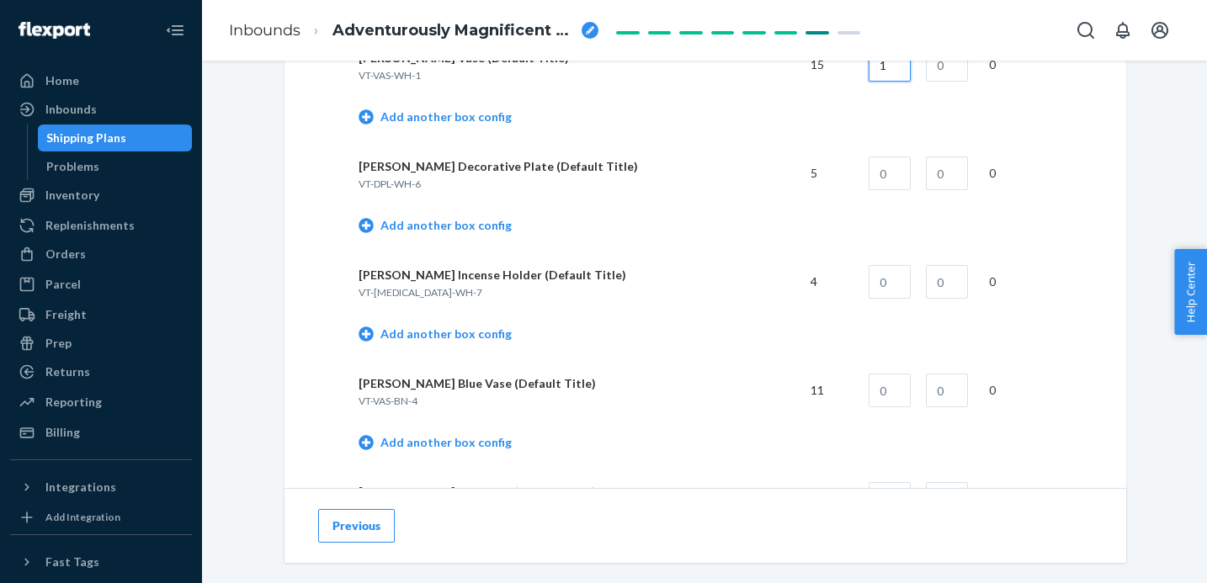
type input "1"
click at [888, 173] on input "text" at bounding box center [890, 174] width 42 height 34
type input "1"
click at [885, 278] on input "text" at bounding box center [890, 282] width 42 height 34
type input "1"
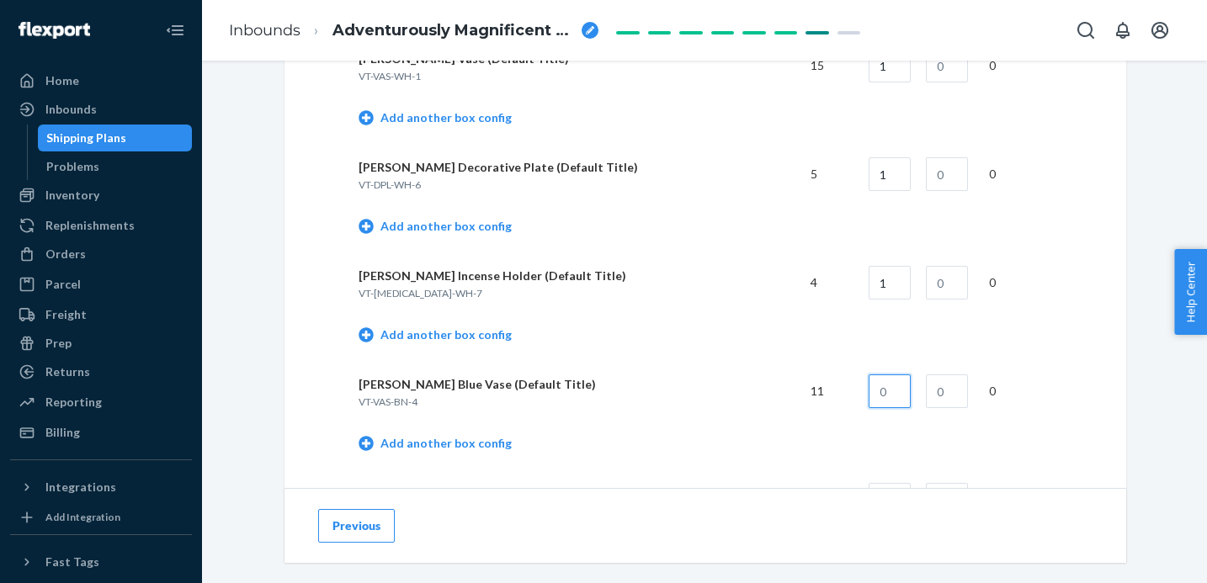
click at [888, 381] on input "text" at bounding box center [890, 392] width 42 height 34
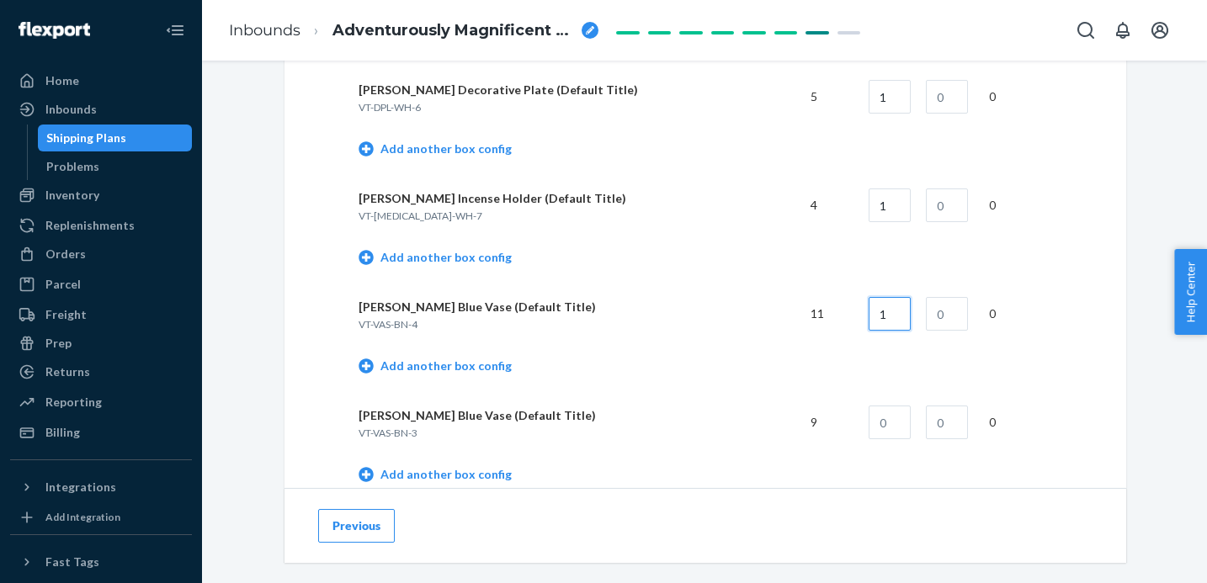
scroll to position [1505, 0]
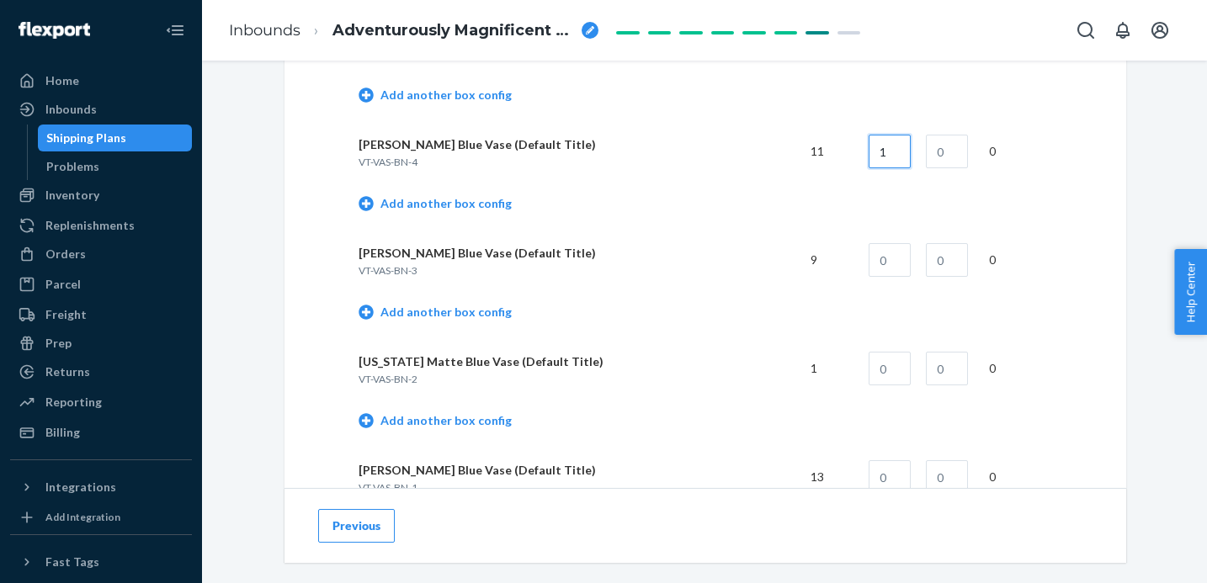
type input "1"
click at [908, 256] on input "text" at bounding box center [890, 260] width 42 height 34
type input "1"
click at [886, 376] on input "text" at bounding box center [890, 369] width 42 height 34
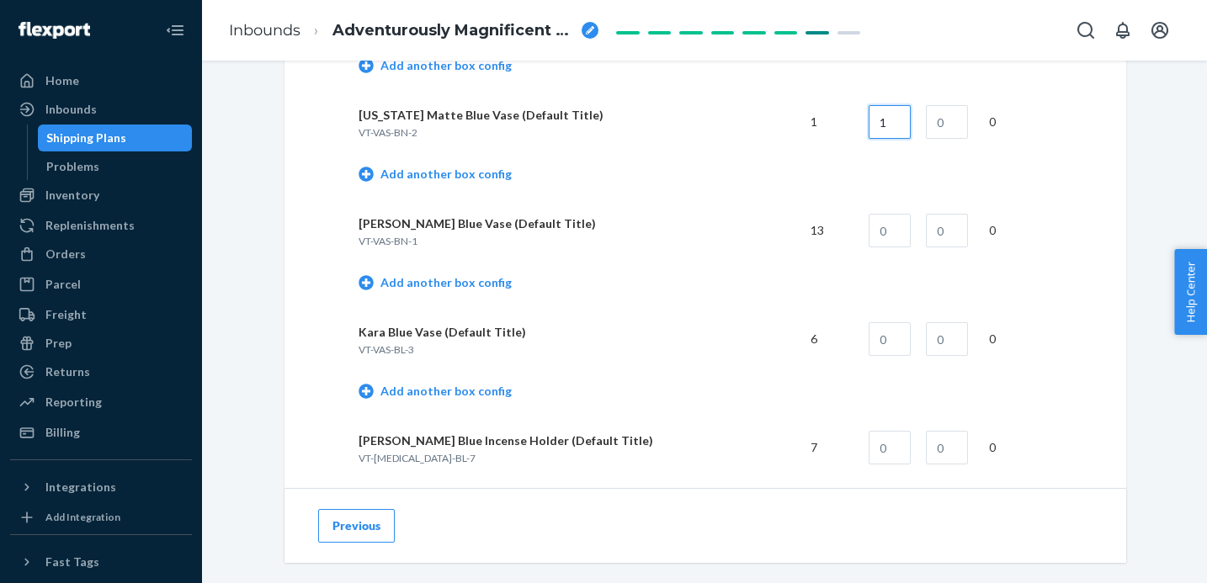
type input "1"
click at [948, 117] on input "text" at bounding box center [947, 122] width 42 height 34
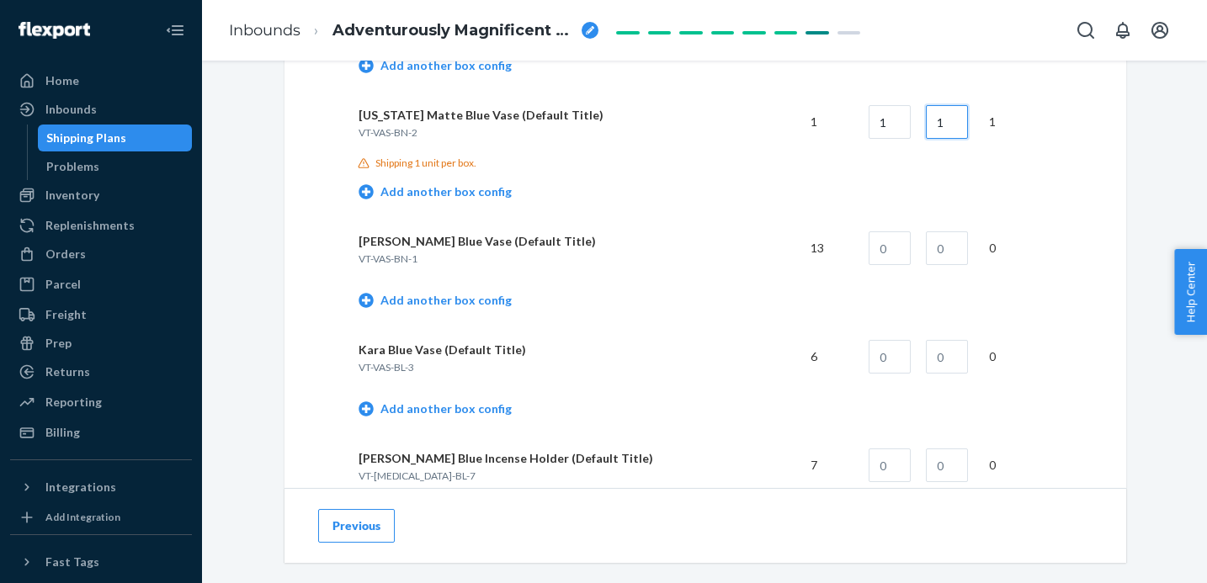
type input "1"
click at [895, 251] on input "text" at bounding box center [890, 249] width 42 height 34
type input "1"
click at [887, 334] on td at bounding box center [883, 357] width 57 height 61
click at [888, 354] on input "text" at bounding box center [890, 357] width 42 height 34
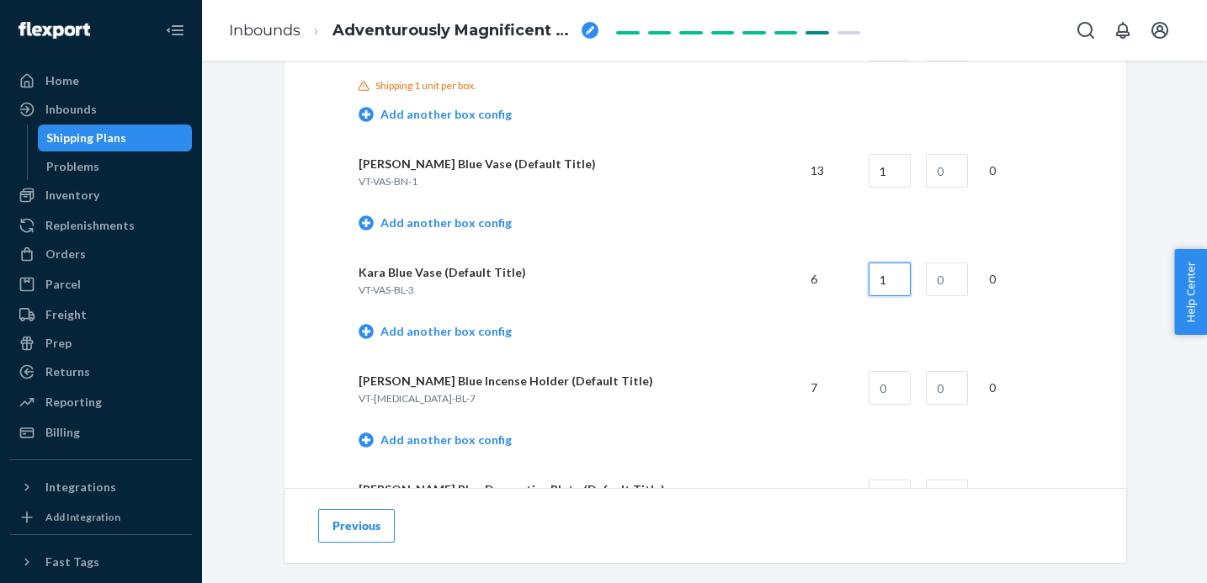
scroll to position [1887, 0]
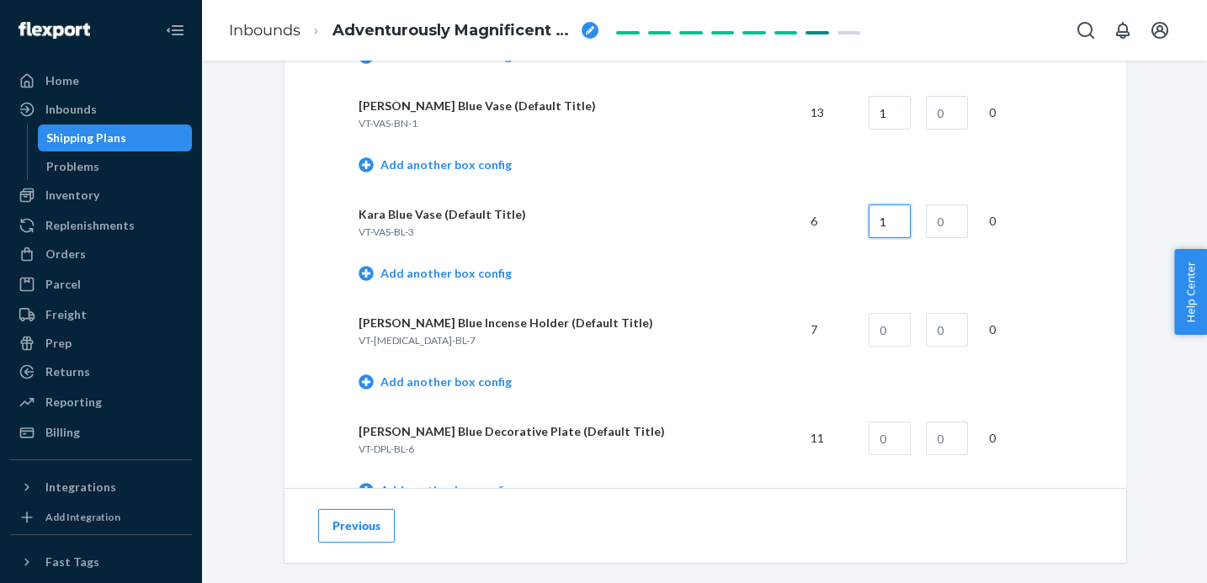
type input "1"
click at [898, 328] on input "text" at bounding box center [890, 330] width 42 height 34
type input "1"
click at [897, 439] on input "text" at bounding box center [890, 439] width 42 height 34
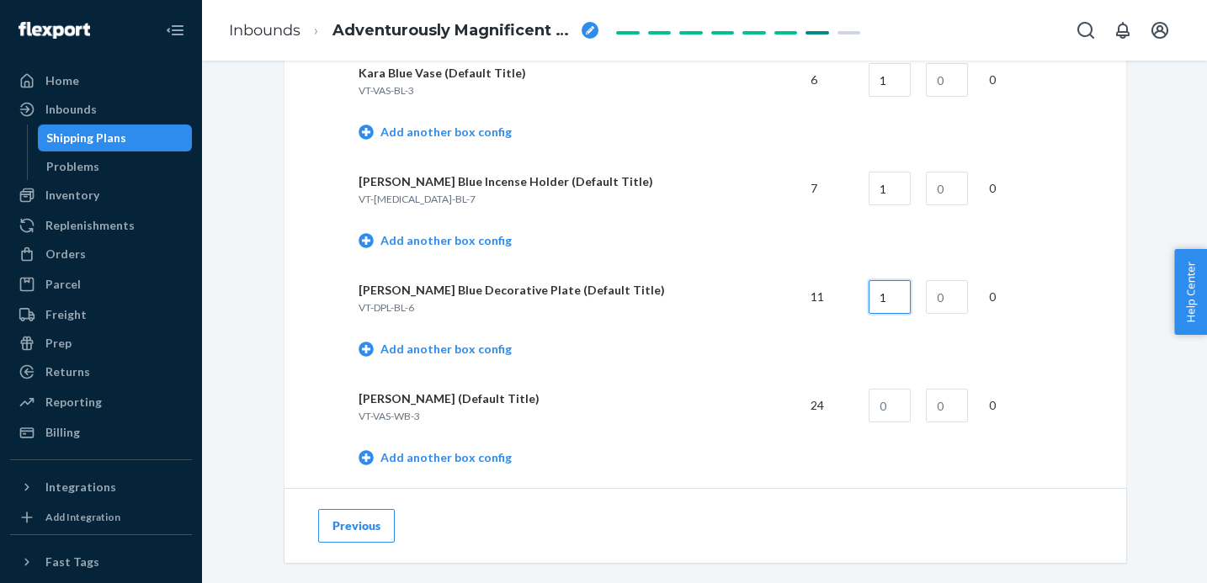
scroll to position [2136, 0]
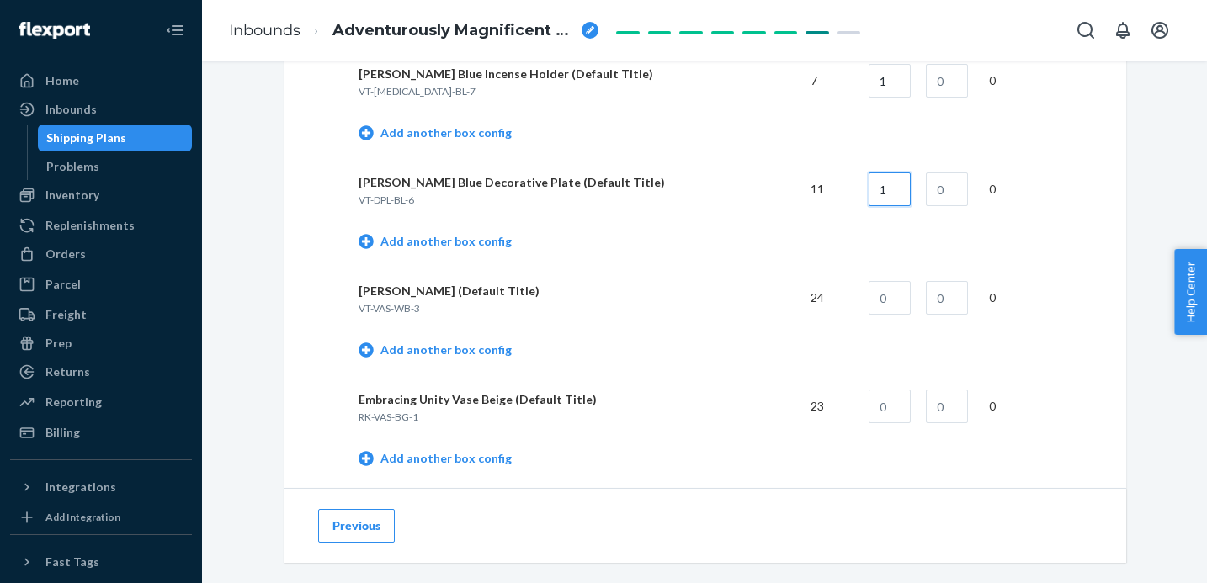
type input "1"
click at [898, 306] on input "text" at bounding box center [890, 298] width 42 height 34
type input "1"
click at [885, 408] on input "text" at bounding box center [890, 407] width 42 height 34
type input "1"
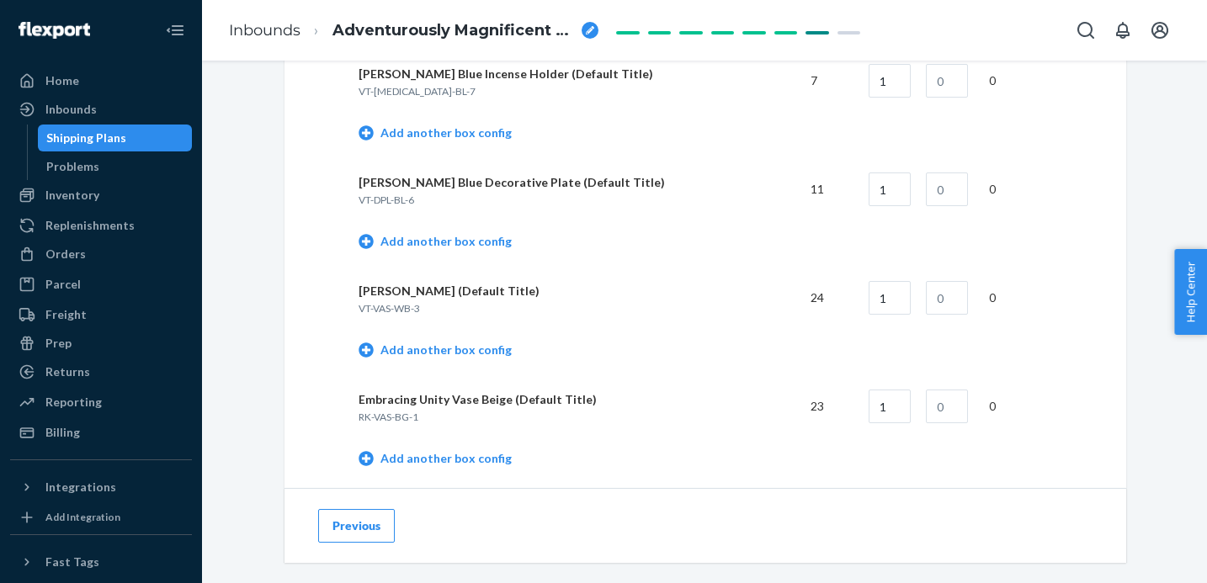
click at [927, 400] on td at bounding box center [944, 406] width 63 height 61
click at [939, 400] on input "text" at bounding box center [947, 407] width 42 height 34
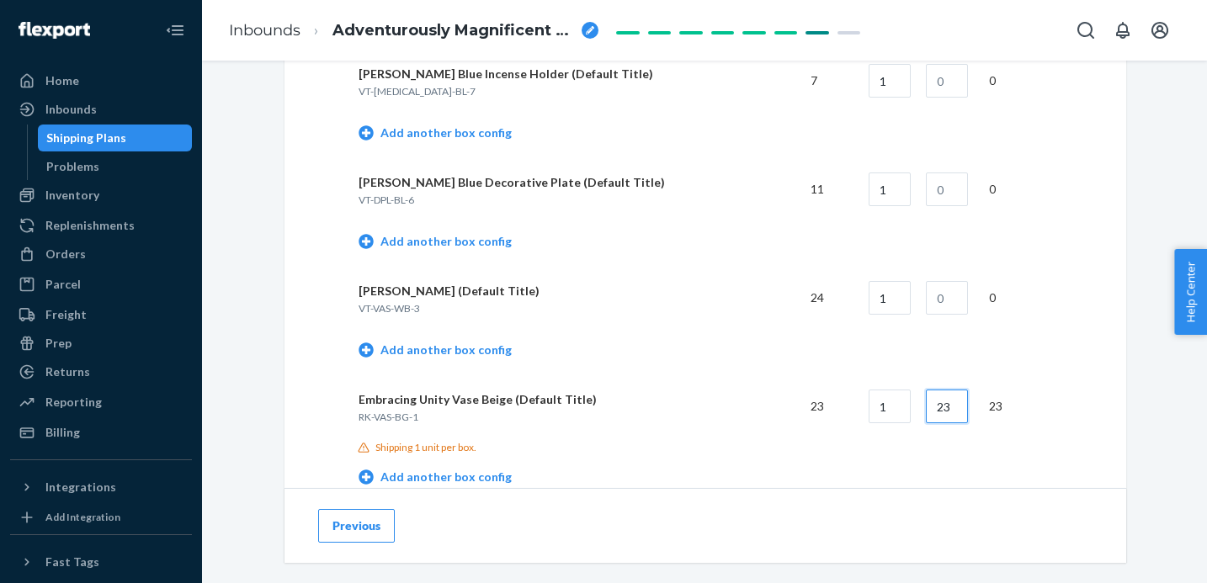
type input "23"
click at [959, 290] on input "text" at bounding box center [947, 298] width 42 height 34
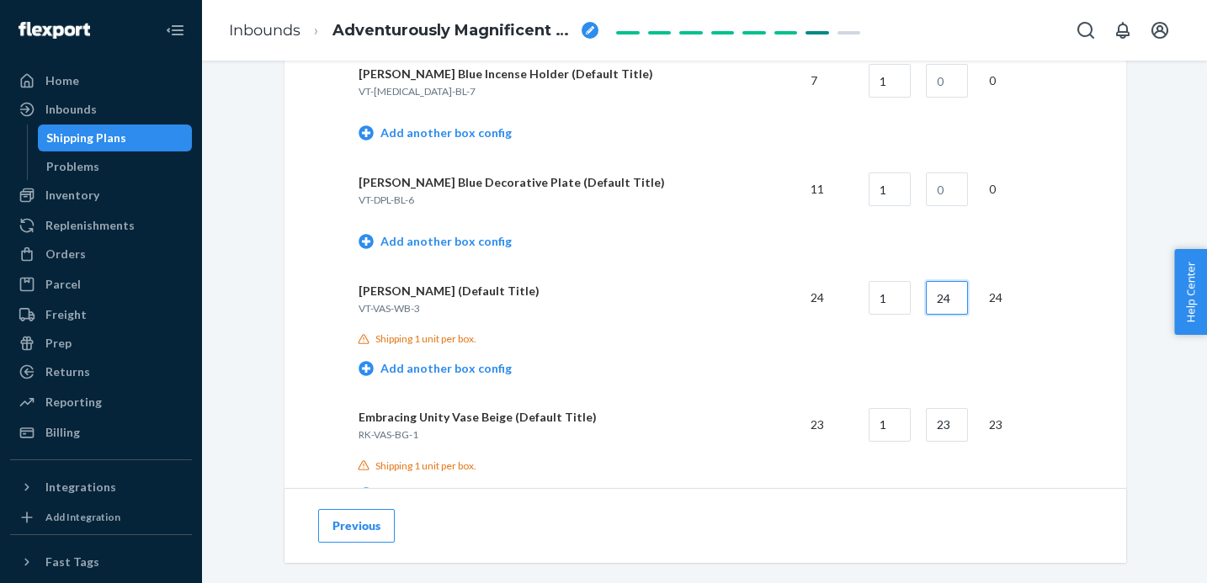
type input "24"
click at [956, 188] on input "text" at bounding box center [947, 190] width 42 height 34
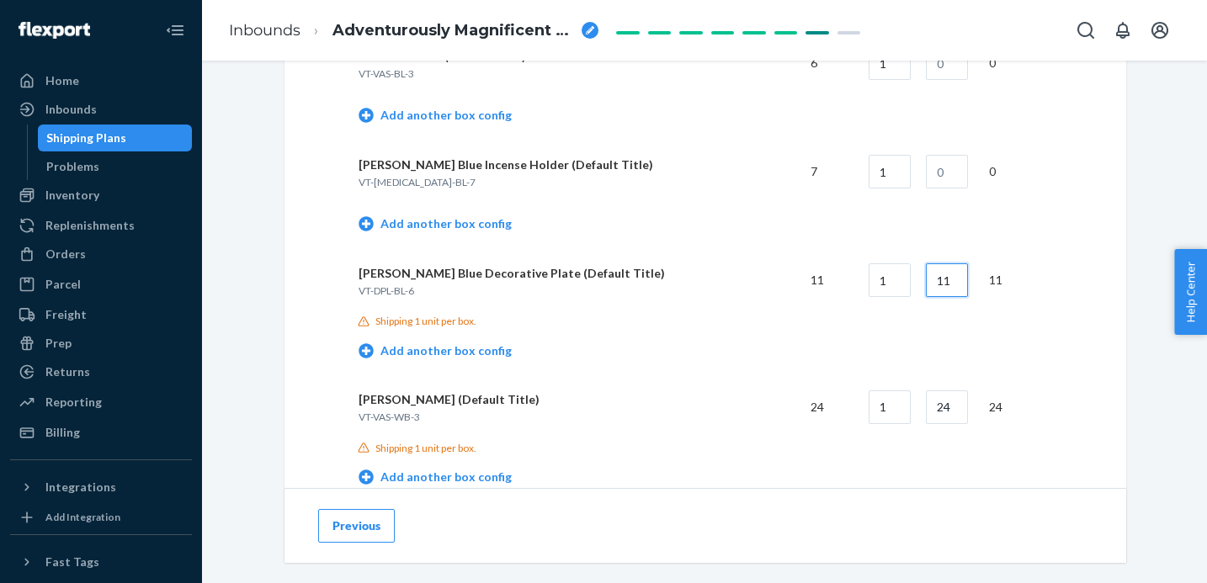
scroll to position [2039, 0]
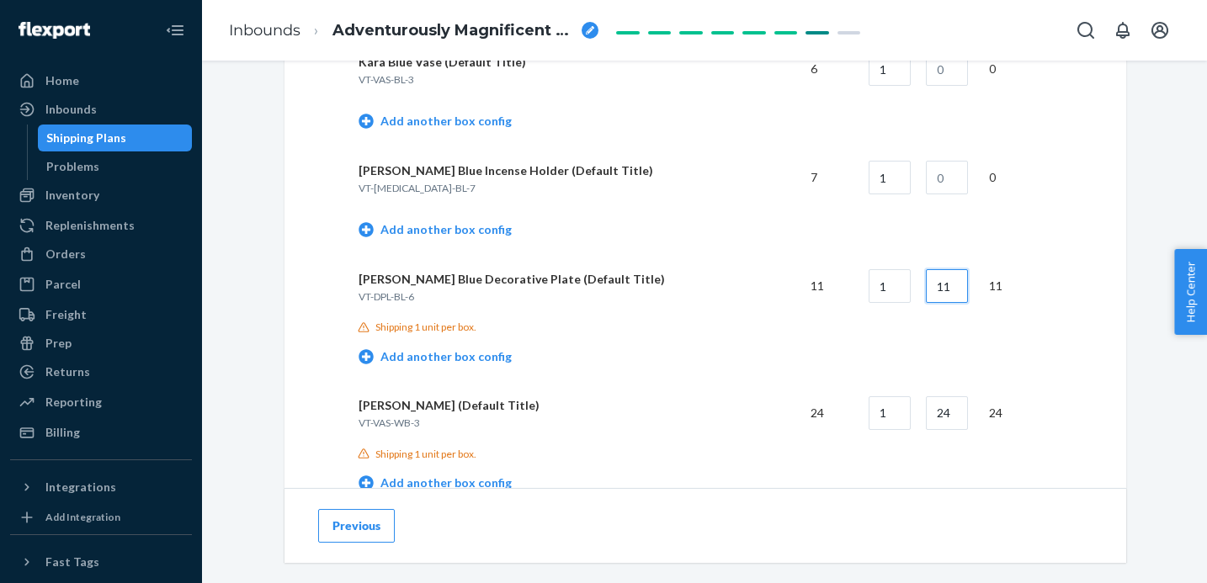
type input "11"
click at [946, 171] on input "text" at bounding box center [947, 178] width 42 height 34
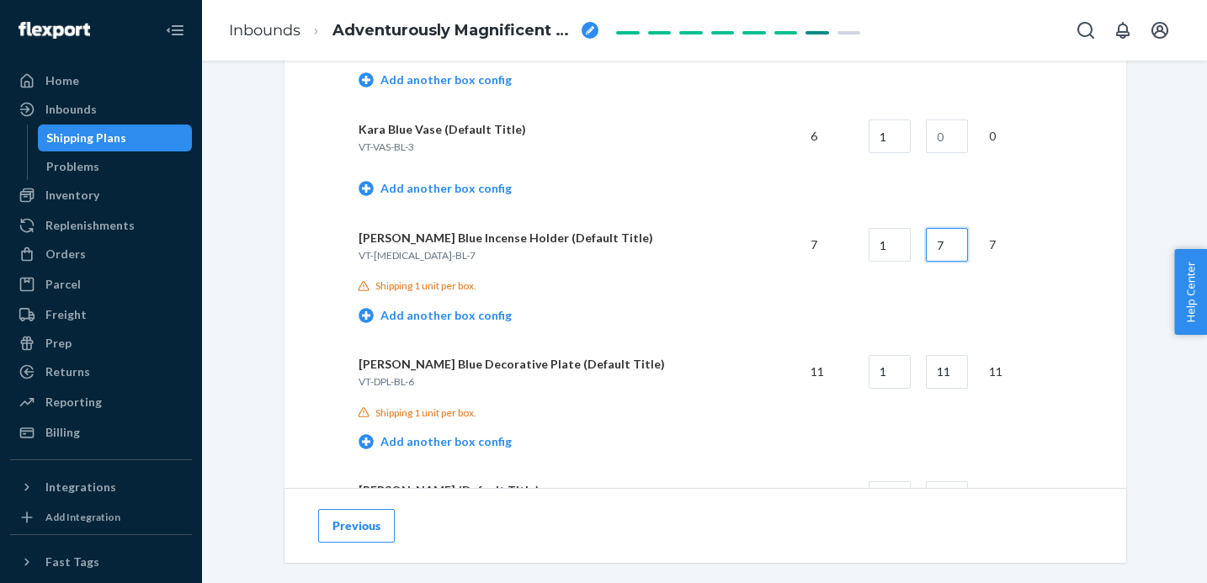
scroll to position [1934, 0]
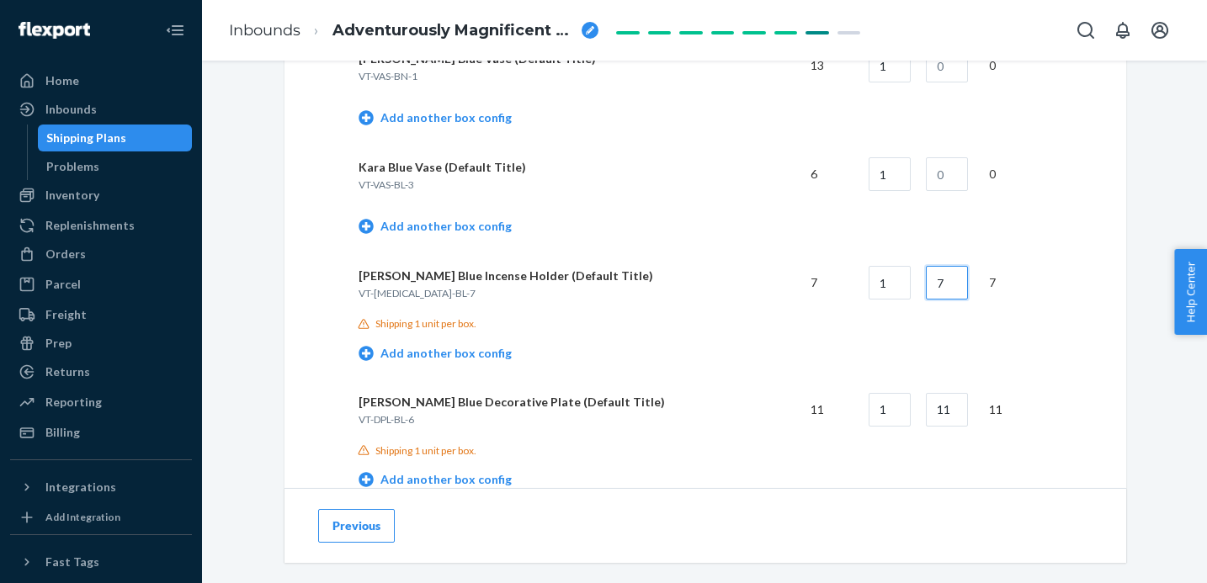
type input "7"
click at [948, 171] on input "text" at bounding box center [947, 174] width 42 height 34
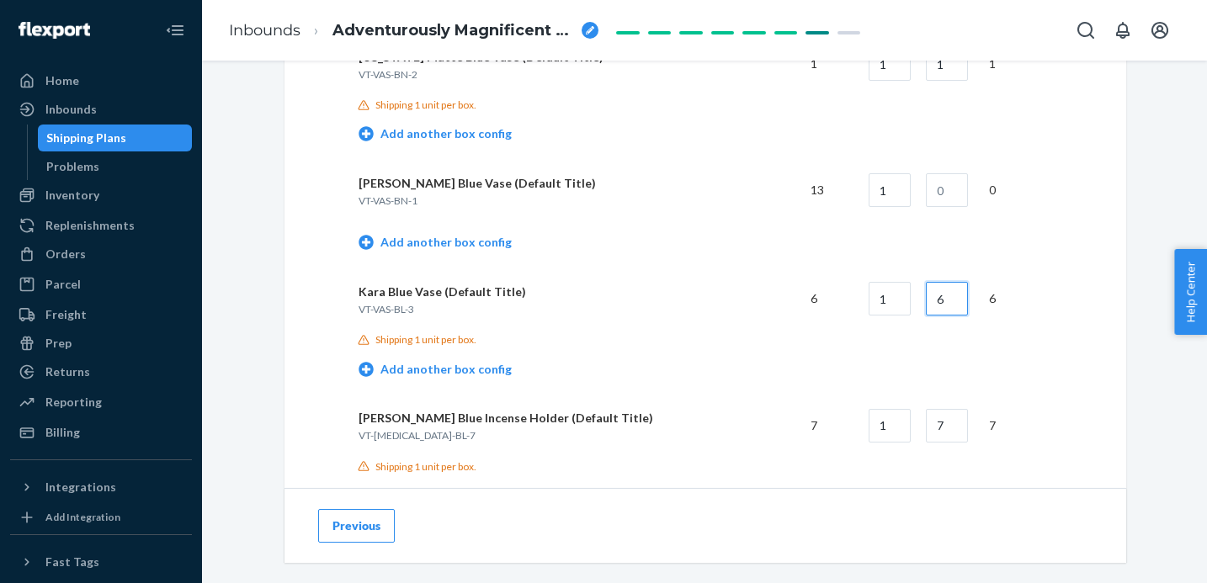
scroll to position [1759, 0]
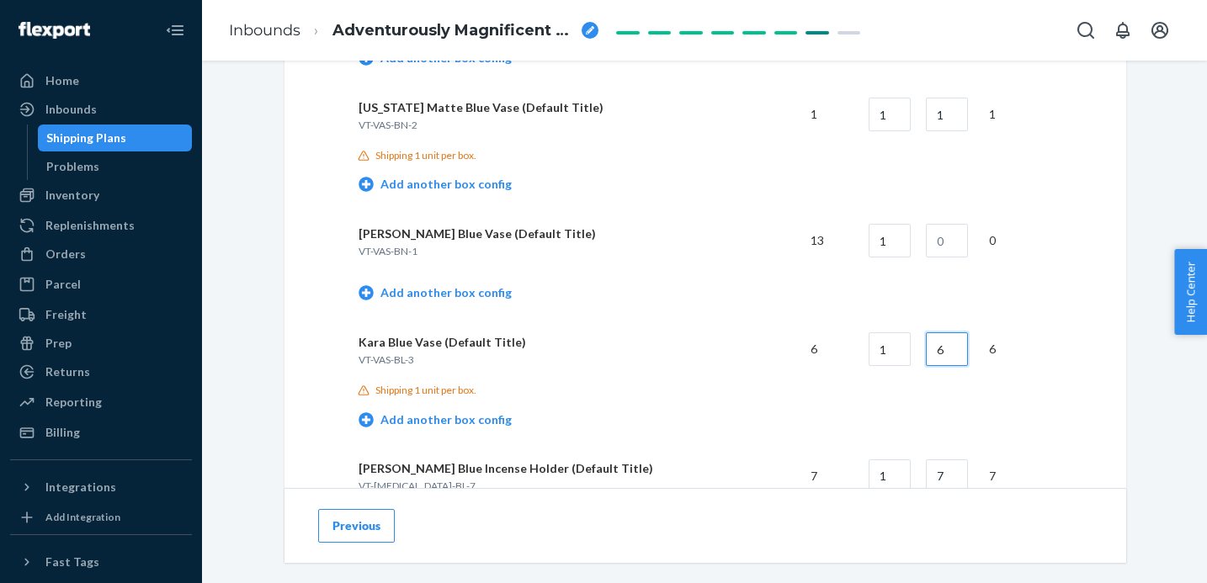
type input "6"
click at [946, 232] on input "text" at bounding box center [947, 241] width 42 height 34
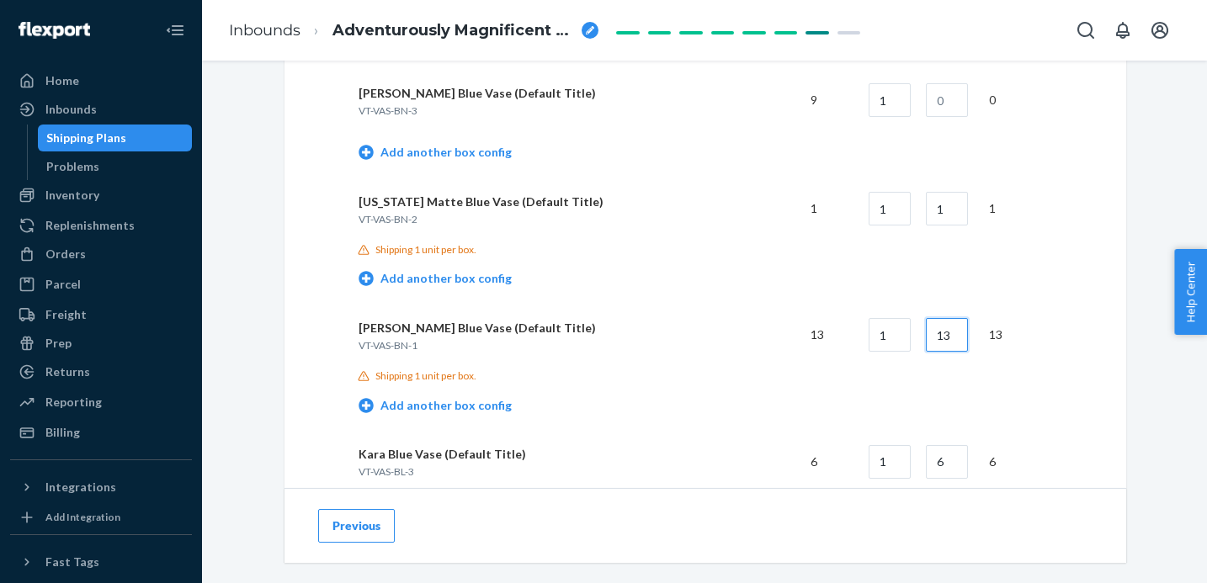
scroll to position [1590, 0]
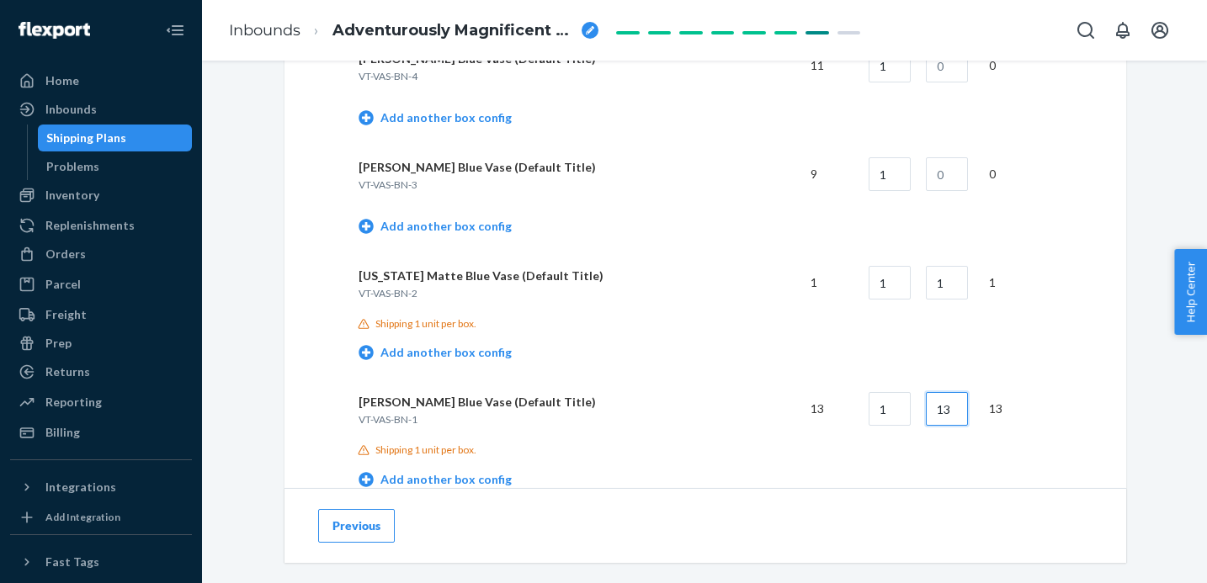
type input "13"
click at [959, 181] on input "text" at bounding box center [947, 174] width 42 height 34
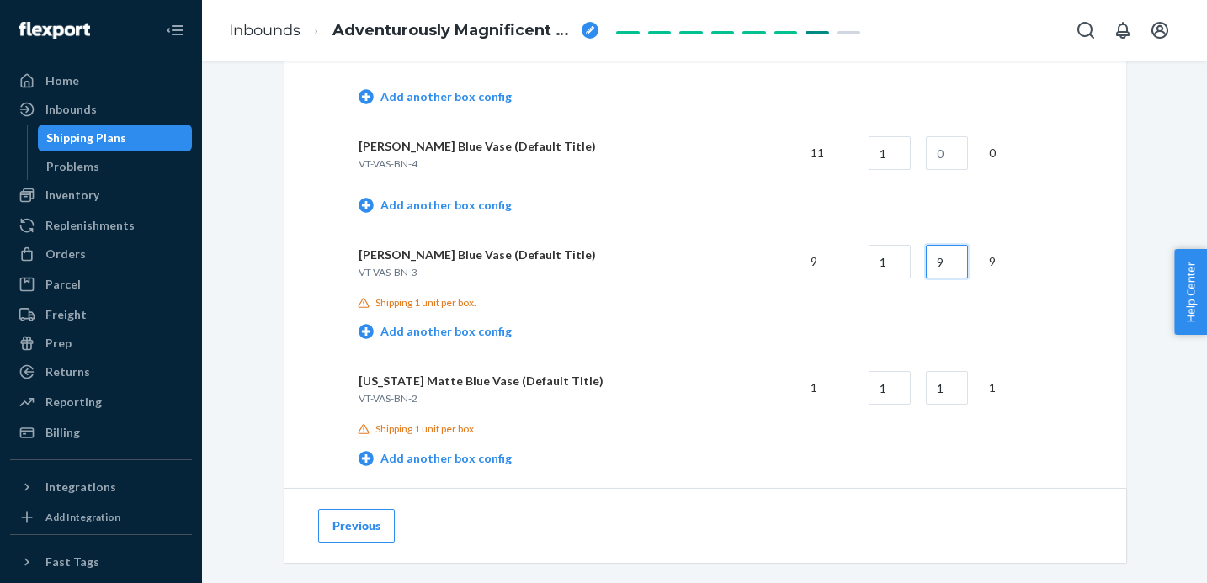
scroll to position [1459, 0]
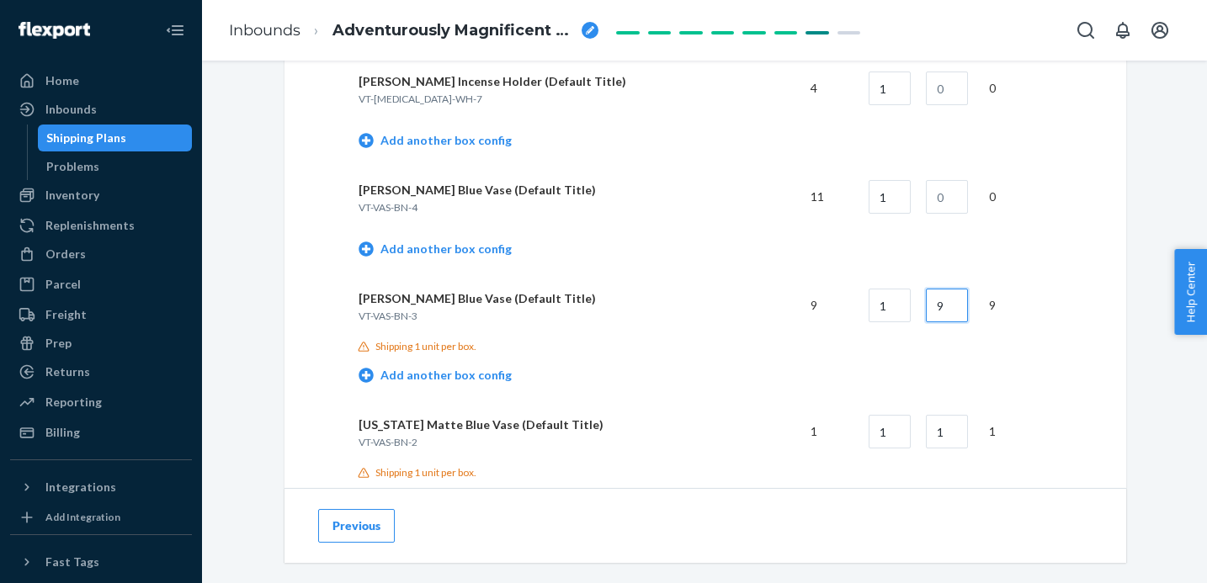
type input "9"
click at [946, 188] on input "text" at bounding box center [947, 197] width 42 height 34
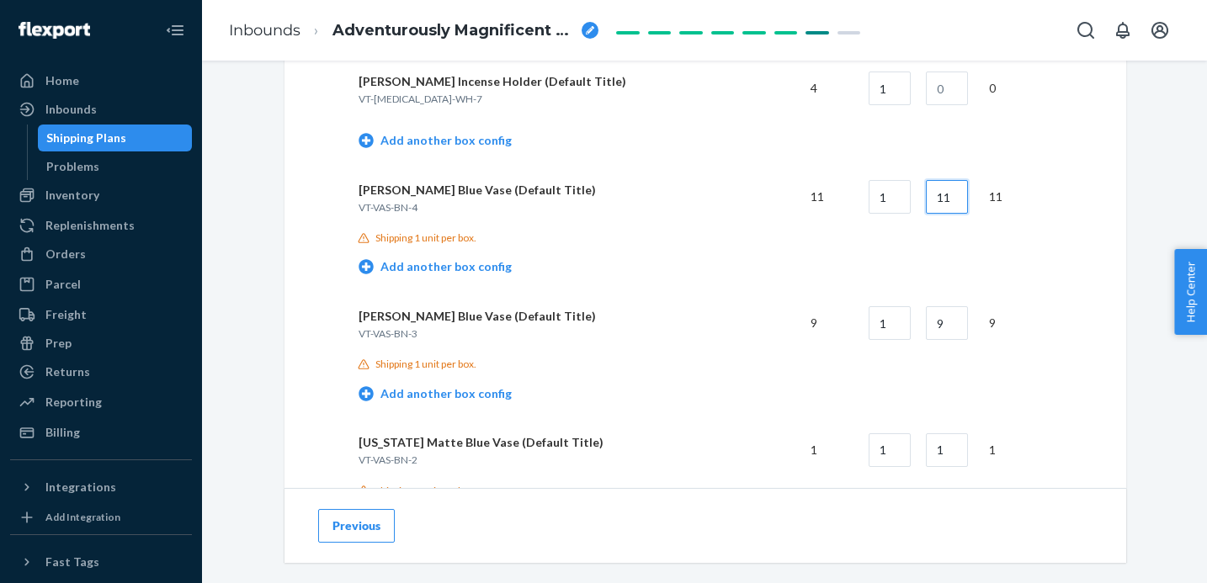
type input "11"
click at [956, 93] on input "text" at bounding box center [947, 89] width 42 height 34
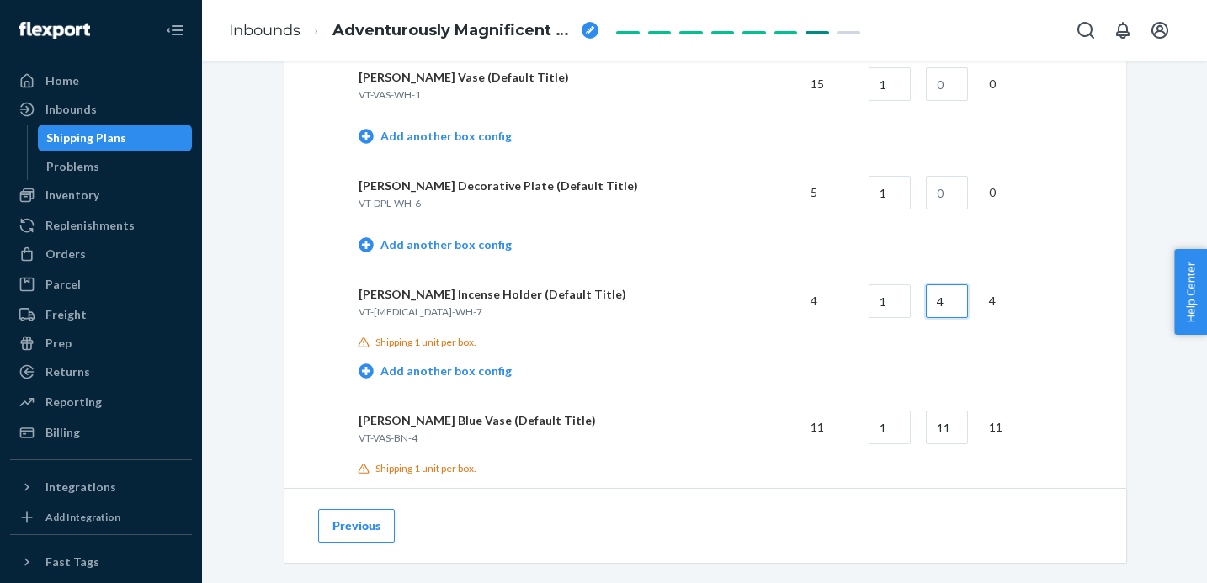
scroll to position [1234, 0]
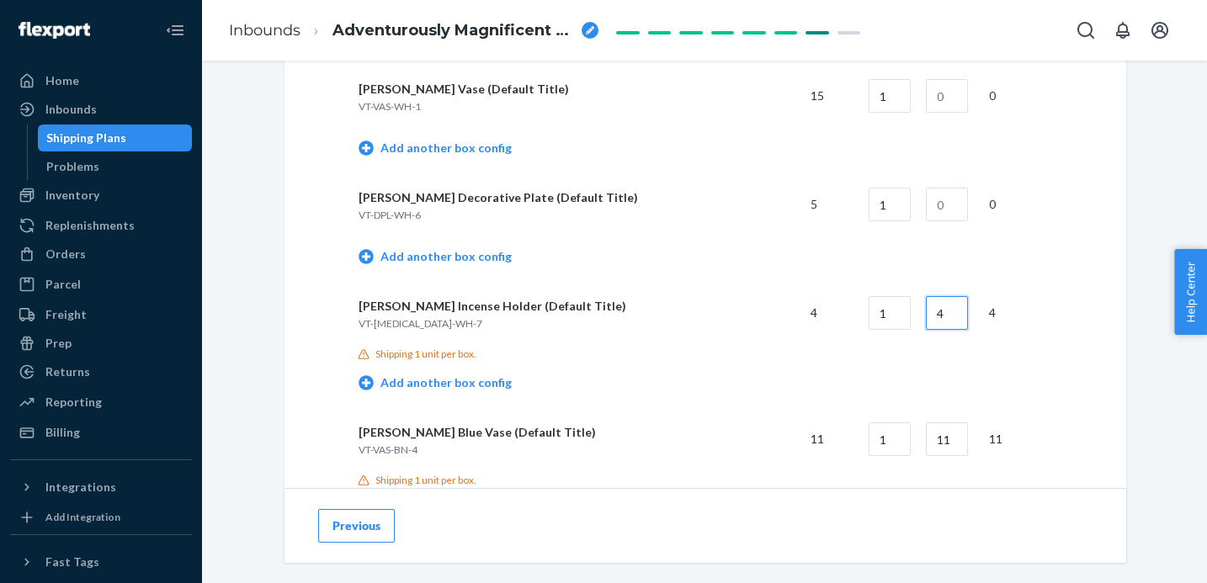
type input "4"
click at [946, 215] on input "text" at bounding box center [947, 205] width 42 height 34
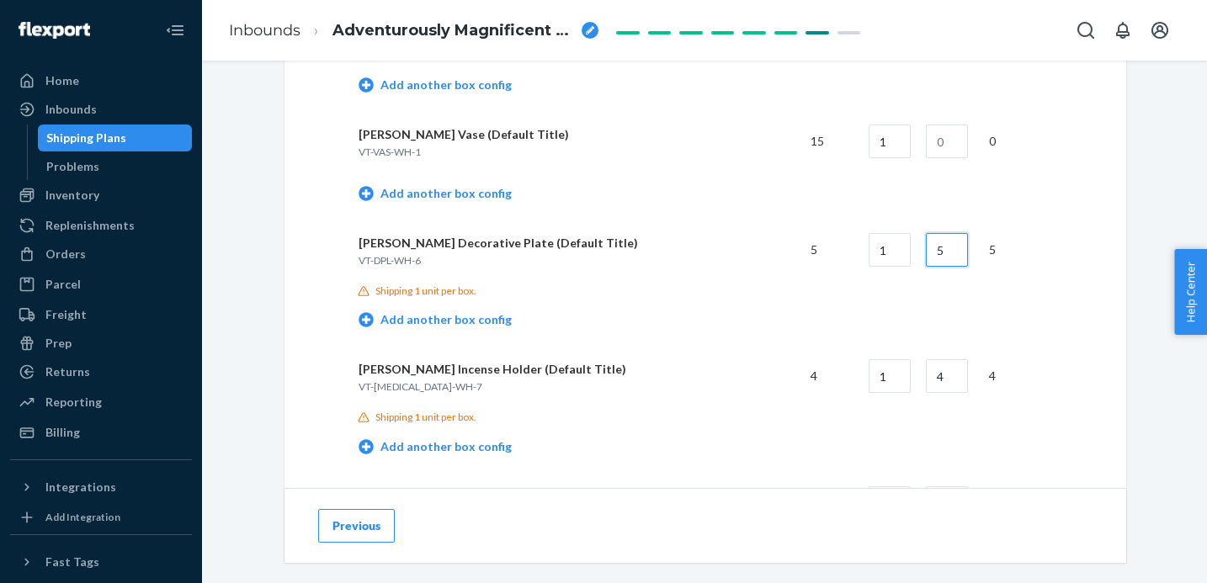
scroll to position [1087, 0]
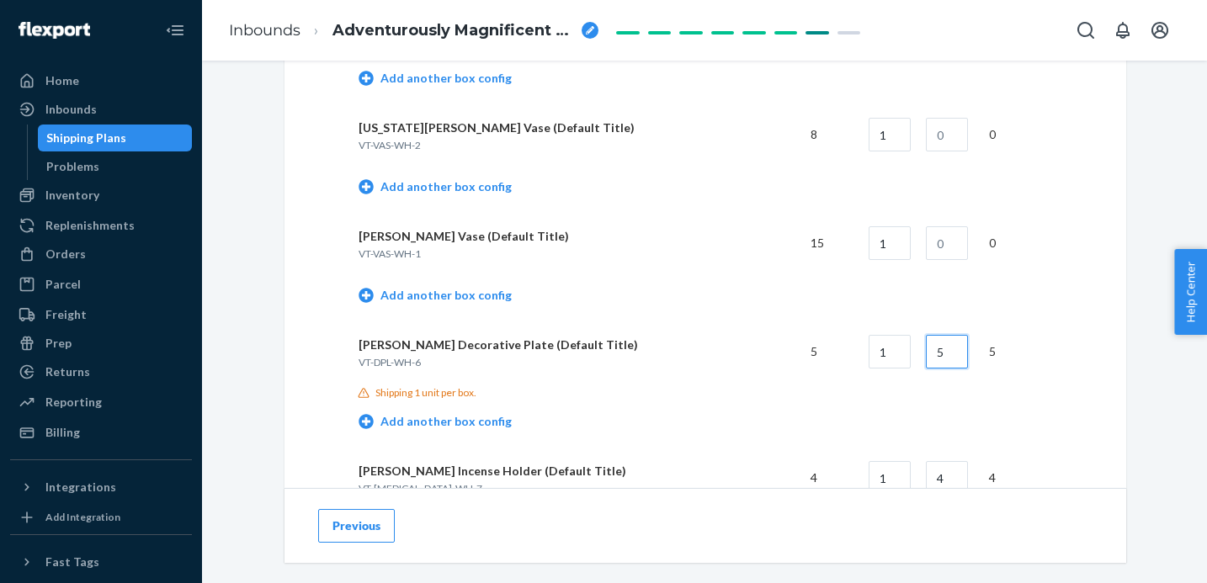
type input "5"
click at [951, 246] on input "text" at bounding box center [947, 243] width 42 height 34
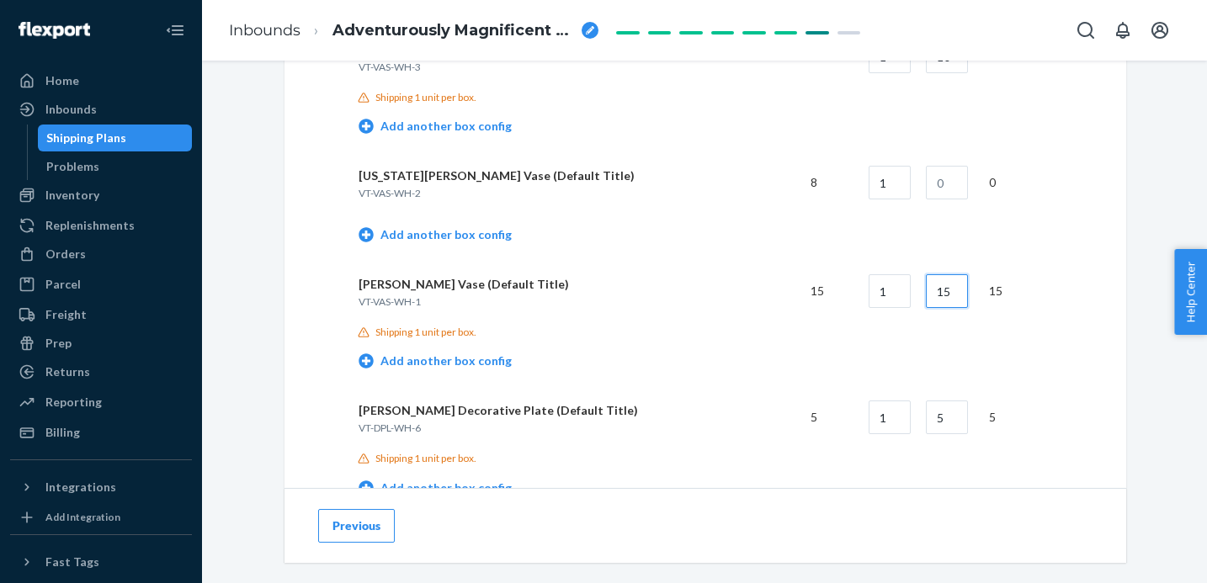
scroll to position [986, 0]
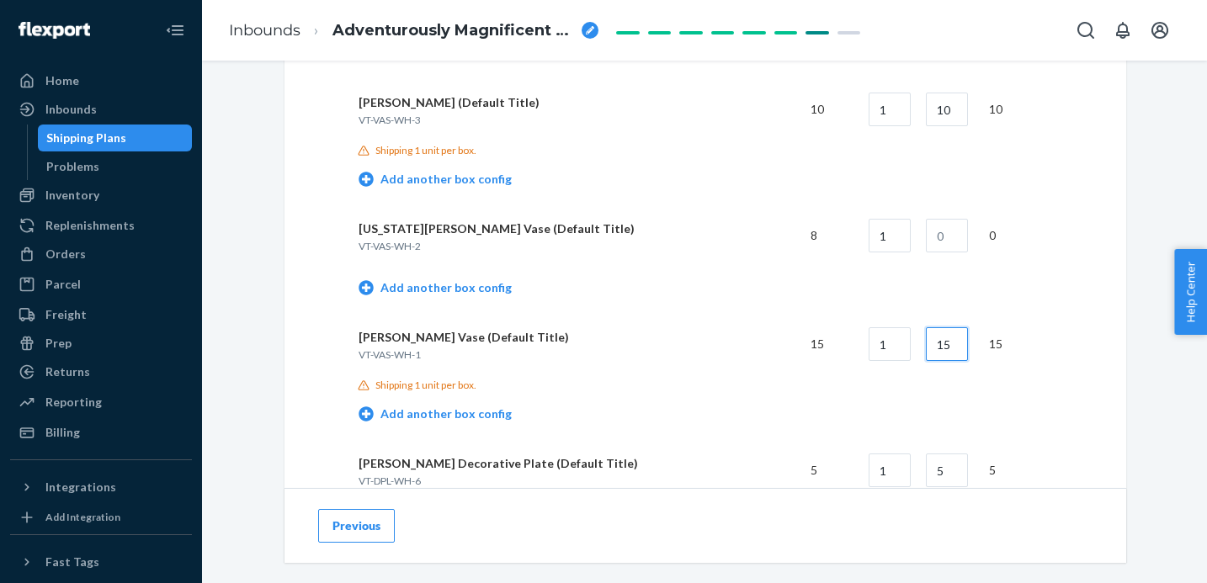
type input "15"
click at [951, 226] on input "text" at bounding box center [947, 236] width 42 height 34
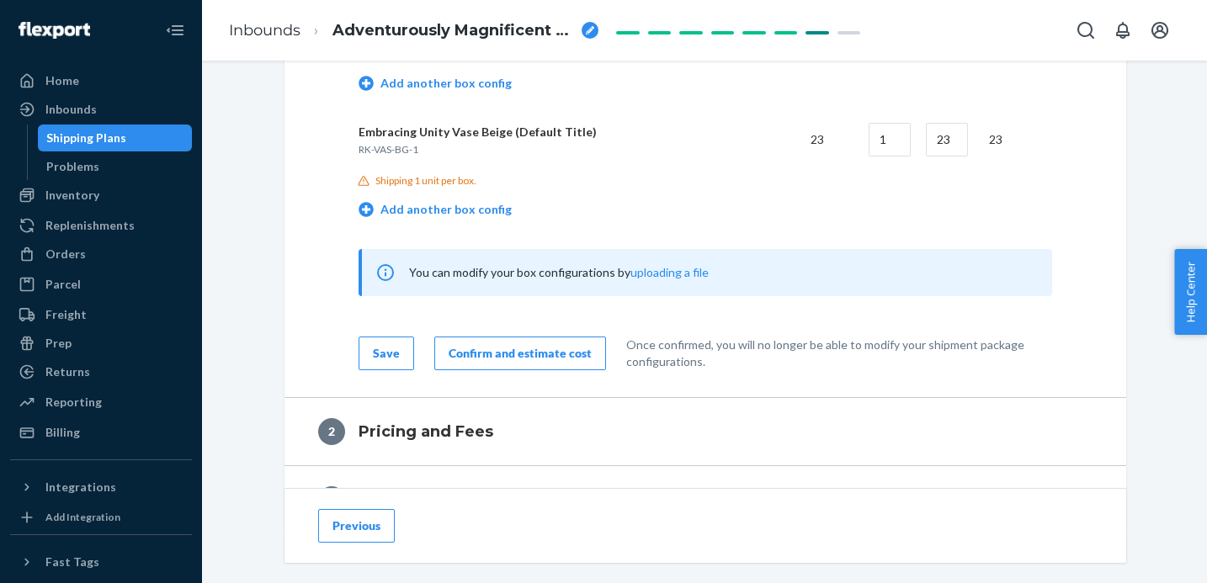
scroll to position [2574, 0]
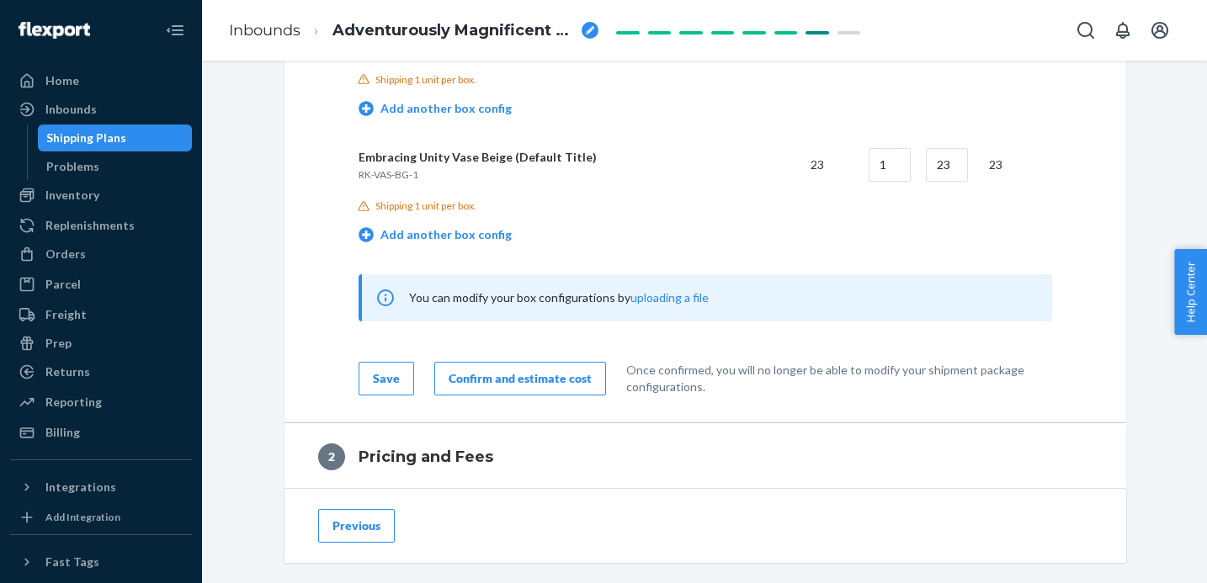
type input "8"
click at [397, 381] on button "Save" at bounding box center [387, 379] width 56 height 34
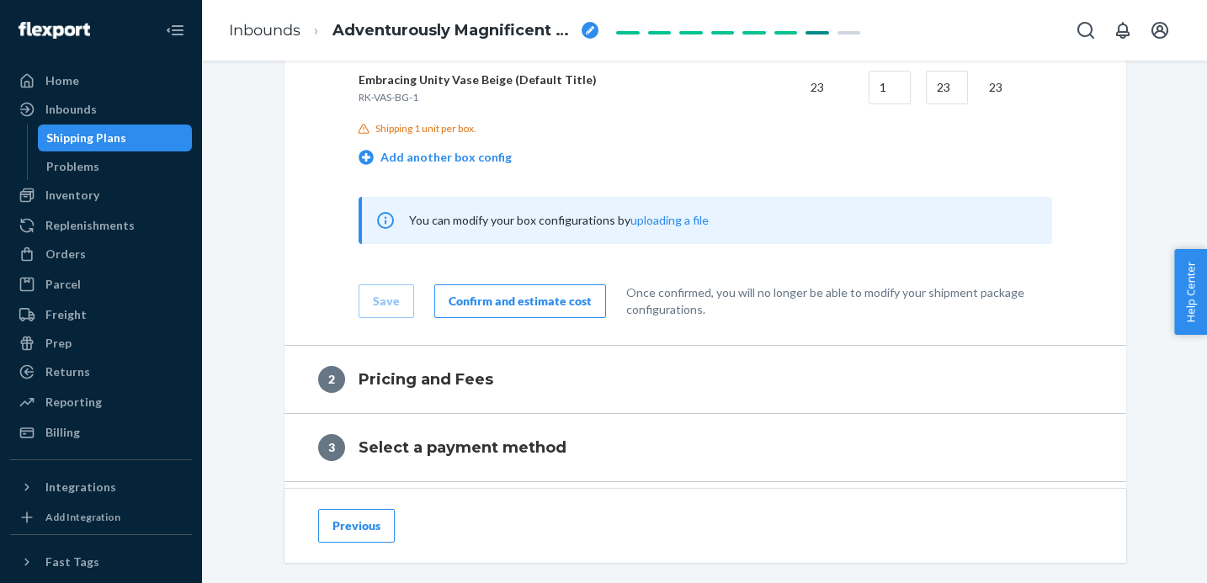
scroll to position [2676, 0]
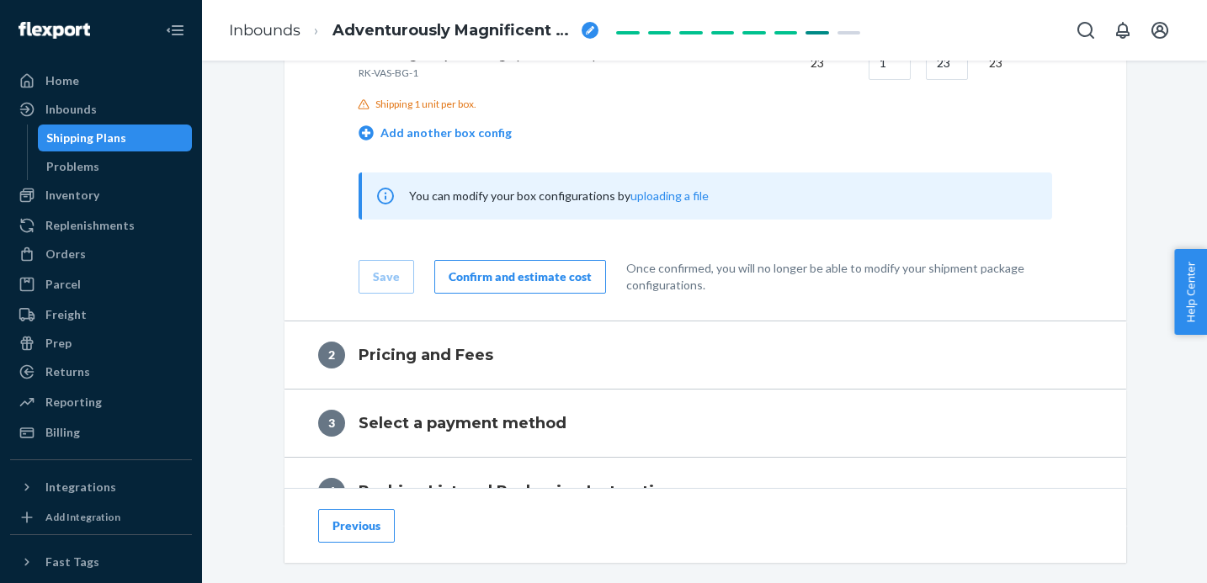
click at [542, 270] on div "Confirm and estimate cost" at bounding box center [520, 277] width 143 height 17
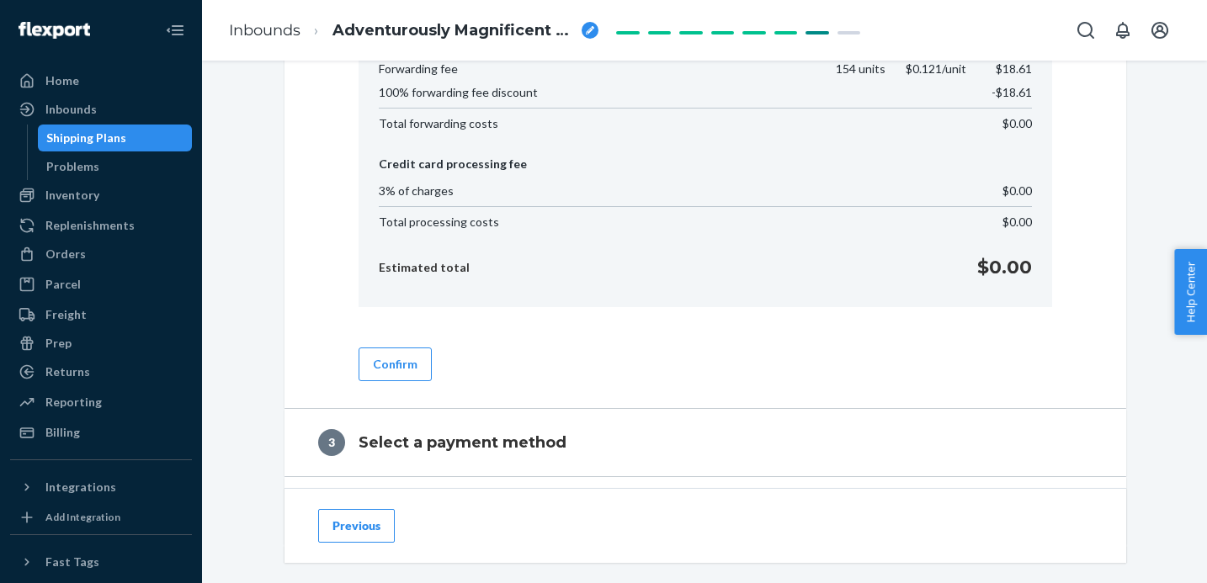
scroll to position [970, 0]
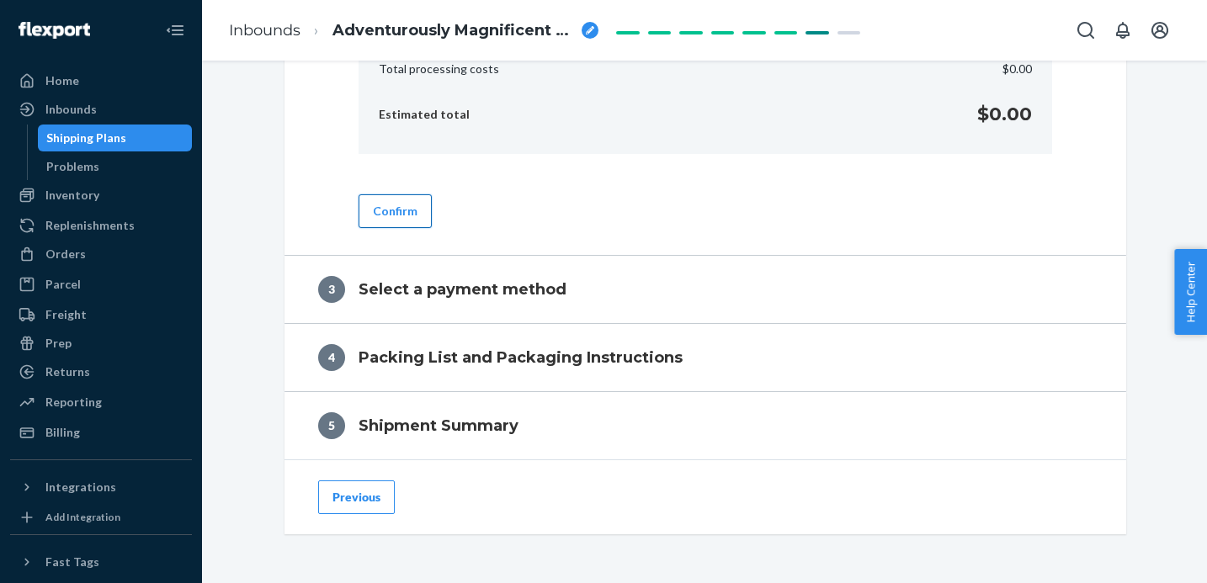
click at [413, 218] on button "Confirm" at bounding box center [395, 211] width 73 height 34
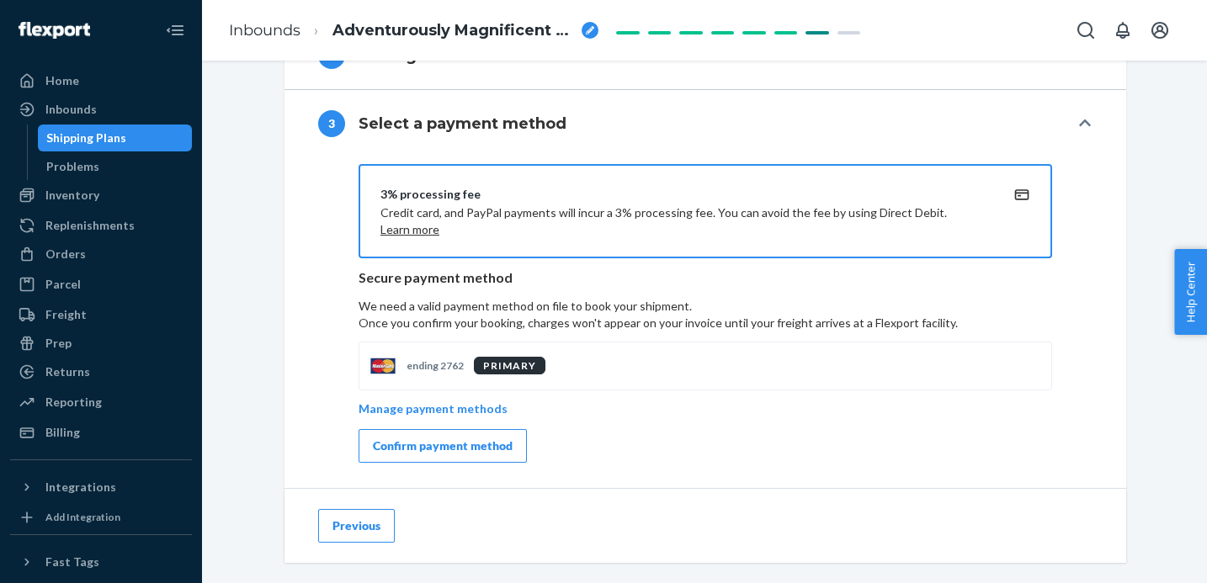
scroll to position [707, 0]
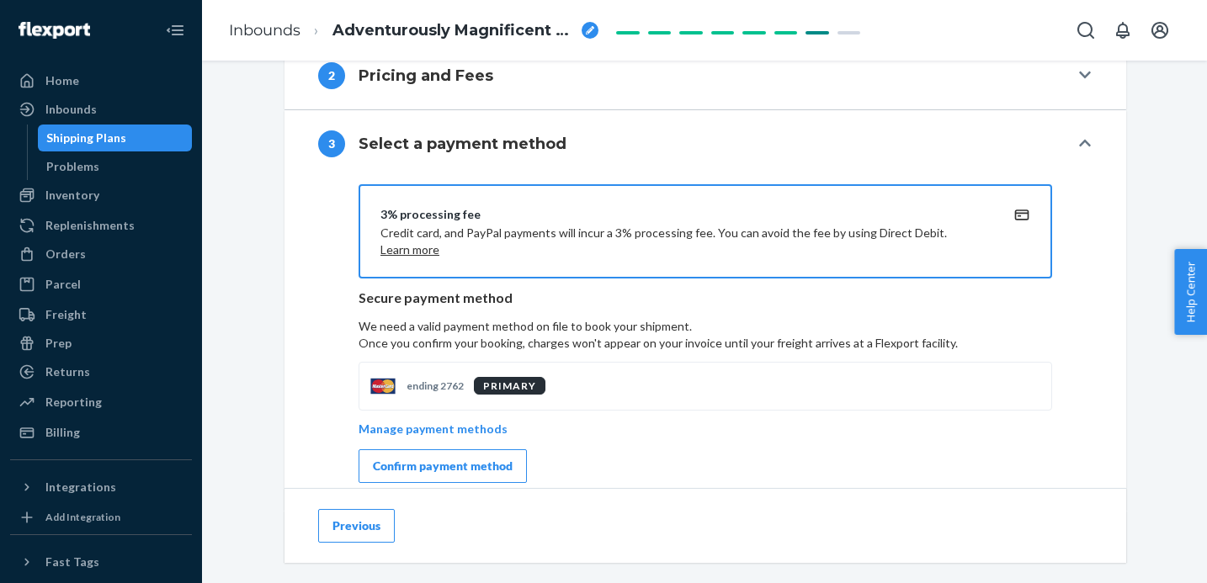
click at [459, 464] on div "Confirm payment method" at bounding box center [443, 466] width 140 height 17
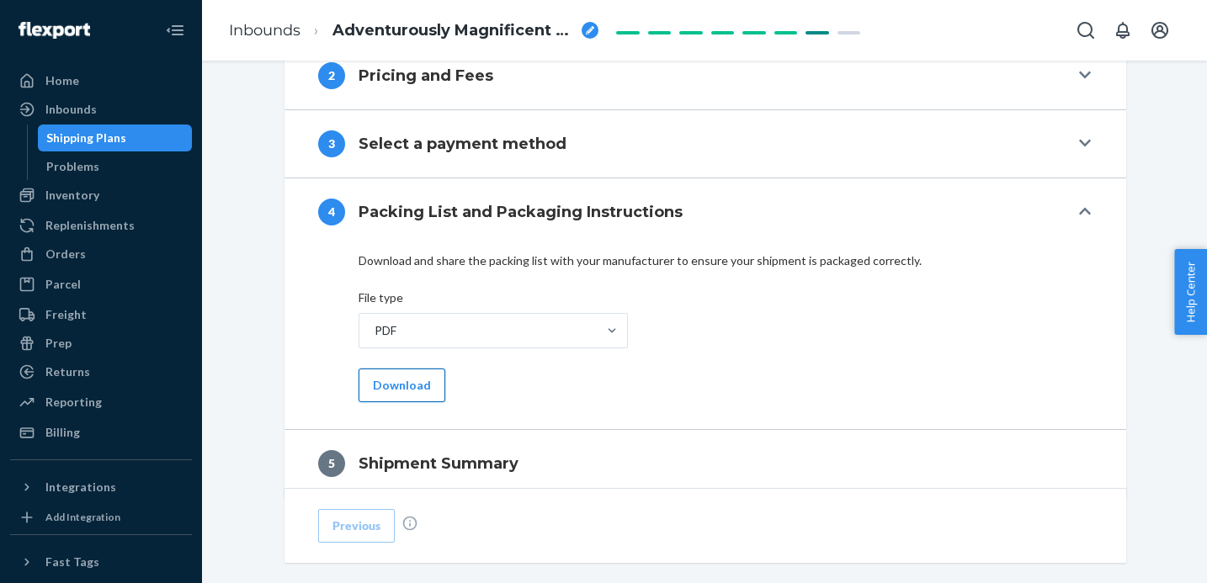
click at [423, 379] on button "Download" at bounding box center [402, 386] width 87 height 34
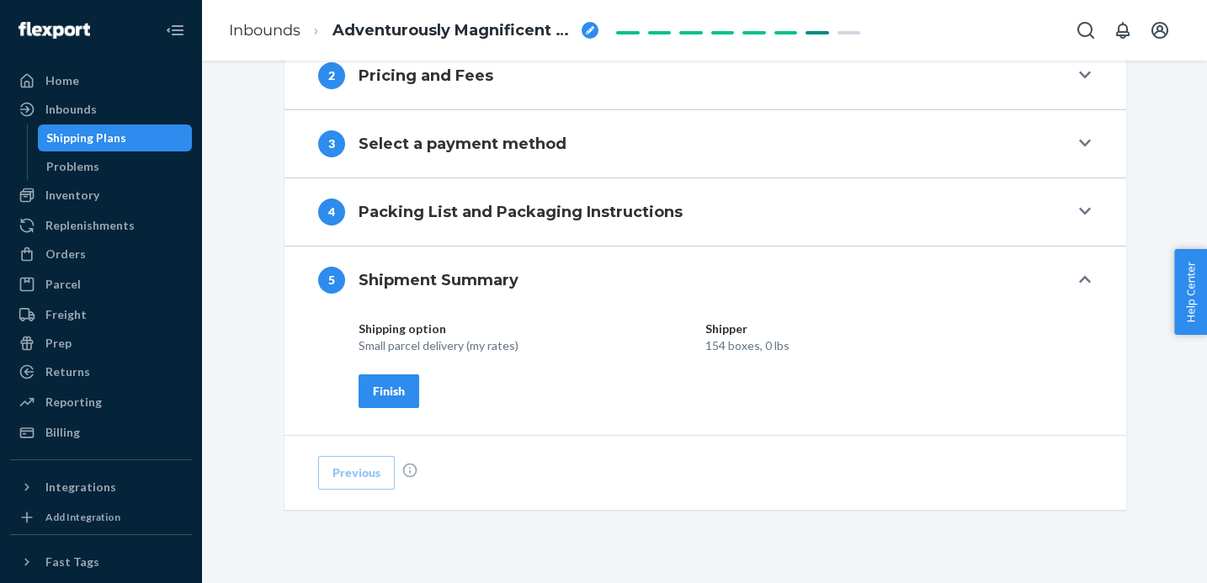
click at [388, 399] on button "Finish" at bounding box center [389, 392] width 61 height 34
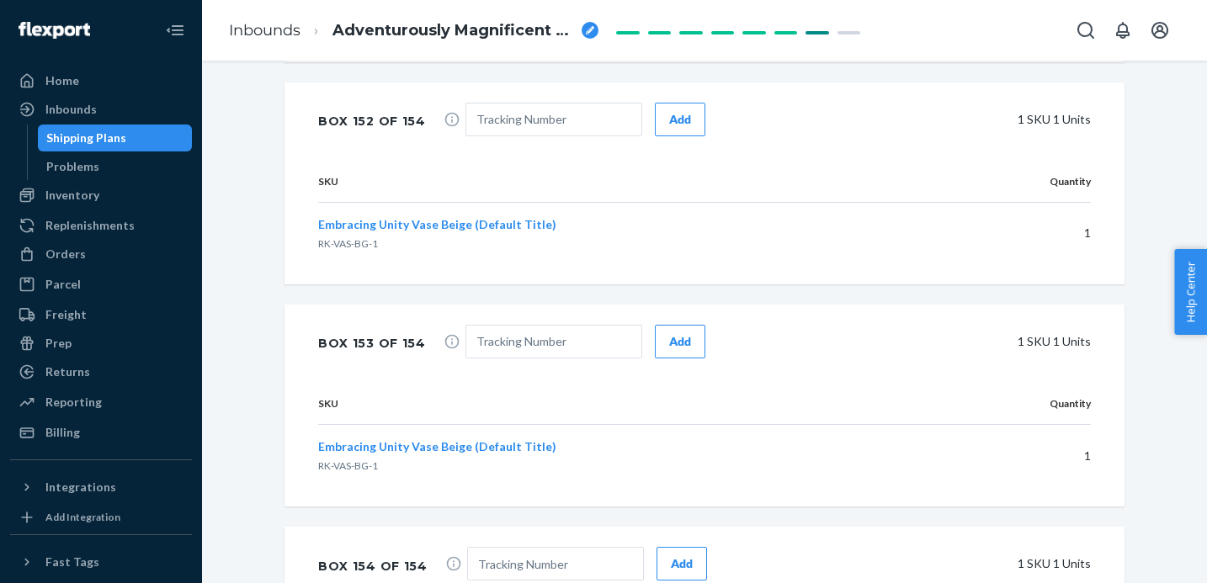
scroll to position [35497, 0]
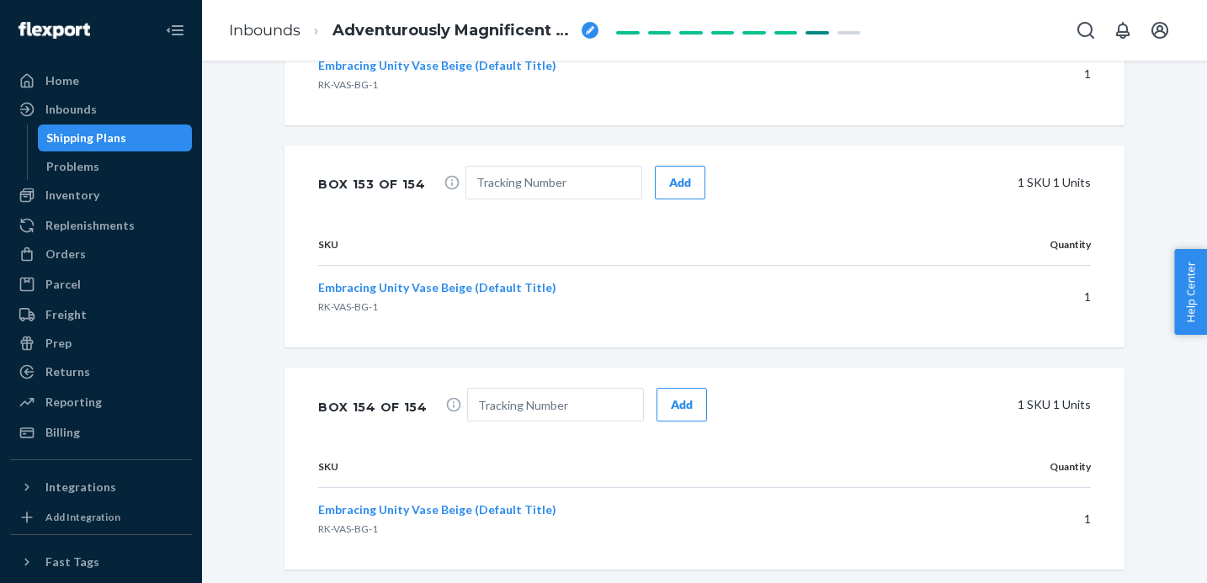
click at [108, 134] on div "Shipping Plans" at bounding box center [86, 138] width 80 height 17
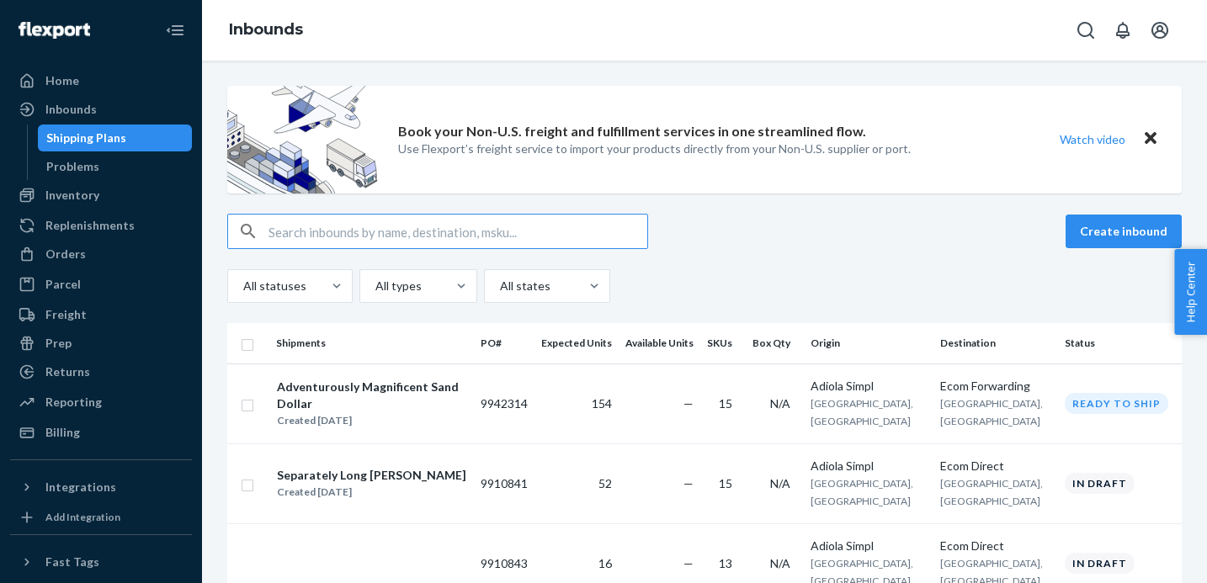
click at [439, 413] on div "Adventurously Magnificent Sand Dollar" at bounding box center [371, 396] width 189 height 34
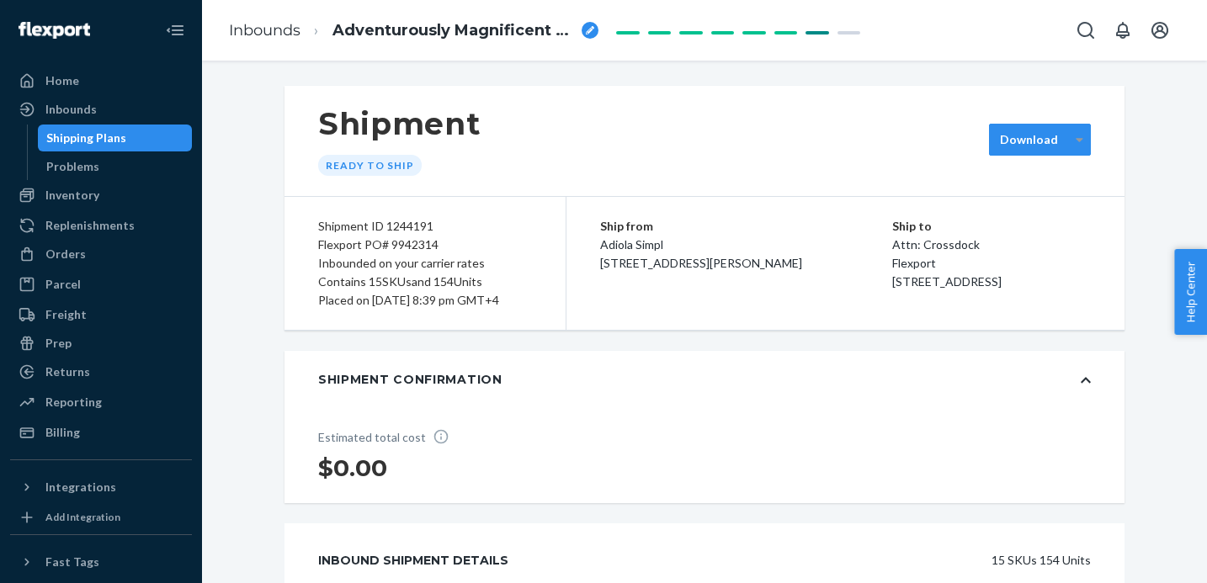
click at [1086, 149] on div at bounding box center [1079, 139] width 21 height 25
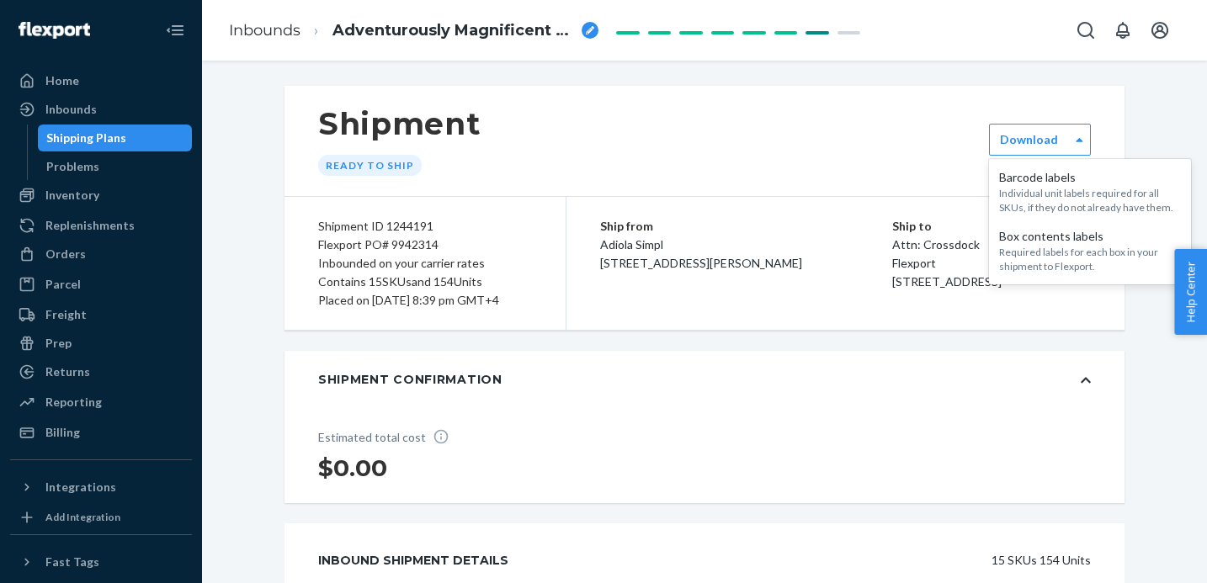
click at [748, 408] on div "Shipment Confirmation" at bounding box center [705, 379] width 840 height 57
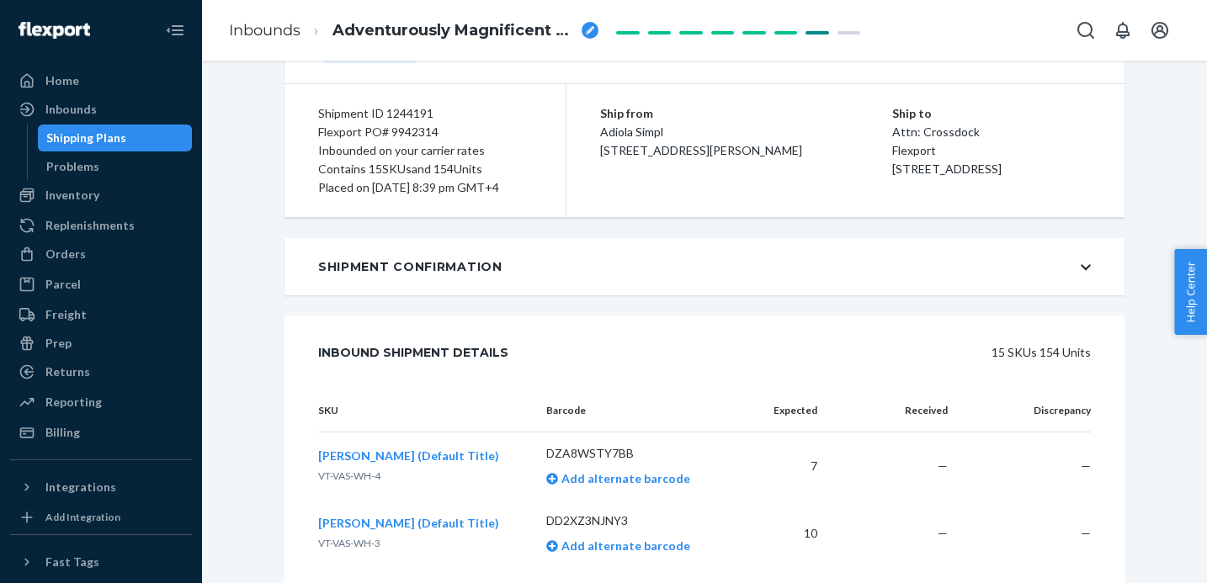
scroll to position [120, 0]
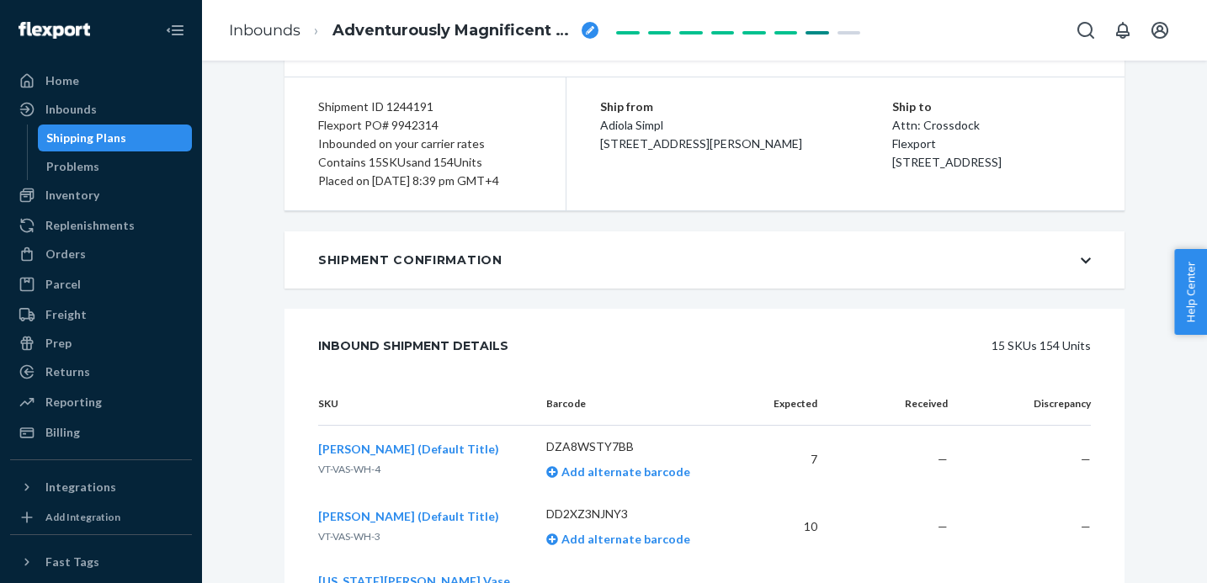
click at [1055, 280] on div "Shipment Confirmation" at bounding box center [705, 260] width 840 height 57
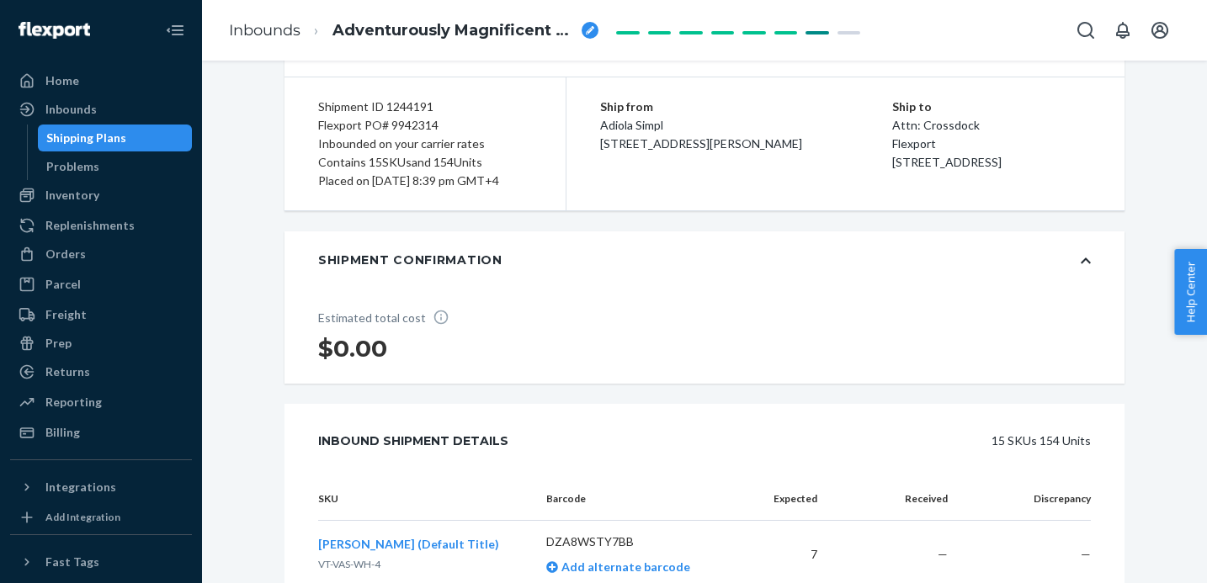
scroll to position [161, 0]
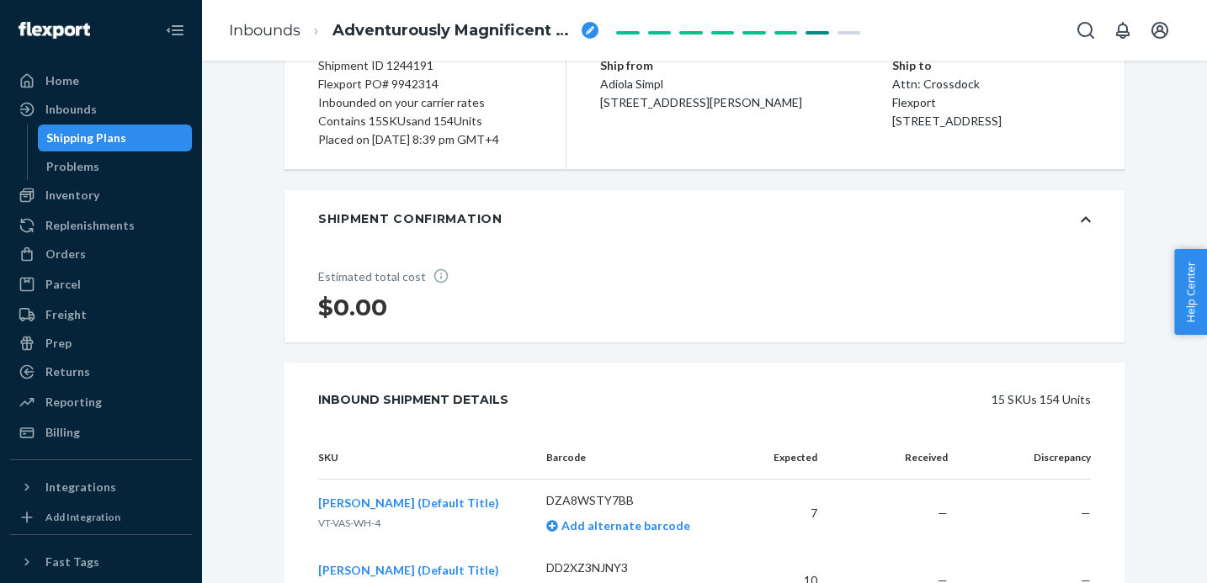
click at [475, 265] on div "Estimated total cost $0.00" at bounding box center [390, 295] width 210 height 95
click at [486, 227] on div "Shipment Confirmation" at bounding box center [410, 218] width 184 height 17
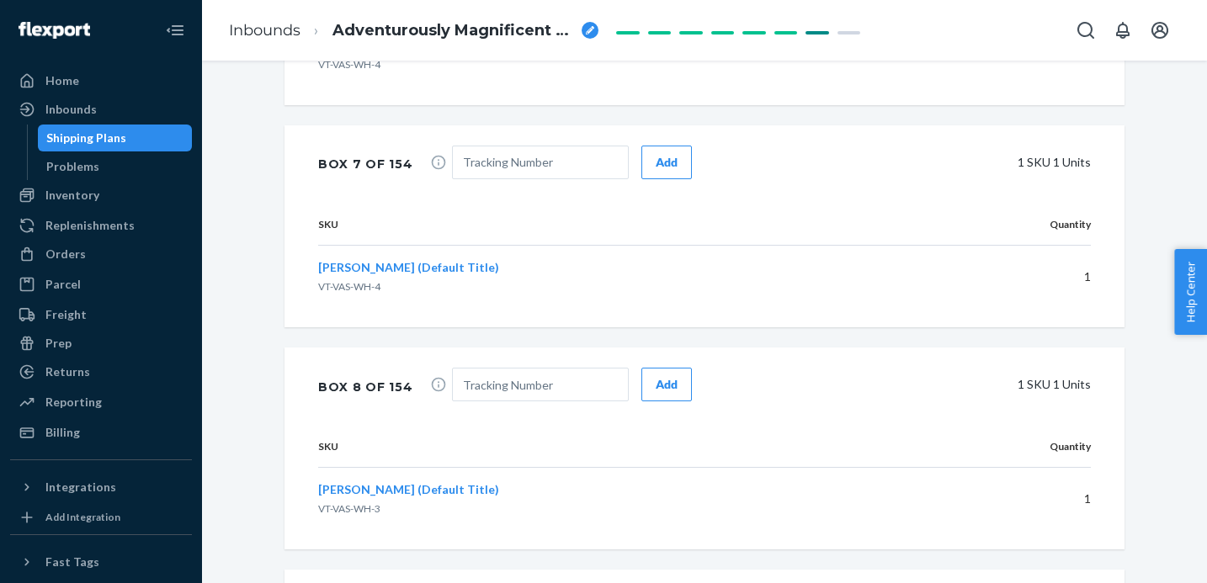
scroll to position [3202, 0]
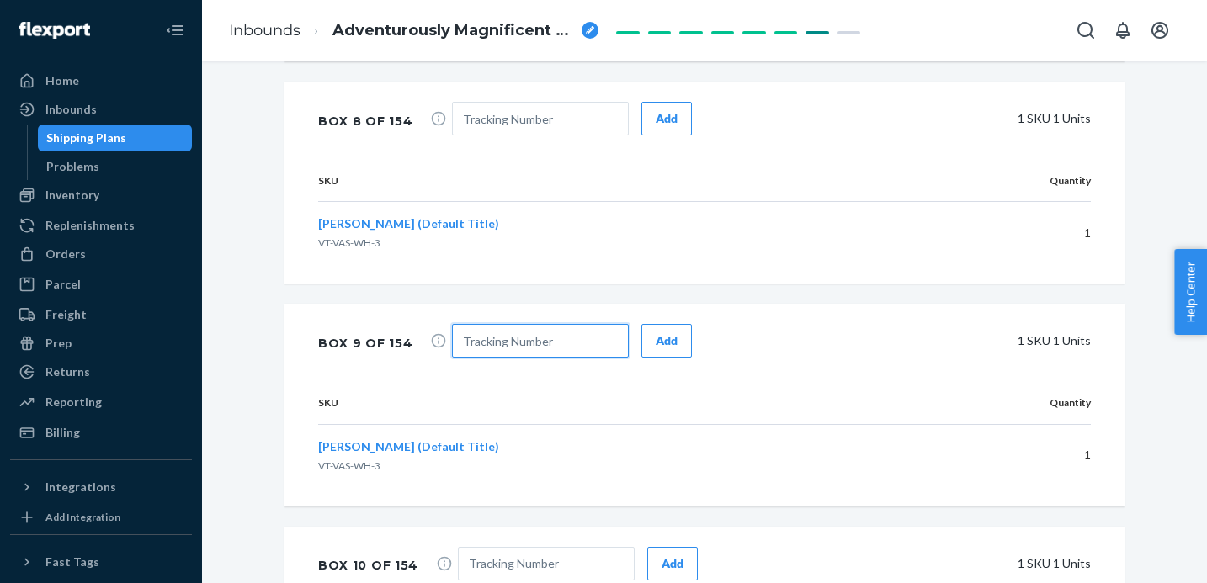
click at [501, 324] on input "text" at bounding box center [540, 341] width 177 height 34
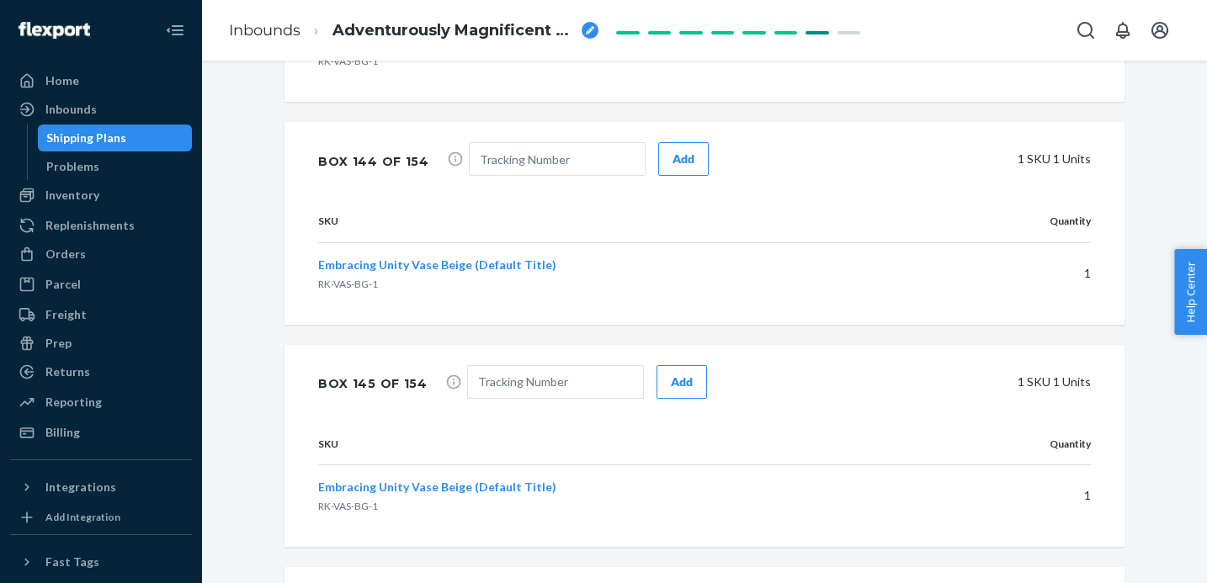
scroll to position [35402, 0]
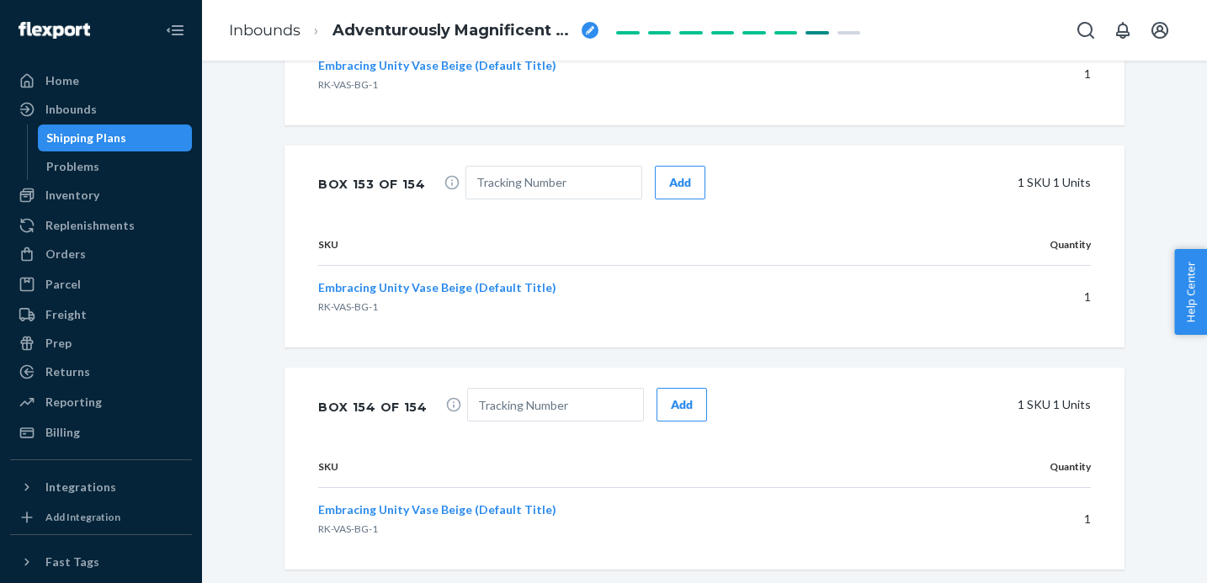
click at [83, 140] on div "Shipping Plans" at bounding box center [86, 138] width 80 height 17
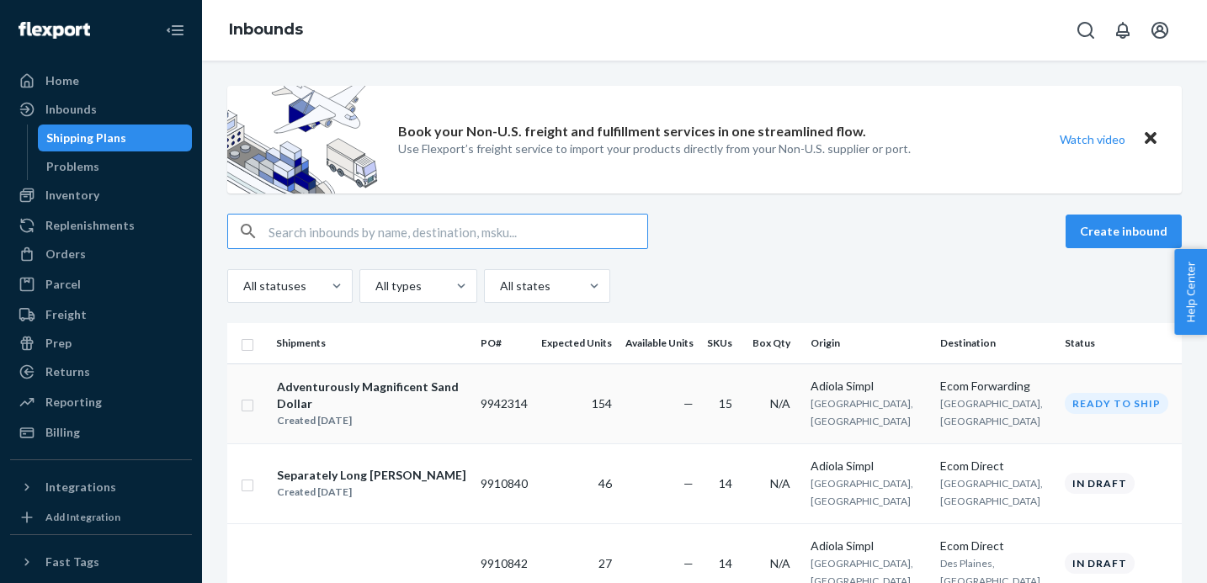
click at [1109, 413] on div "Ready to ship" at bounding box center [1117, 403] width 104 height 21
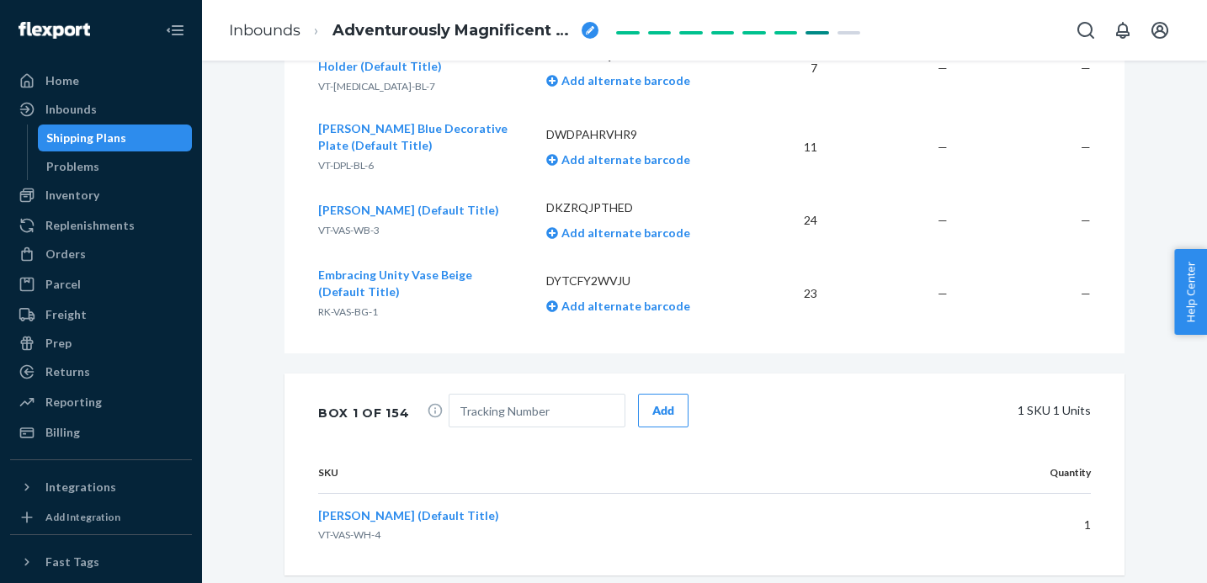
scroll to position [1533, 0]
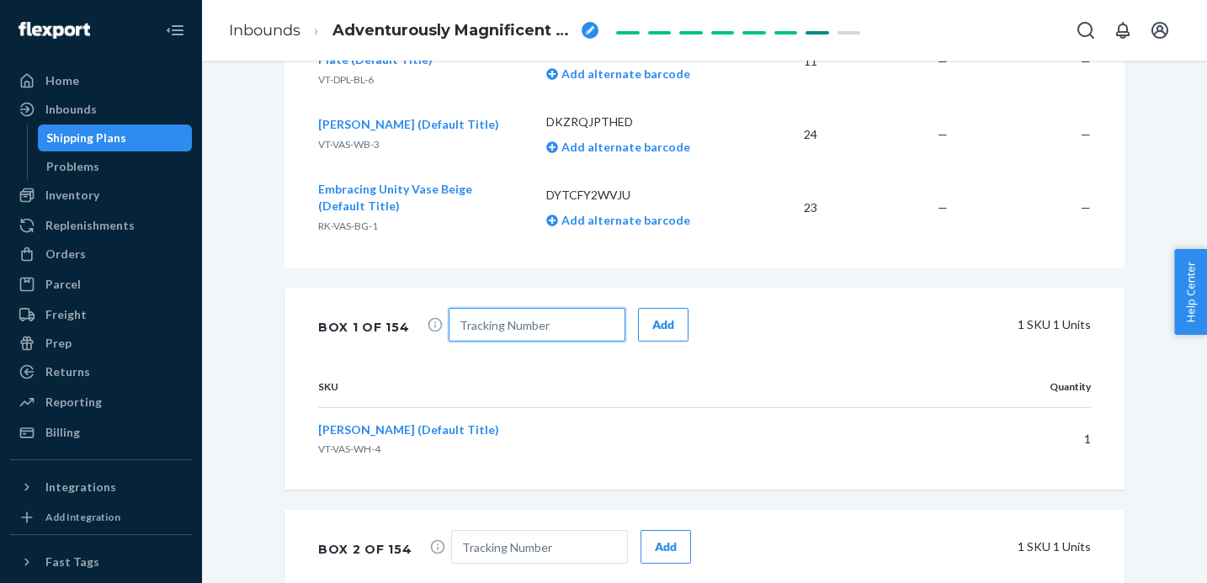
click at [553, 308] on input "text" at bounding box center [537, 325] width 177 height 34
type input "n/a"
click at [679, 308] on div "n/a Add 1 SKU 1 Units" at bounding box center [756, 327] width 669 height 38
click at [658, 317] on div "Add" at bounding box center [664, 325] width 22 height 17
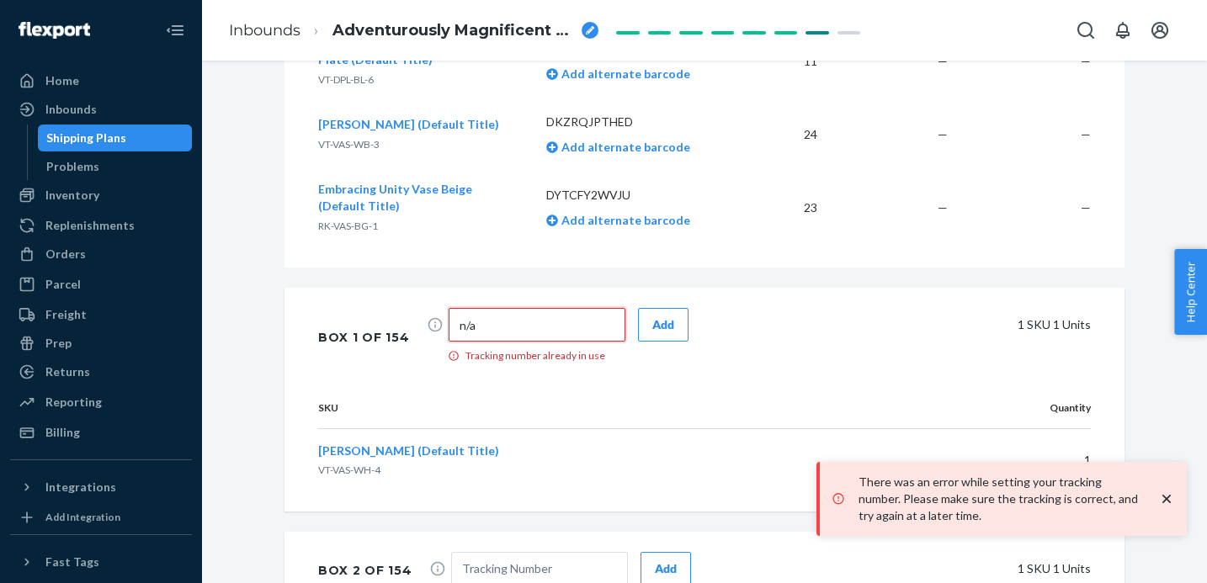
click at [509, 308] on input "n/a" at bounding box center [537, 325] width 177 height 34
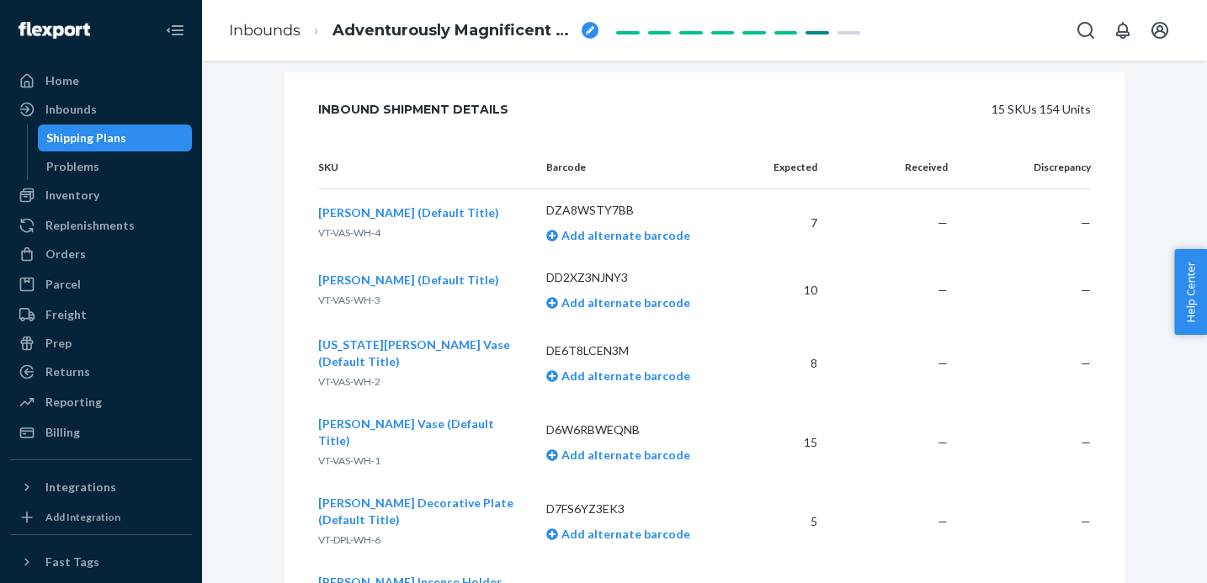
scroll to position [0, 0]
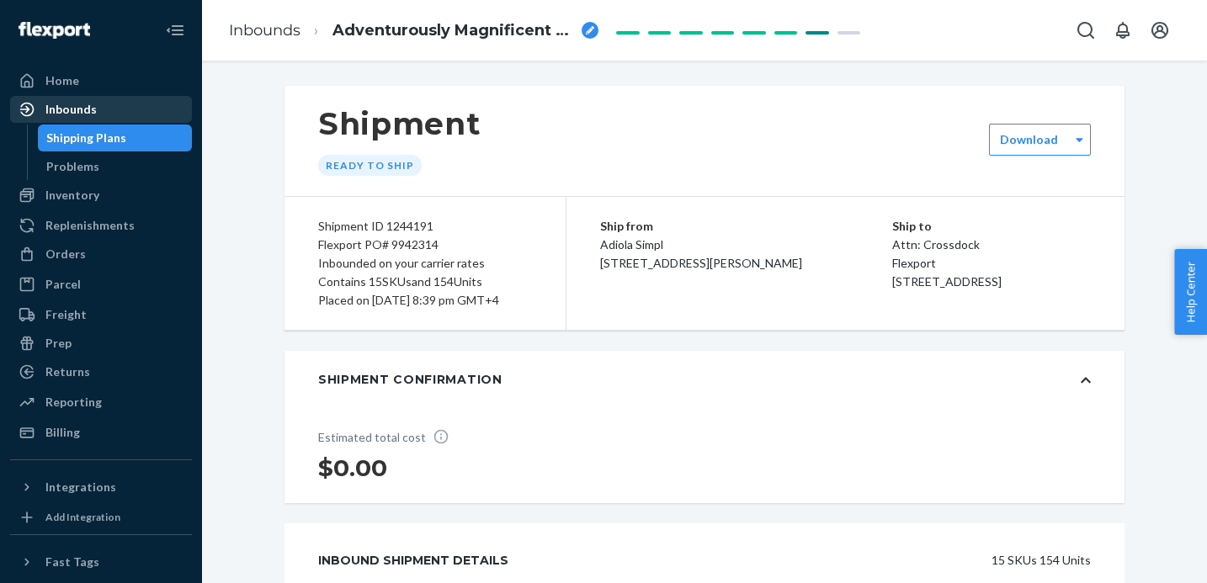
click at [89, 117] on div "Inbounds" at bounding box center [70, 109] width 51 height 17
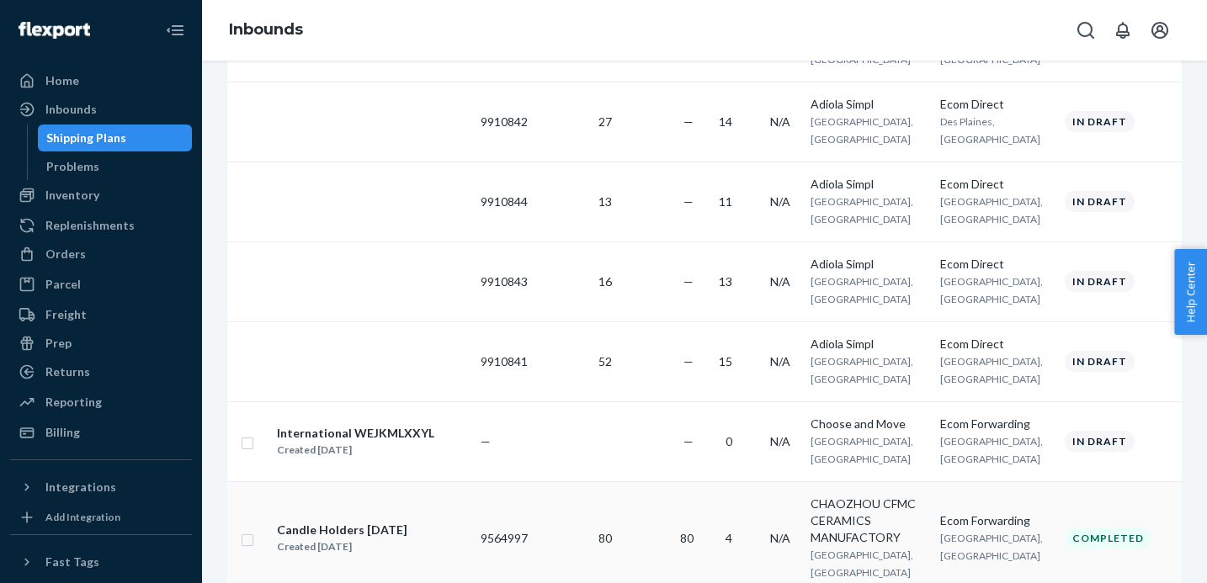
scroll to position [571, 0]
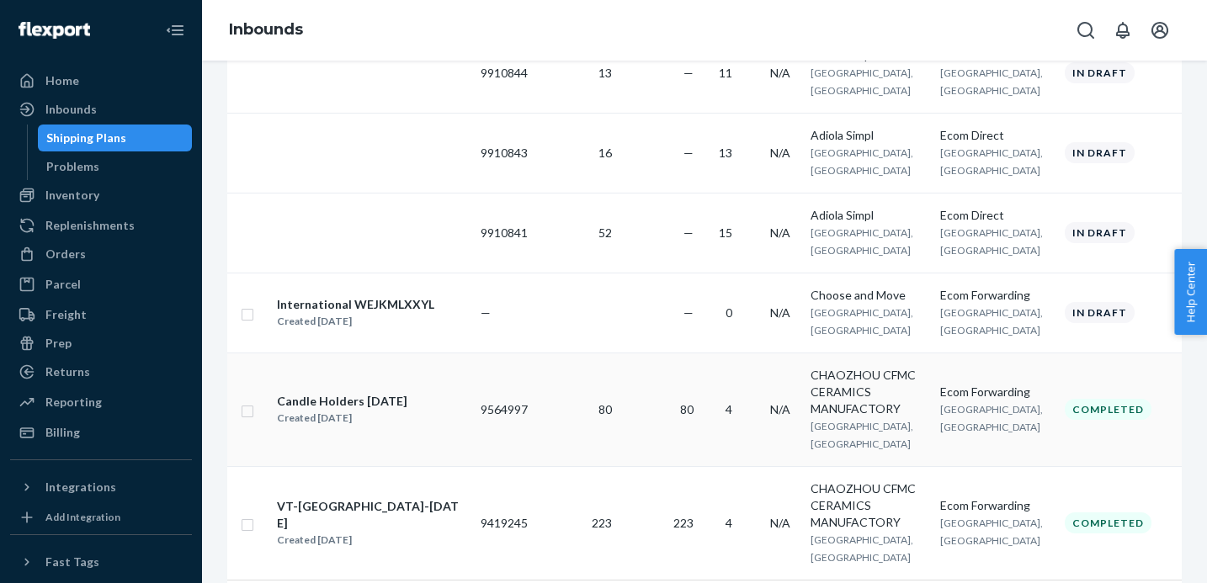
click at [409, 392] on div "Candle Holders [DATE] Created [DATE]" at bounding box center [371, 409] width 191 height 35
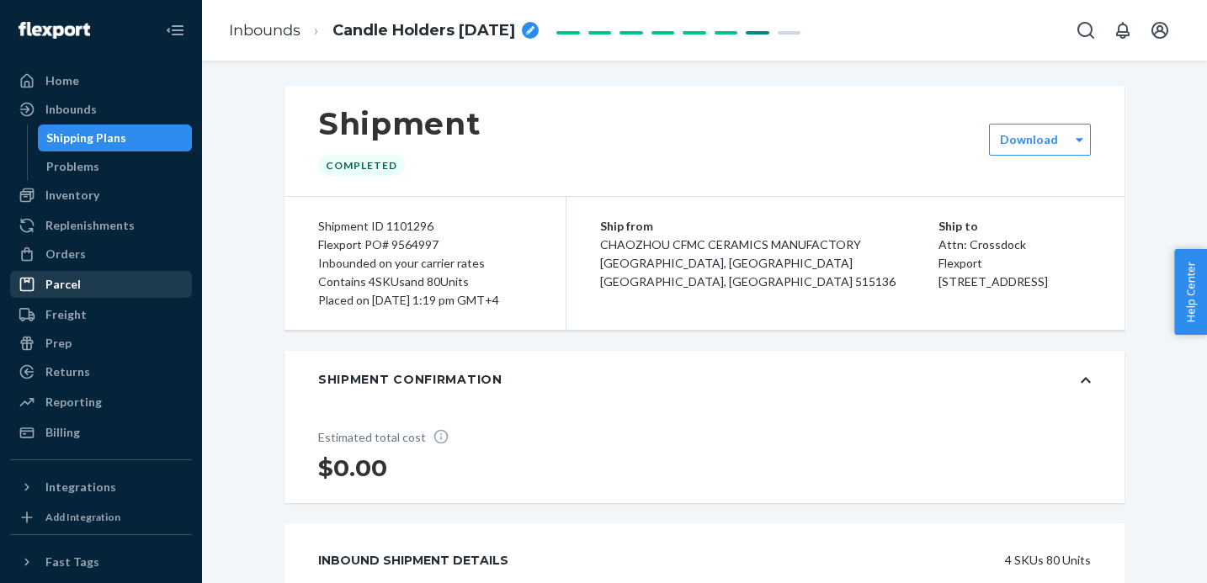
click at [78, 276] on div "Parcel" at bounding box center [62, 284] width 35 height 17
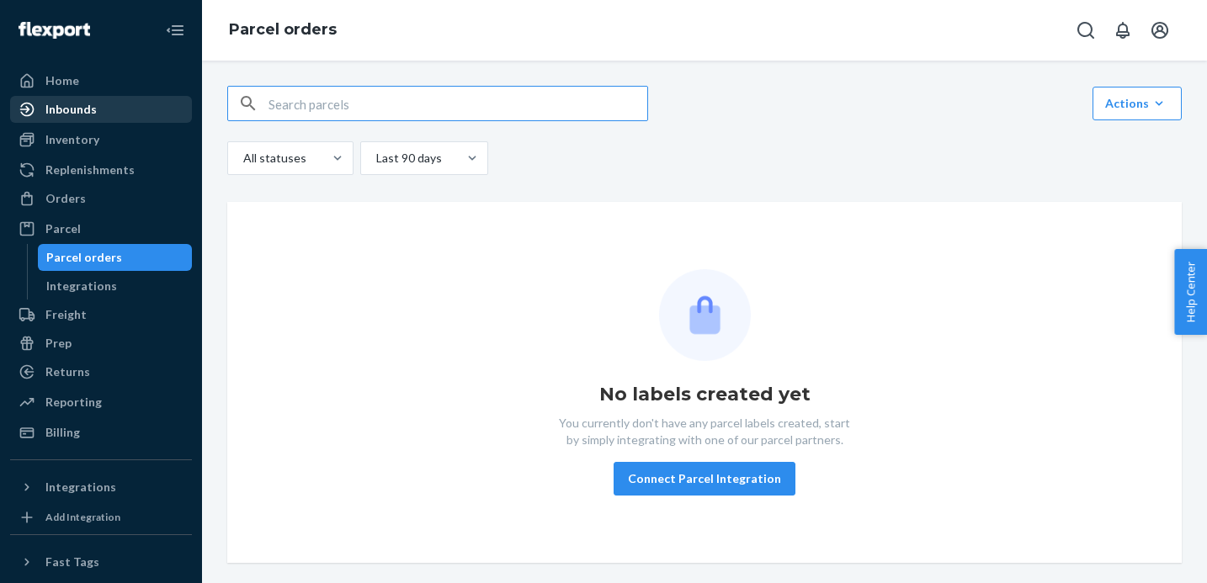
click at [96, 110] on div "Inbounds" at bounding box center [101, 110] width 178 height 24
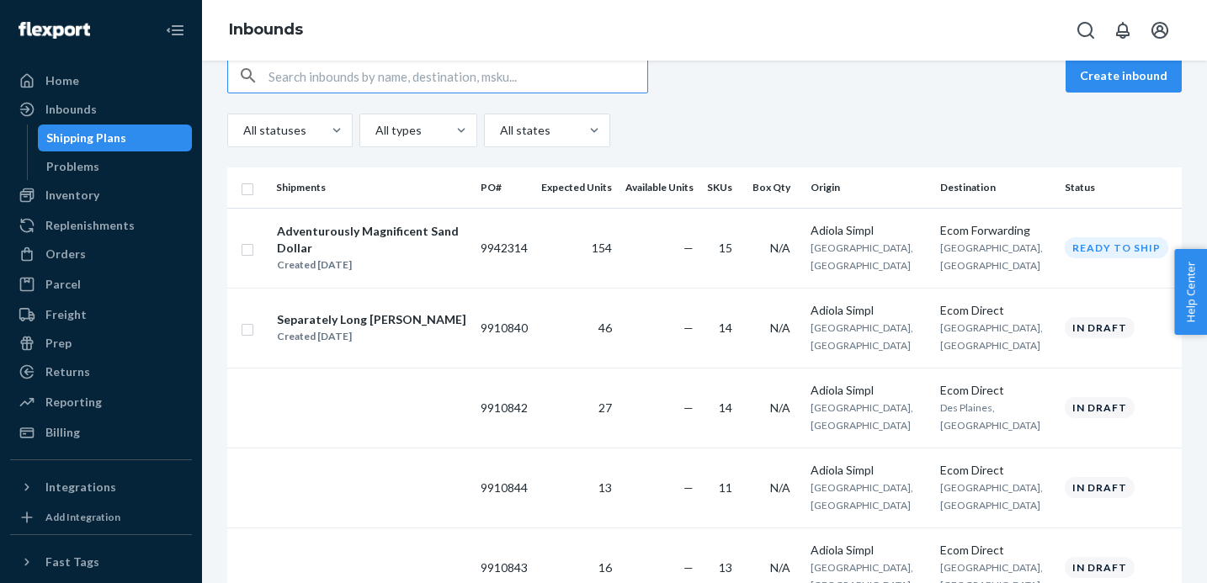
scroll to position [205, 0]
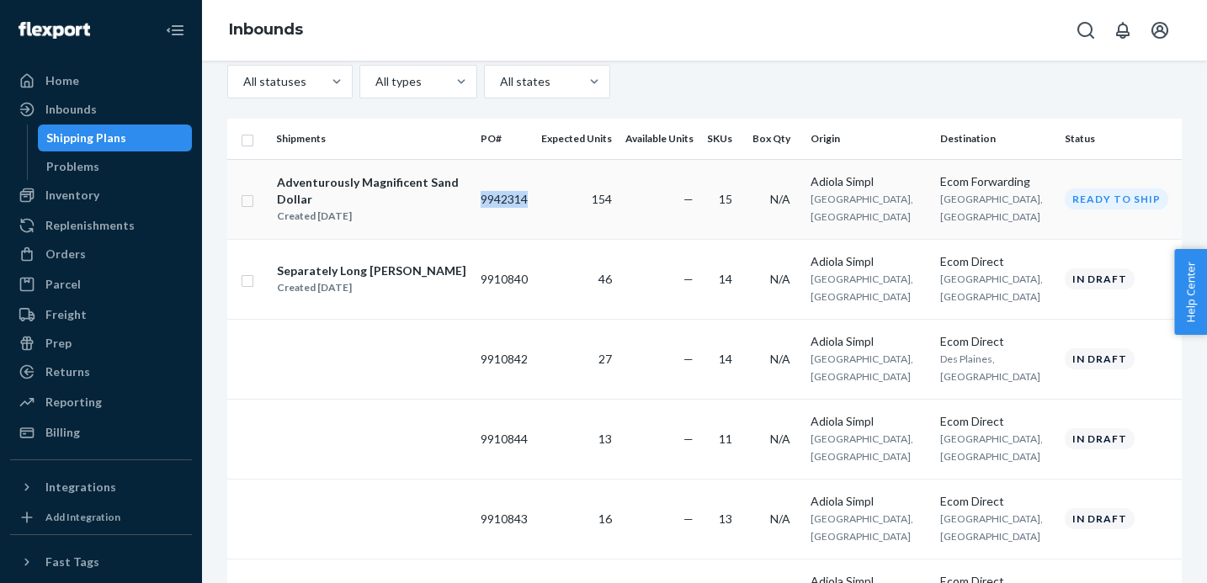
drag, startPoint x: 541, startPoint y: 208, endPoint x: 487, endPoint y: 208, distance: 53.0
click at [487, 208] on tr "Adventurously Magnificent Sand Dollar Created [DATE] 9942314 154 — 15 N/A Adiol…" at bounding box center [704, 199] width 955 height 80
copy td "9942314"
